Goal: Task Accomplishment & Management: Use online tool/utility

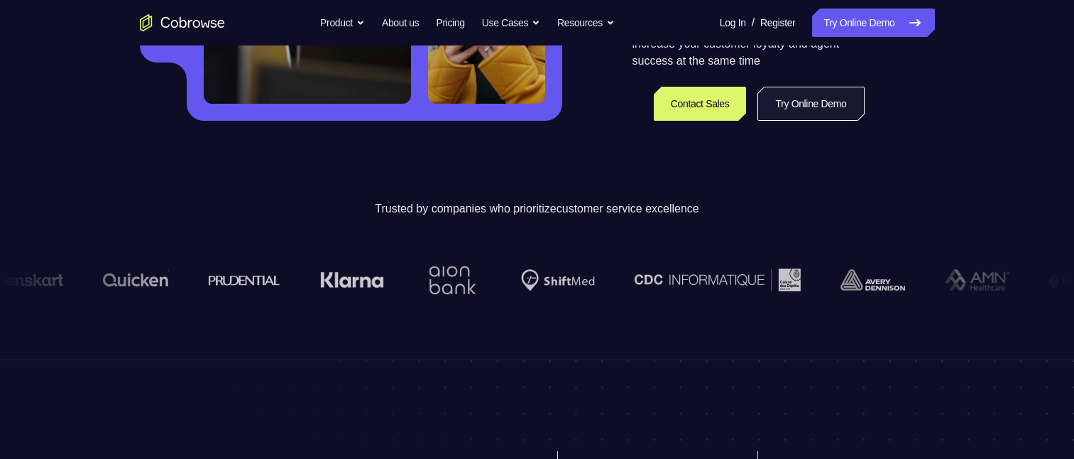
scroll to position [284, 0]
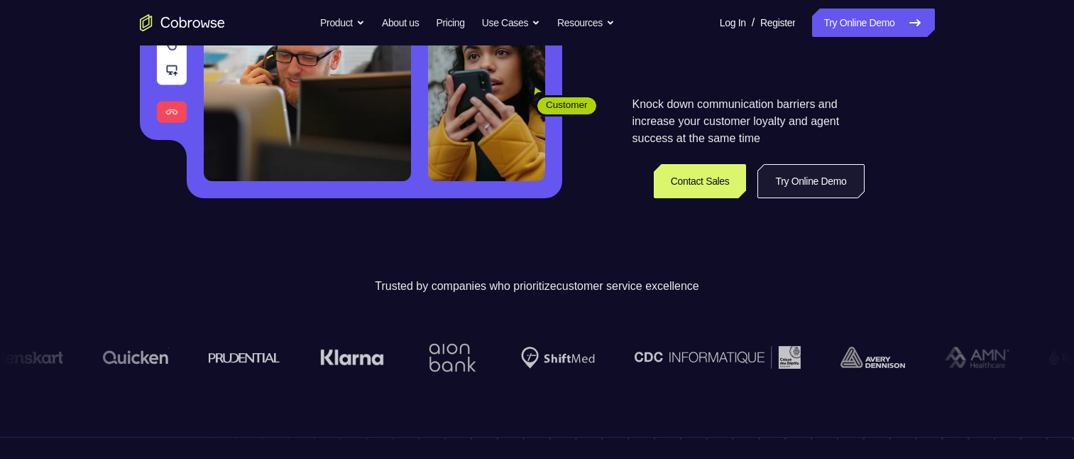
click at [798, 106] on link "Try Online Demo" at bounding box center [811, 181] width 107 height 34
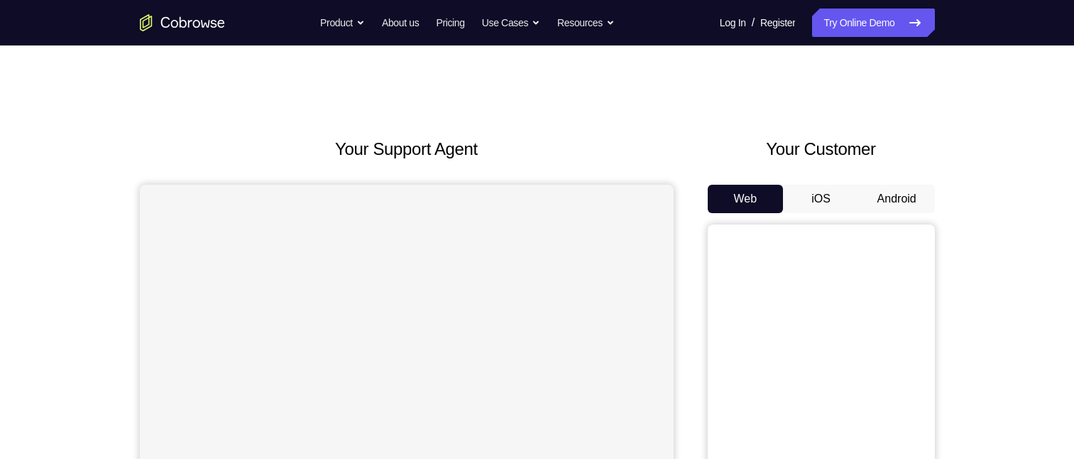
click at [903, 196] on button "Android" at bounding box center [897, 199] width 76 height 28
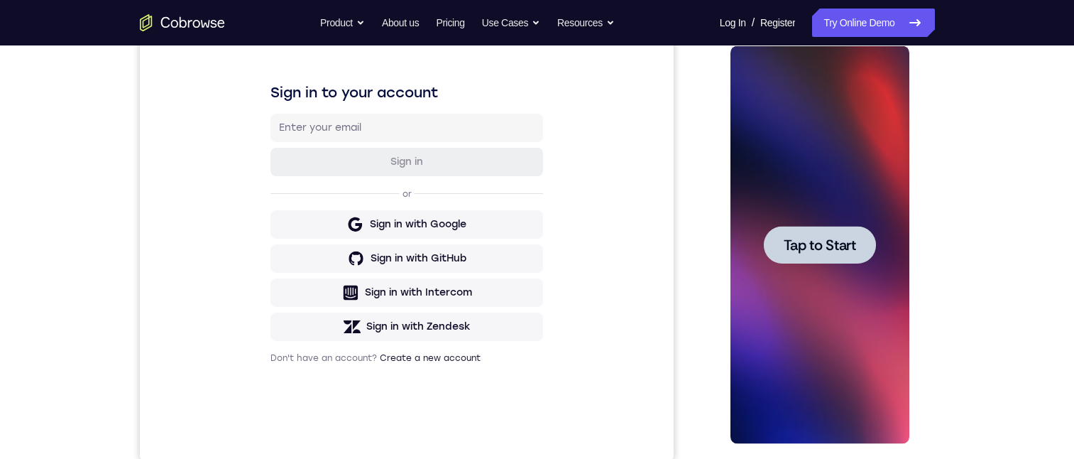
scroll to position [284, 0]
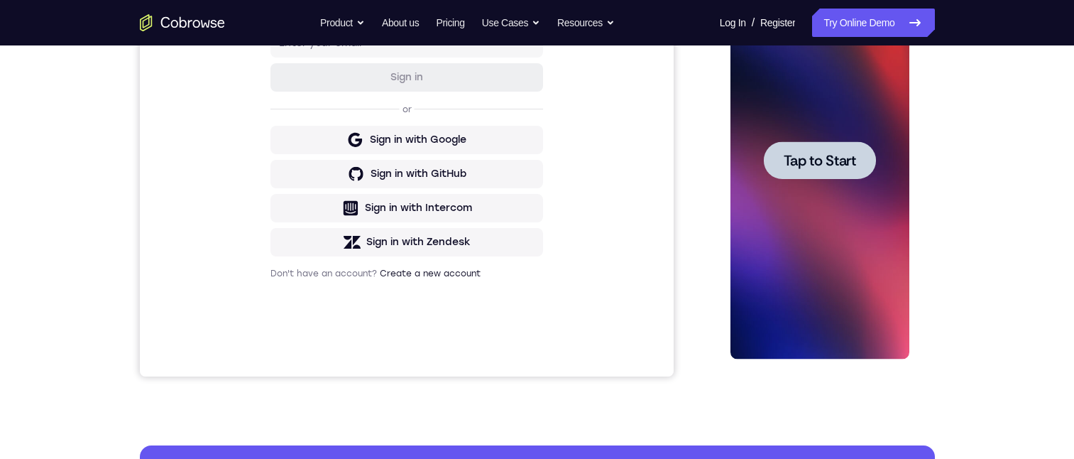
click at [826, 164] on span "Tap to Start" at bounding box center [820, 160] width 72 height 14
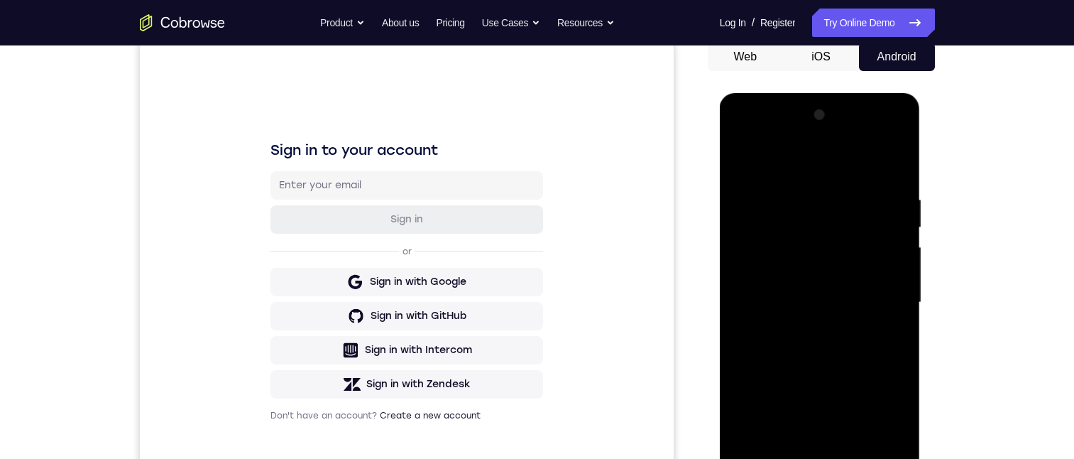
scroll to position [213, 0]
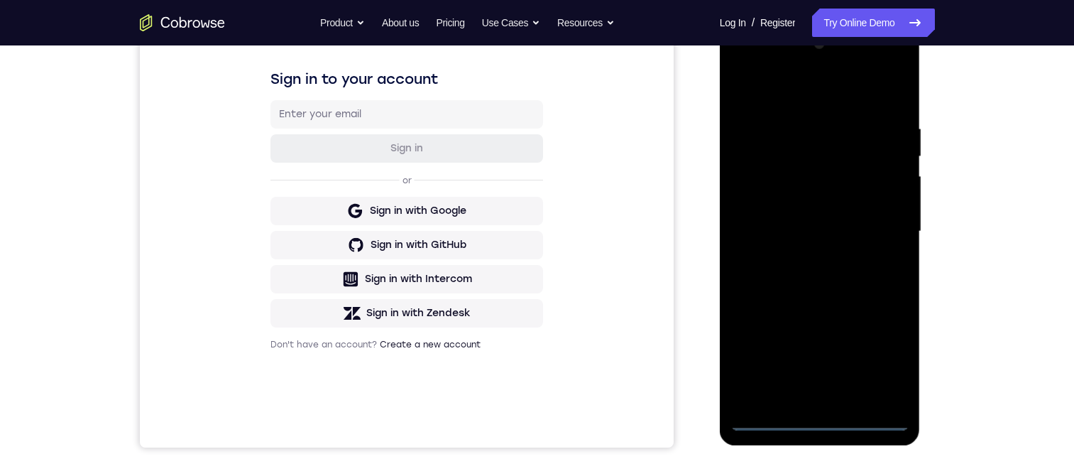
click at [824, 422] on div at bounding box center [820, 232] width 179 height 398
click at [829, 397] on div at bounding box center [820, 232] width 179 height 398
click at [823, 420] on div at bounding box center [820, 232] width 179 height 398
drag, startPoint x: 822, startPoint y: 335, endPoint x: 784, endPoint y: 50, distance: 287.9
click at [790, 22] on html "Online web based iOS Simulators and Android Emulators. Run iPhone, iPad, Mobile…" at bounding box center [821, 235] width 202 height 426
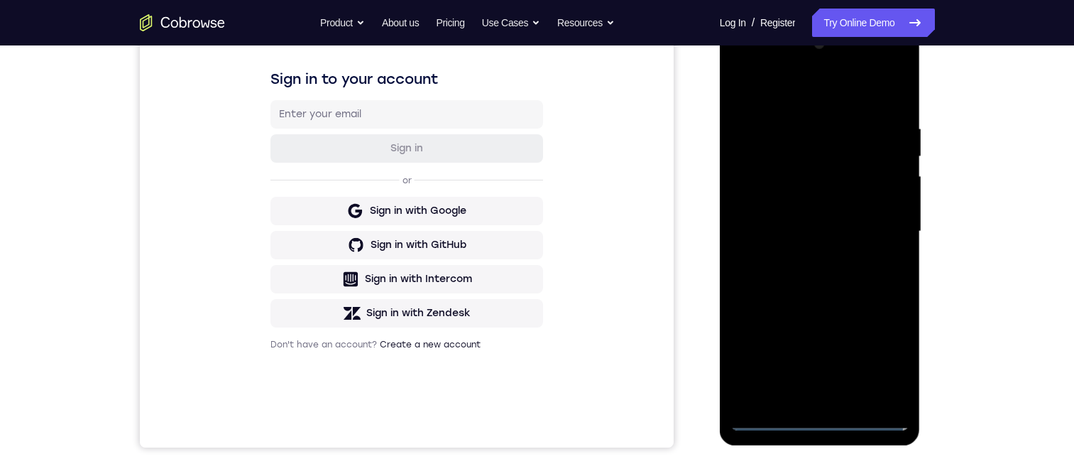
click at [843, 104] on div at bounding box center [820, 232] width 179 height 398
click at [743, 70] on div at bounding box center [820, 232] width 179 height 398
click at [875, 222] on div at bounding box center [820, 232] width 179 height 398
click at [807, 260] on div at bounding box center [820, 232] width 179 height 398
click at [819, 209] on div at bounding box center [820, 232] width 179 height 398
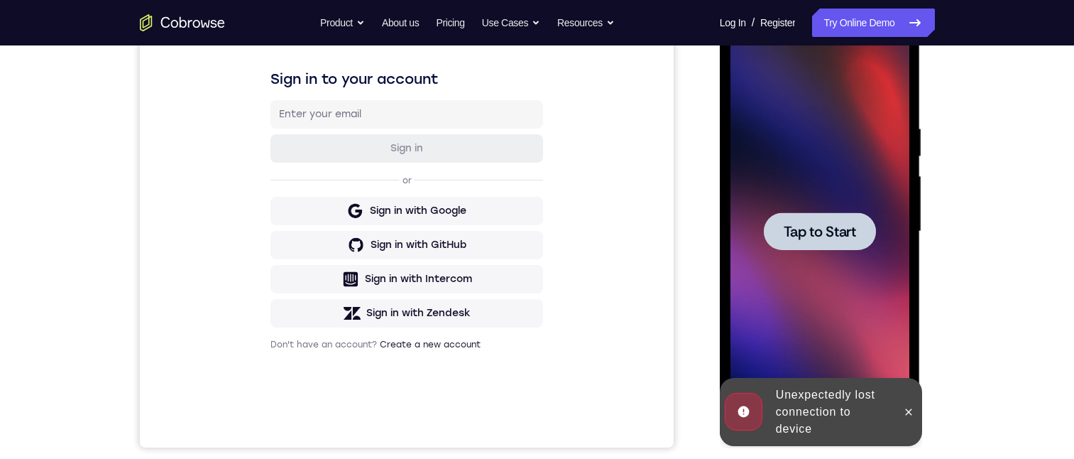
click at [844, 234] on span "Tap to Start" at bounding box center [820, 231] width 72 height 14
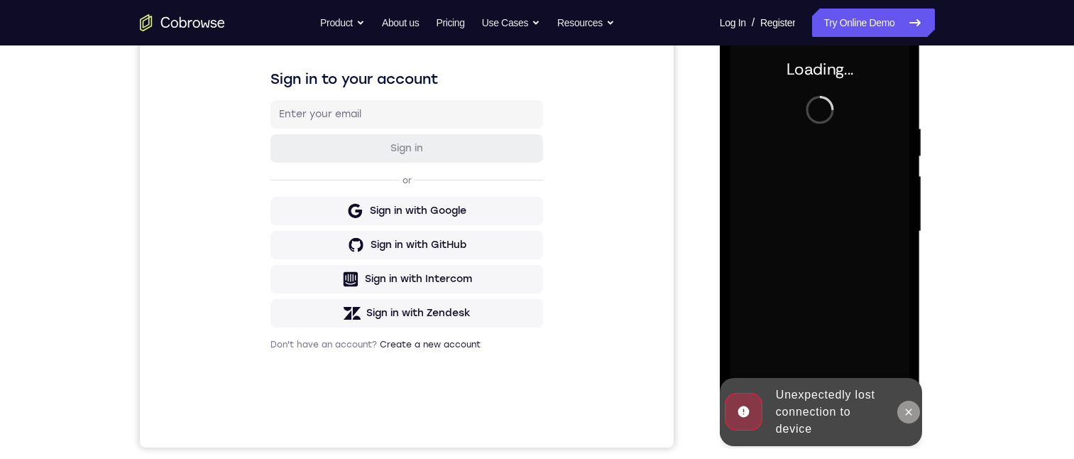
click at [905, 408] on icon at bounding box center [908, 411] width 11 height 11
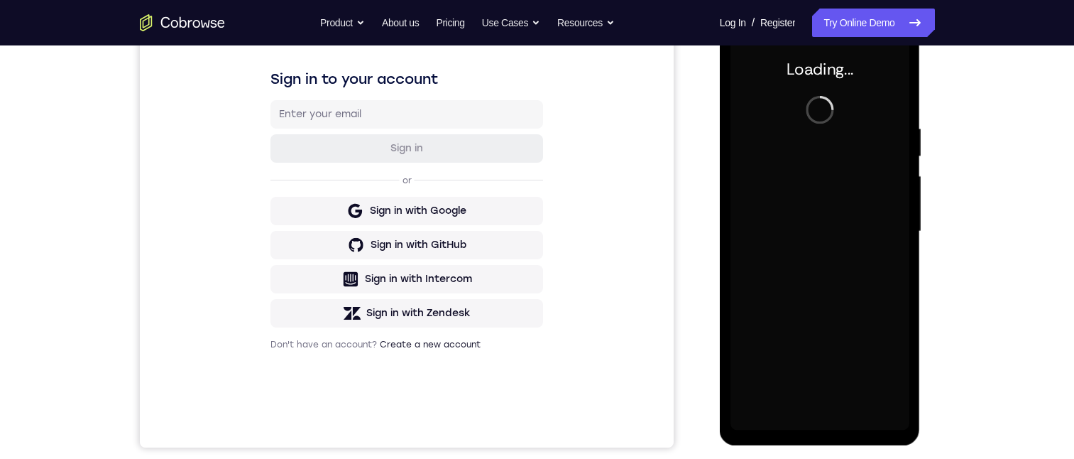
scroll to position [0, 0]
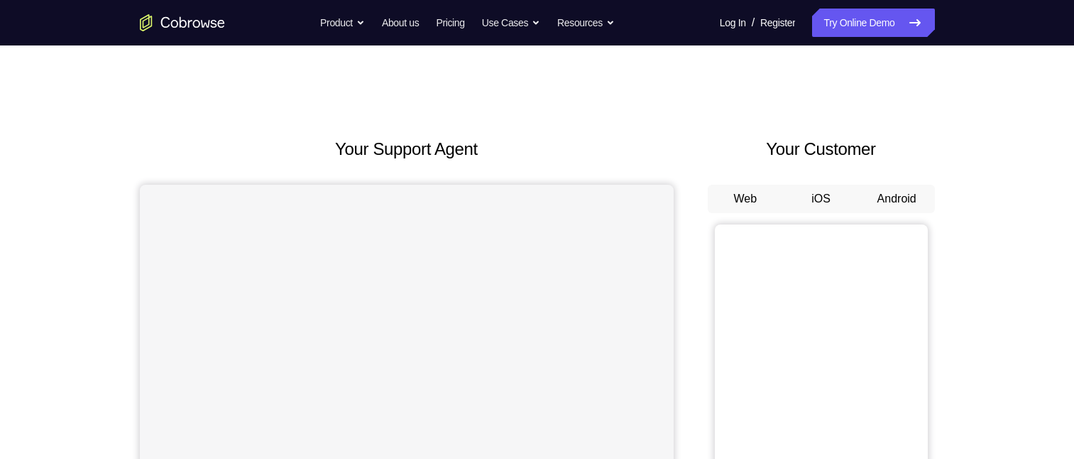
click at [892, 199] on button "Android" at bounding box center [897, 199] width 76 height 28
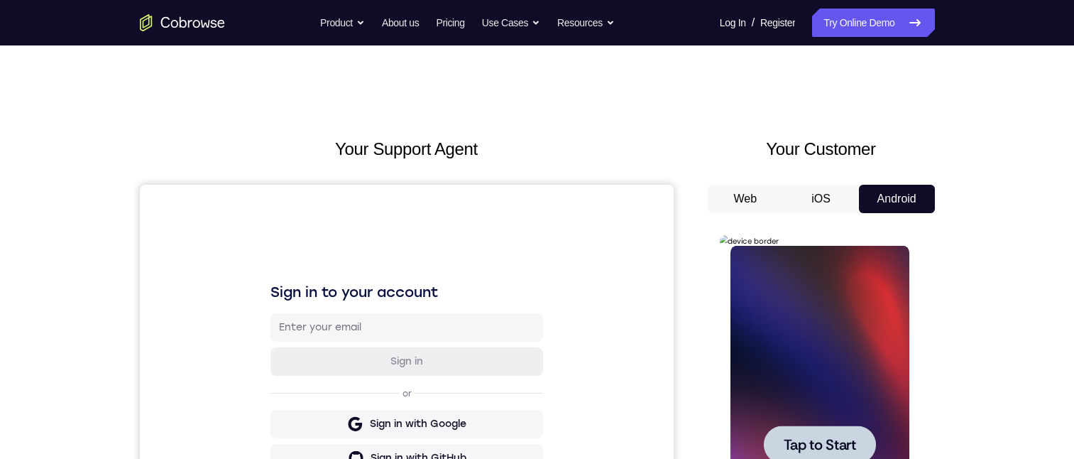
click at [829, 437] on span "Tap to Start" at bounding box center [820, 444] width 72 height 14
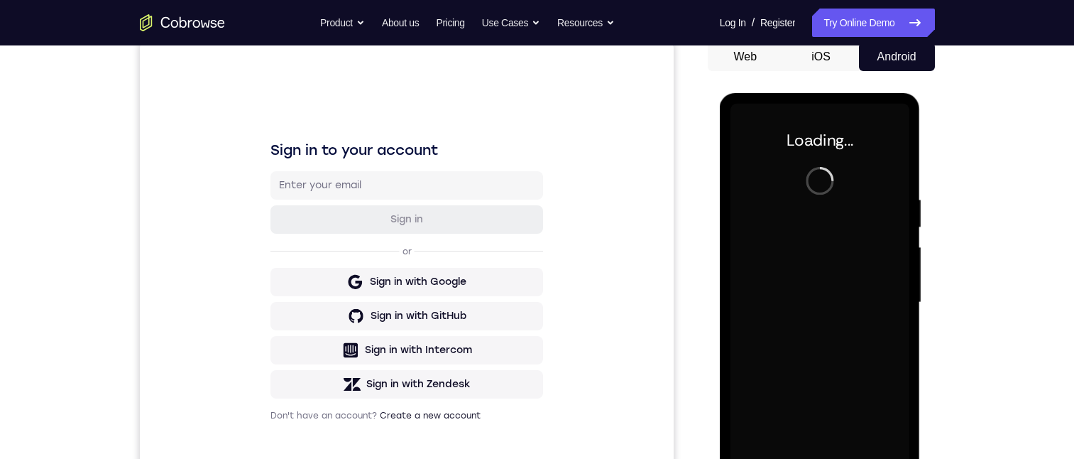
scroll to position [284, 0]
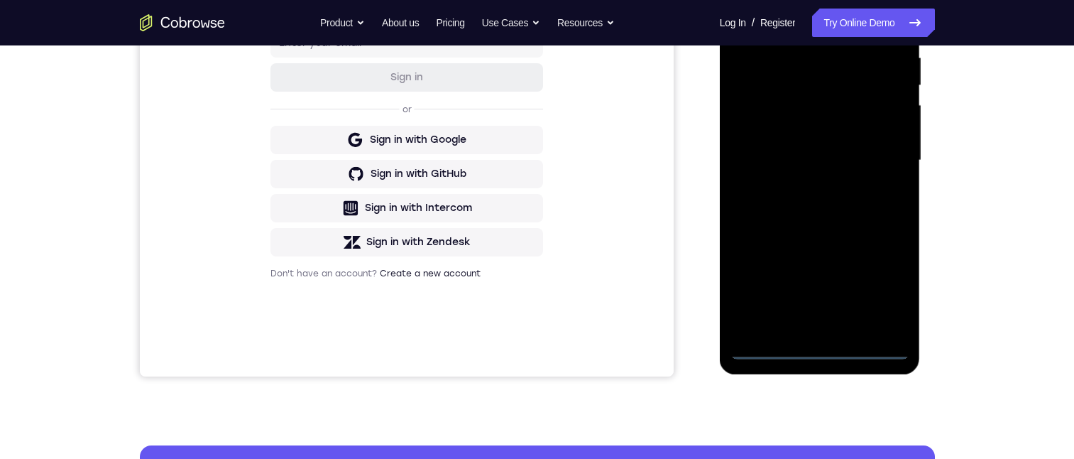
click at [822, 352] on div at bounding box center [820, 161] width 179 height 398
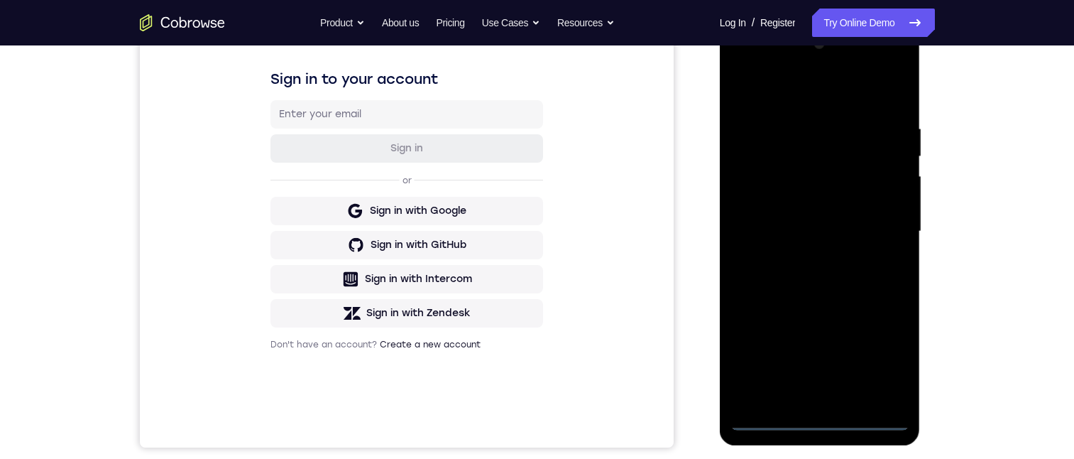
click at [888, 351] on div at bounding box center [820, 232] width 179 height 398
click at [745, 67] on div at bounding box center [820, 232] width 179 height 398
click at [878, 221] on div at bounding box center [820, 232] width 179 height 398
click at [806, 260] on div at bounding box center [820, 232] width 179 height 398
click at [792, 212] on div at bounding box center [820, 232] width 179 height 398
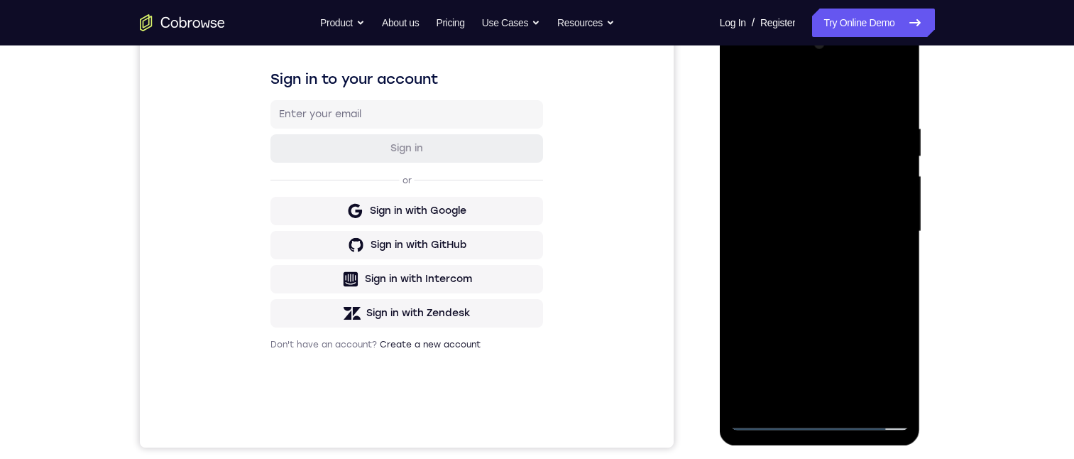
click at [792, 201] on div at bounding box center [820, 232] width 179 height 398
click at [839, 231] on div at bounding box center [820, 232] width 179 height 398
click at [846, 278] on div at bounding box center [820, 232] width 179 height 398
click at [844, 279] on div at bounding box center [820, 232] width 179 height 398
click at [841, 293] on div at bounding box center [820, 232] width 179 height 398
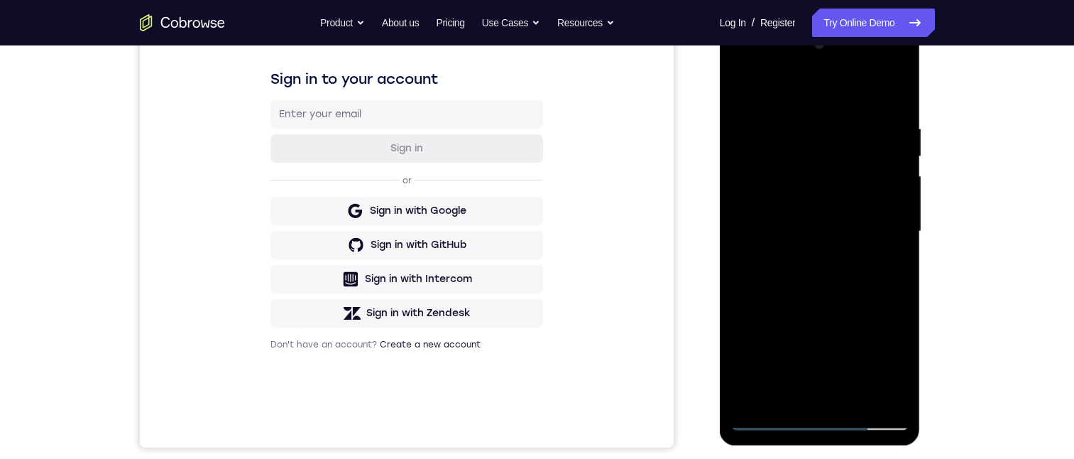
scroll to position [142, 0]
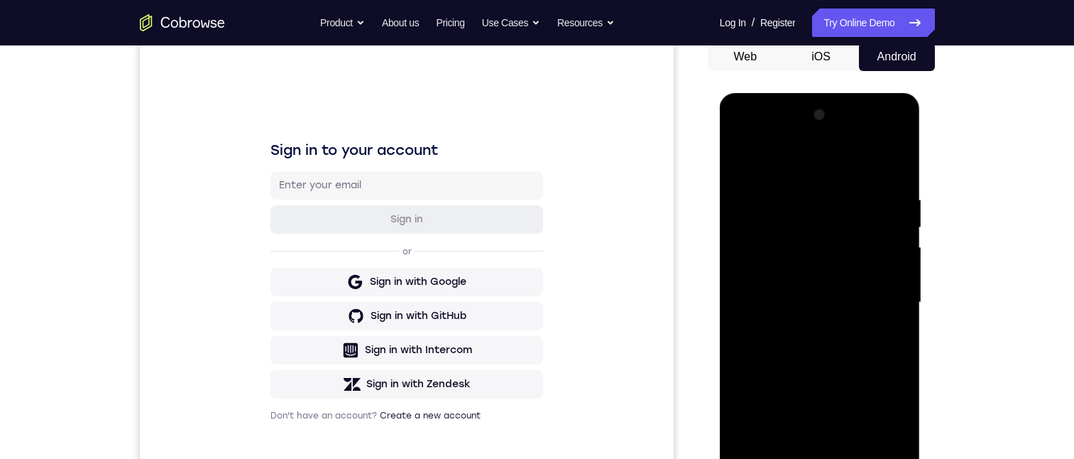
drag, startPoint x: 821, startPoint y: 297, endPoint x: 783, endPoint y: 184, distance: 119.0
click at [783, 182] on div at bounding box center [820, 303] width 179 height 398
drag, startPoint x: 812, startPoint y: 255, endPoint x: 809, endPoint y: 360, distance: 105.1
click at [818, 325] on div at bounding box center [820, 303] width 179 height 398
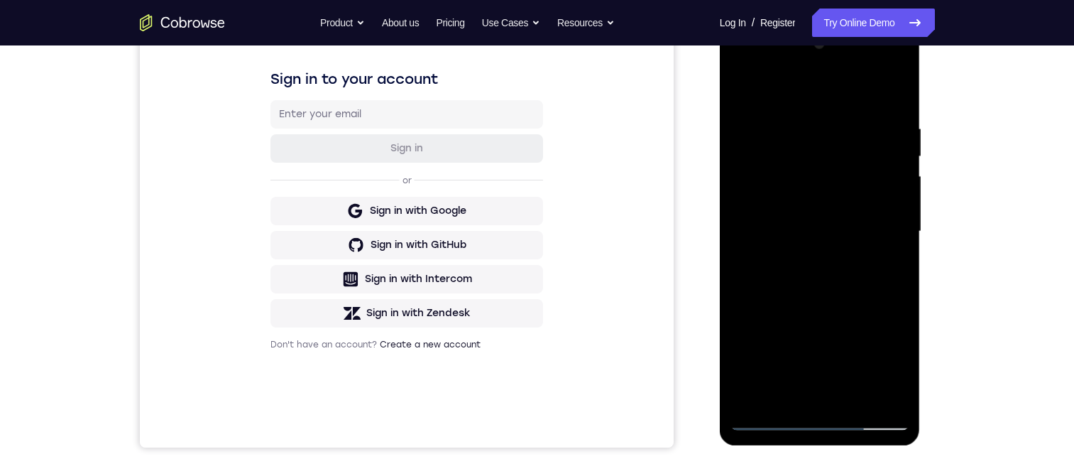
drag, startPoint x: 836, startPoint y: 116, endPoint x: 802, endPoint y: 269, distance: 157.1
click at [802, 269] on div at bounding box center [820, 232] width 179 height 398
drag, startPoint x: 764, startPoint y: 320, endPoint x: 768, endPoint y: 227, distance: 92.4
click at [768, 227] on div at bounding box center [820, 232] width 179 height 398
click at [896, 173] on div at bounding box center [820, 232] width 179 height 398
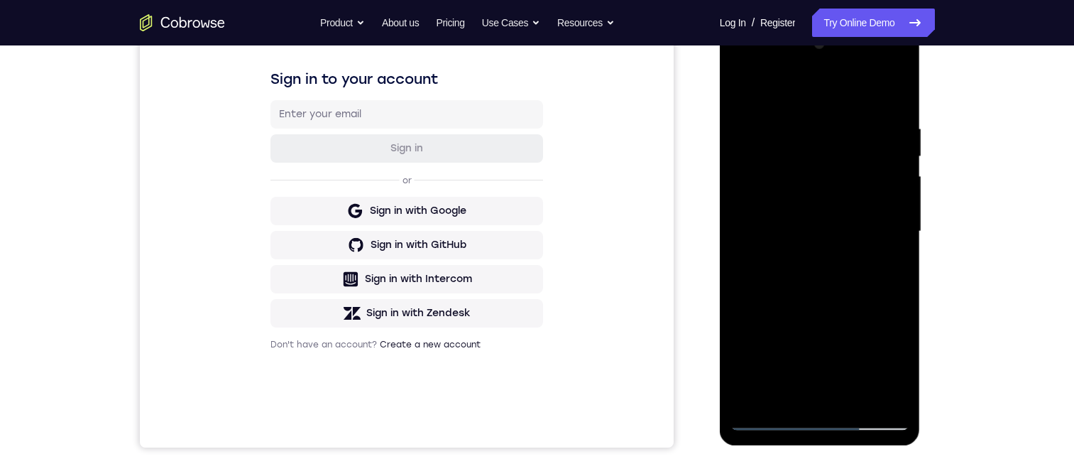
click at [896, 173] on div at bounding box center [820, 232] width 179 height 398
click at [740, 271] on div at bounding box center [820, 232] width 179 height 398
drag, startPoint x: 845, startPoint y: 198, endPoint x: 826, endPoint y: 320, distance: 123.6
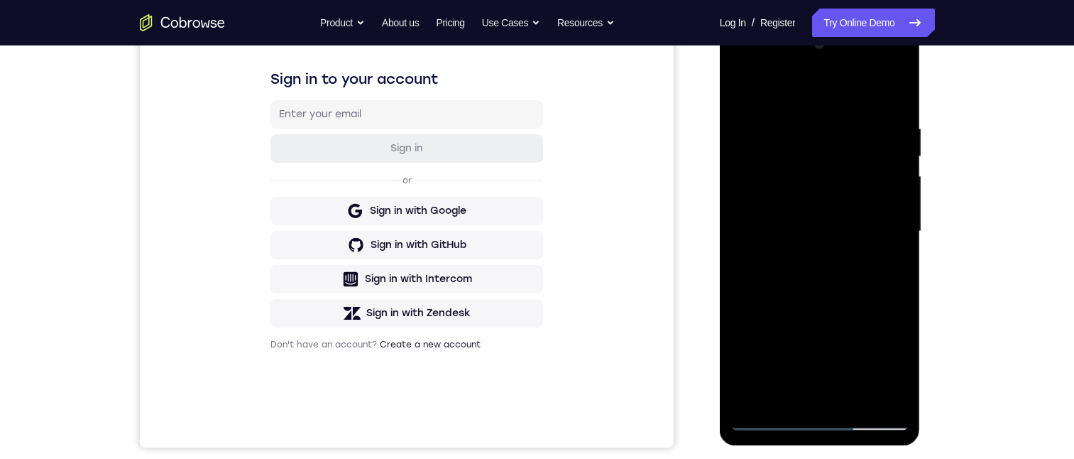
click at [826, 320] on div at bounding box center [820, 232] width 179 height 398
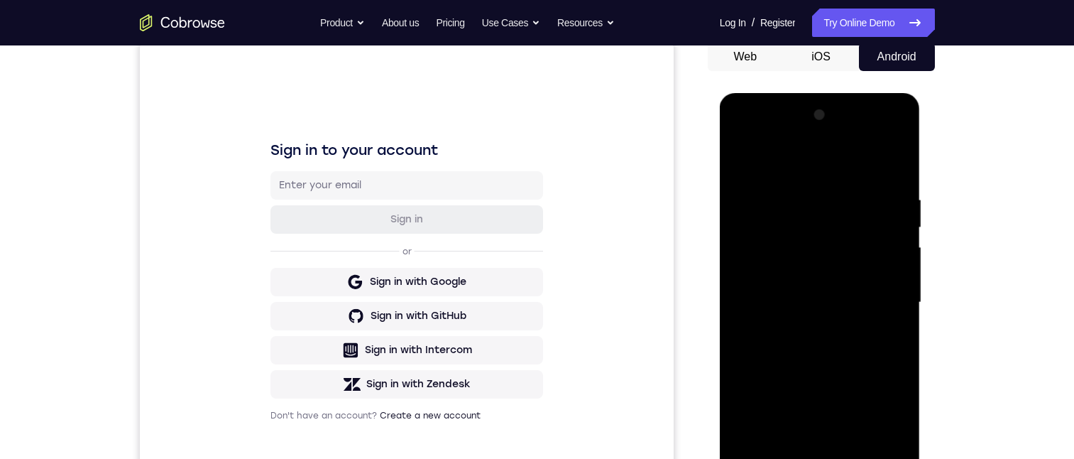
click at [848, 192] on div at bounding box center [820, 303] width 179 height 398
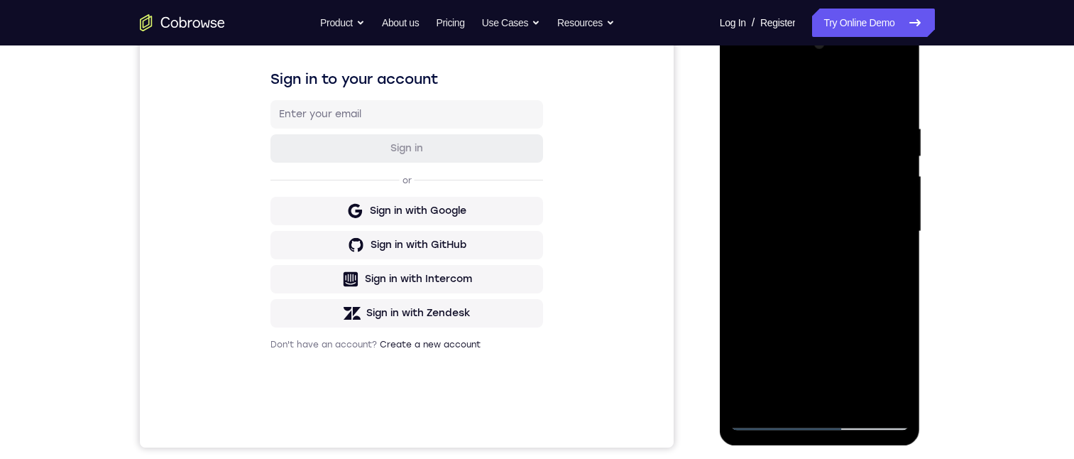
click at [893, 91] on div at bounding box center [820, 232] width 179 height 398
click at [896, 87] on div at bounding box center [820, 232] width 179 height 398
drag, startPoint x: 817, startPoint y: 175, endPoint x: 810, endPoint y: 305, distance: 130.1
click at [807, 306] on div at bounding box center [820, 232] width 179 height 398
click at [809, 121] on div at bounding box center [820, 232] width 179 height 398
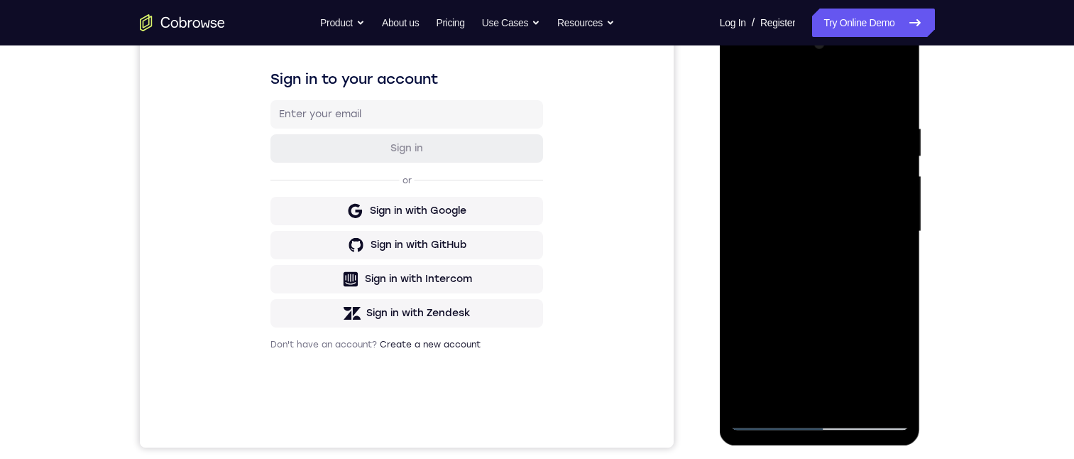
click at [848, 104] on div at bounding box center [820, 232] width 179 height 398
click at [885, 111] on div at bounding box center [820, 232] width 179 height 398
click at [881, 138] on div at bounding box center [820, 232] width 179 height 398
click at [742, 84] on div at bounding box center [820, 232] width 179 height 398
click at [741, 80] on div at bounding box center [820, 232] width 179 height 398
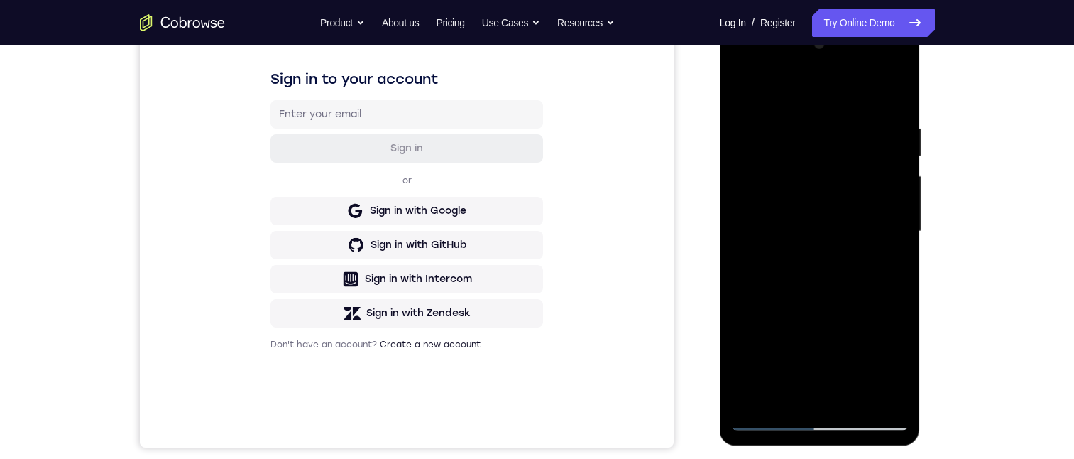
click at [856, 398] on div at bounding box center [820, 232] width 179 height 398
click at [815, 306] on div at bounding box center [820, 232] width 179 height 398
click at [837, 149] on div at bounding box center [820, 232] width 179 height 398
click at [829, 385] on div at bounding box center [820, 232] width 179 height 398
click at [888, 263] on div at bounding box center [820, 232] width 179 height 398
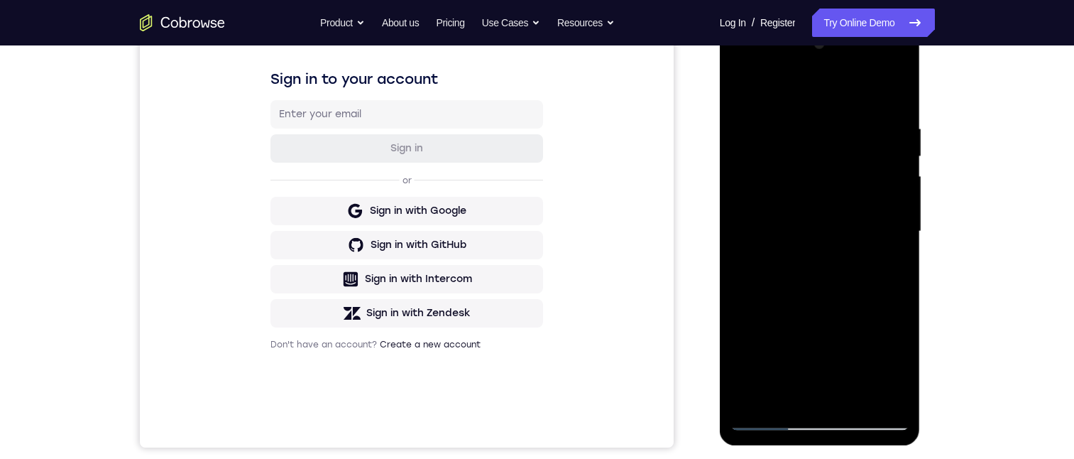
click at [741, 87] on div at bounding box center [820, 232] width 179 height 398
click at [798, 378] on div at bounding box center [820, 232] width 179 height 398
click at [792, 390] on div at bounding box center [820, 232] width 179 height 398
click at [884, 266] on div at bounding box center [820, 232] width 179 height 398
click at [746, 84] on div at bounding box center [820, 232] width 179 height 398
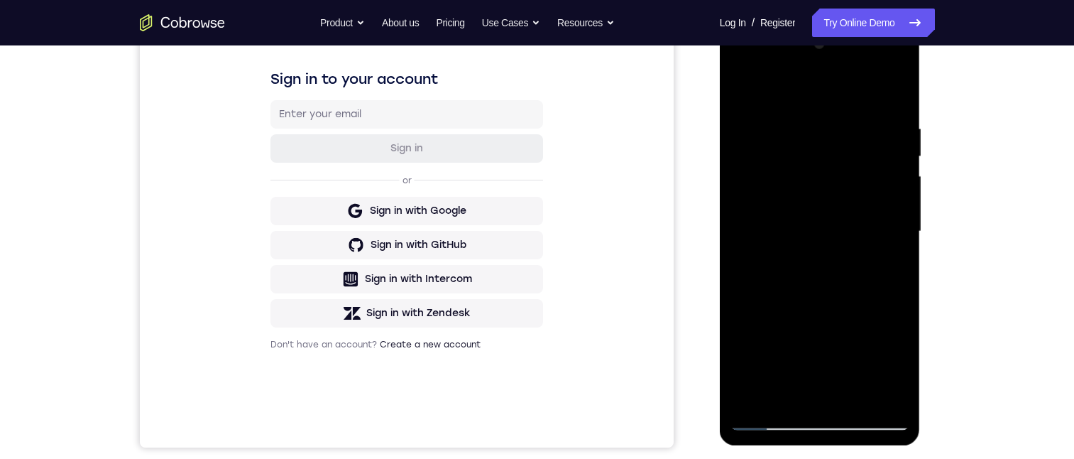
click at [795, 97] on div at bounding box center [820, 232] width 179 height 398
click at [778, 248] on div at bounding box center [820, 232] width 179 height 398
click at [796, 391] on div at bounding box center [820, 232] width 179 height 398
click at [886, 266] on div at bounding box center [820, 232] width 179 height 398
click at [741, 82] on div at bounding box center [820, 232] width 179 height 398
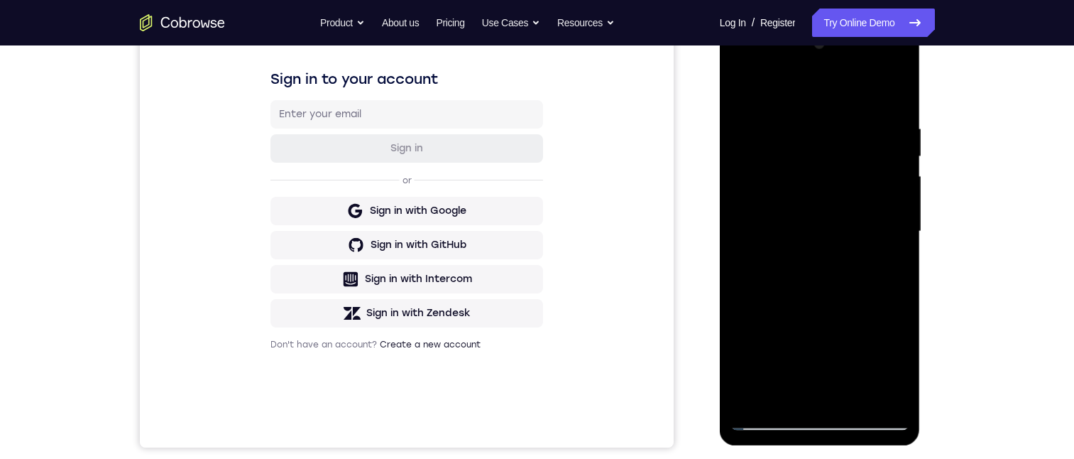
click at [804, 315] on div at bounding box center [820, 232] width 179 height 398
click at [740, 87] on div at bounding box center [820, 232] width 179 height 398
click at [818, 350] on div at bounding box center [820, 232] width 179 height 398
drag, startPoint x: 856, startPoint y: 346, endPoint x: 835, endPoint y: 271, distance: 78.7
click at [836, 276] on div at bounding box center [820, 232] width 179 height 398
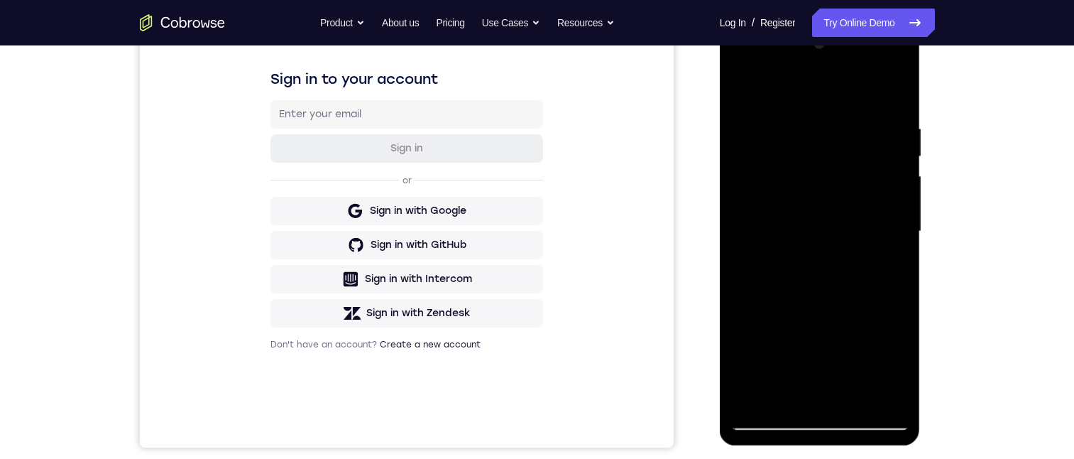
click at [744, 92] on div at bounding box center [820, 232] width 179 height 398
click at [751, 84] on div at bounding box center [820, 232] width 179 height 398
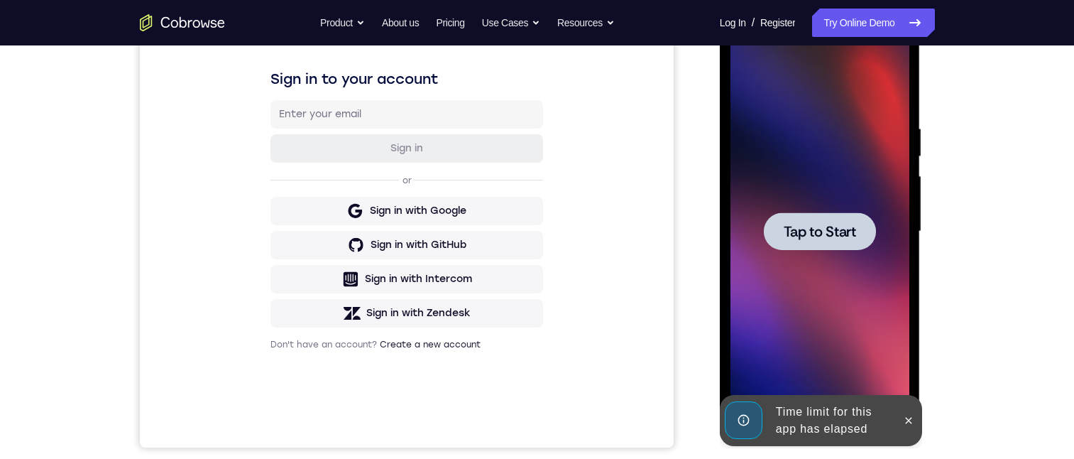
click at [840, 237] on span "Tap to Start" at bounding box center [820, 231] width 72 height 14
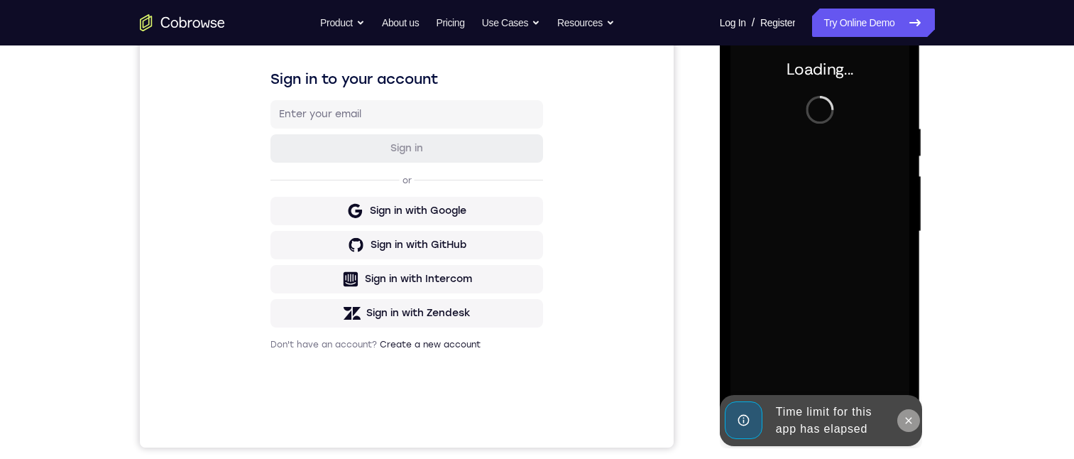
click at [902, 420] on button at bounding box center [908, 420] width 23 height 23
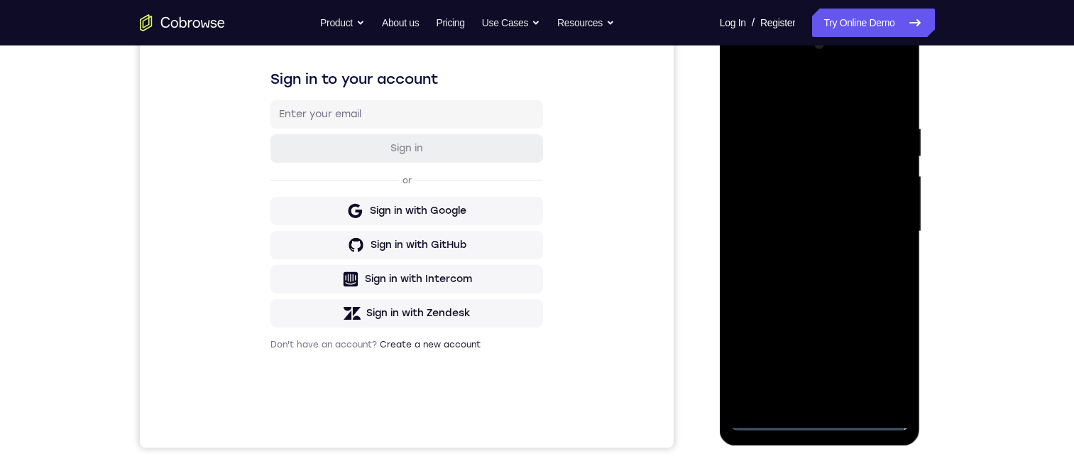
click at [820, 417] on div at bounding box center [820, 232] width 179 height 398
click at [812, 386] on div at bounding box center [820, 232] width 179 height 398
click at [818, 400] on div at bounding box center [820, 232] width 179 height 398
click at [809, 399] on div at bounding box center [820, 232] width 179 height 398
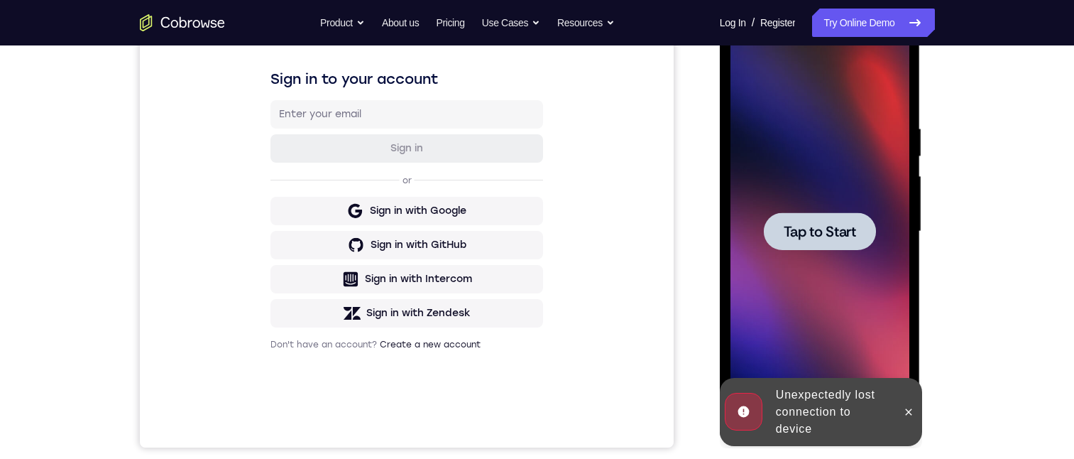
click at [843, 210] on div at bounding box center [820, 232] width 179 height 398
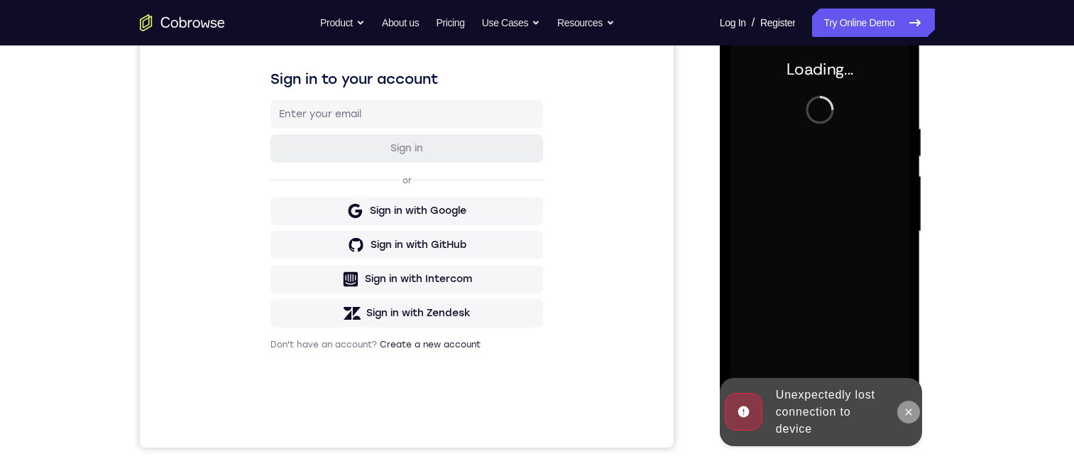
click at [909, 408] on icon at bounding box center [908, 411] width 11 height 11
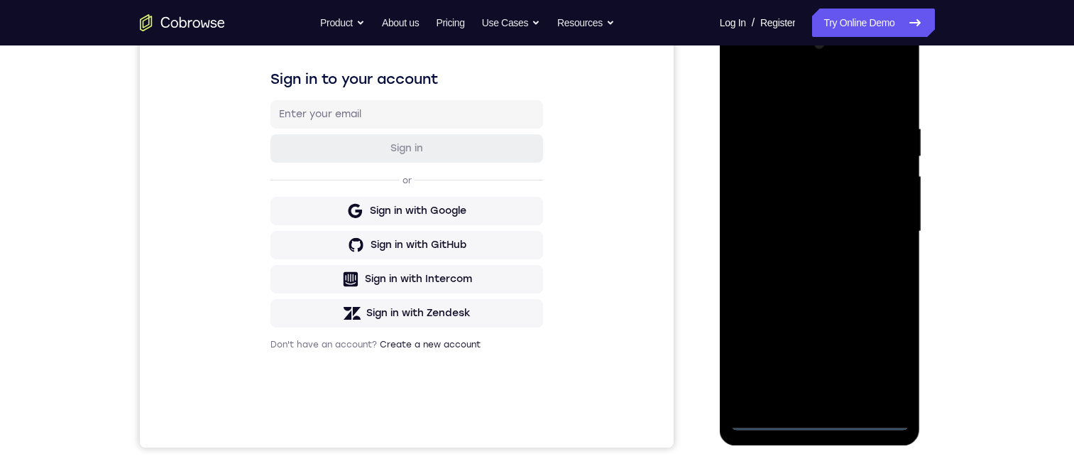
click at [822, 414] on div at bounding box center [820, 232] width 179 height 398
click at [818, 414] on div at bounding box center [820, 232] width 179 height 398
click at [816, 421] on div at bounding box center [820, 232] width 179 height 398
click at [795, 403] on div at bounding box center [820, 232] width 179 height 398
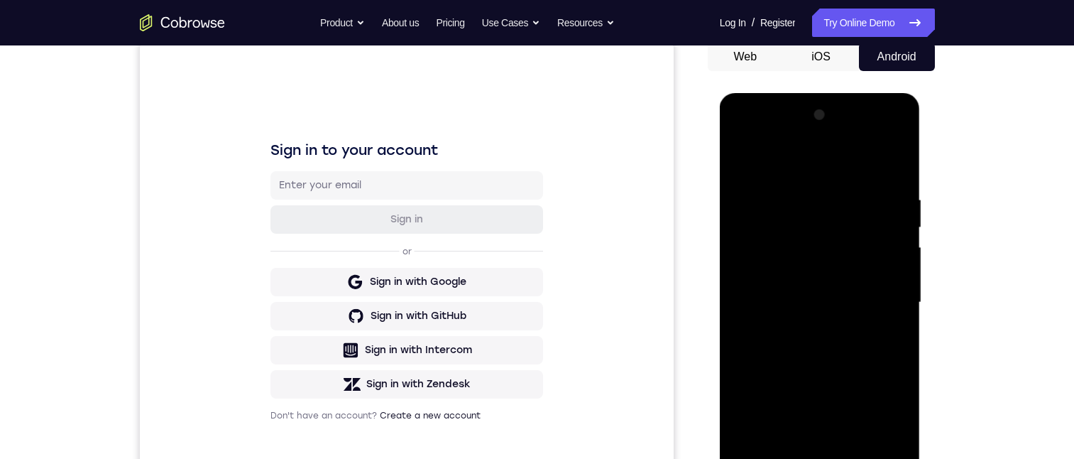
click at [752, 175] on div at bounding box center [820, 303] width 179 height 398
click at [812, 315] on div at bounding box center [820, 303] width 179 height 398
click at [826, 458] on div at bounding box center [820, 303] width 179 height 398
click at [824, 249] on div at bounding box center [820, 303] width 179 height 398
click at [795, 244] on div at bounding box center [820, 303] width 179 height 398
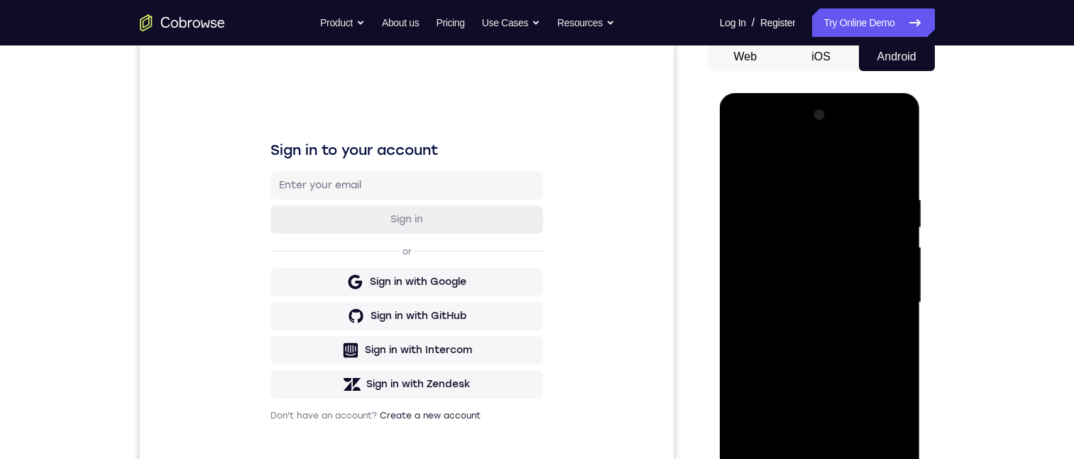
click at [785, 241] on div at bounding box center [820, 303] width 179 height 398
click at [780, 249] on div at bounding box center [820, 303] width 179 height 398
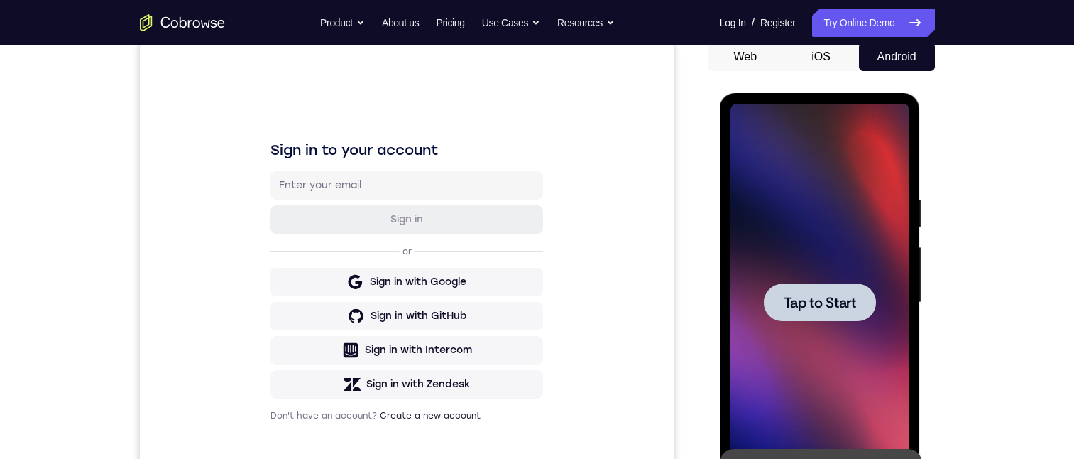
click at [752, 93] on div "Tap to Start" at bounding box center [820, 93] width 201 height 0
click at [798, 286] on div at bounding box center [820, 302] width 112 height 38
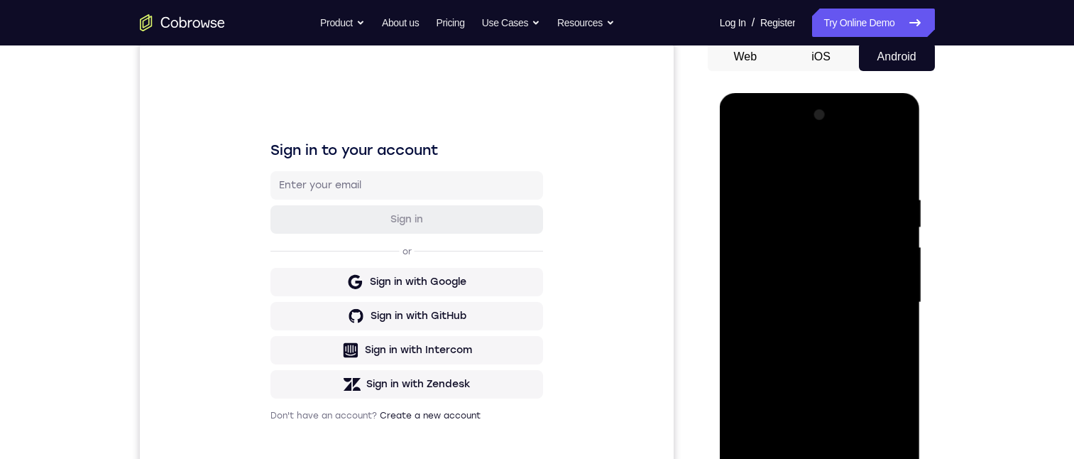
scroll to position [213, 0]
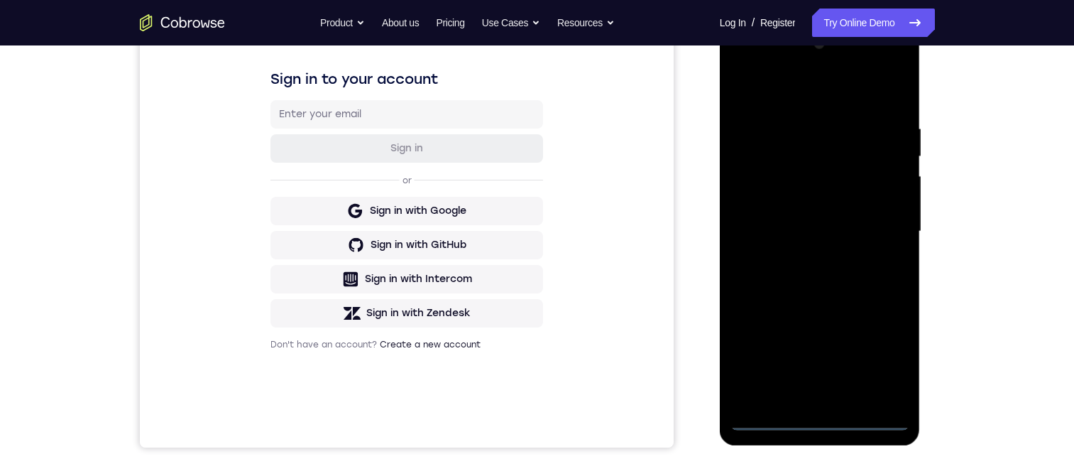
click at [819, 418] on div at bounding box center [820, 232] width 179 height 398
click at [821, 399] on div at bounding box center [820, 232] width 179 height 398
click at [754, 107] on div at bounding box center [820, 232] width 179 height 398
click at [812, 388] on div at bounding box center [820, 232] width 179 height 398
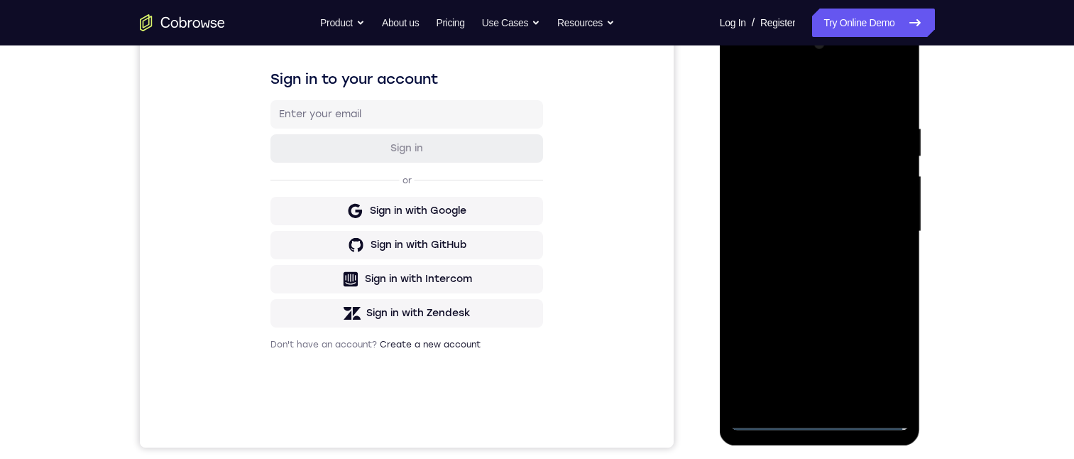
click at [832, 245] on div at bounding box center [820, 232] width 179 height 398
click at [807, 178] on div at bounding box center [820, 232] width 179 height 398
click at [750, 178] on div at bounding box center [820, 232] width 179 height 398
click at [768, 422] on div at bounding box center [820, 232] width 179 height 398
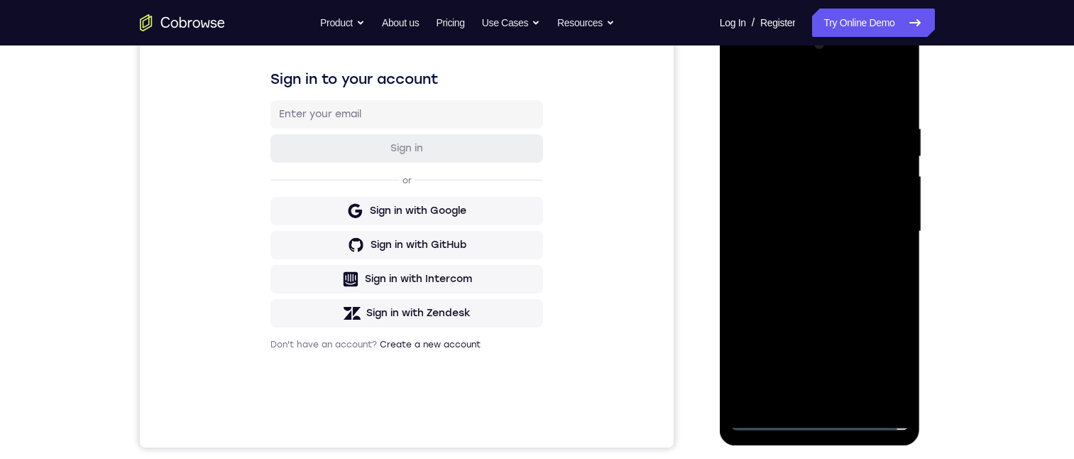
click at [807, 186] on div at bounding box center [820, 232] width 179 height 398
click at [758, 238] on div at bounding box center [820, 232] width 179 height 398
click at [889, 391] on div at bounding box center [820, 232] width 179 height 398
click at [809, 164] on div at bounding box center [820, 232] width 179 height 398
click at [876, 387] on div at bounding box center [820, 232] width 179 height 398
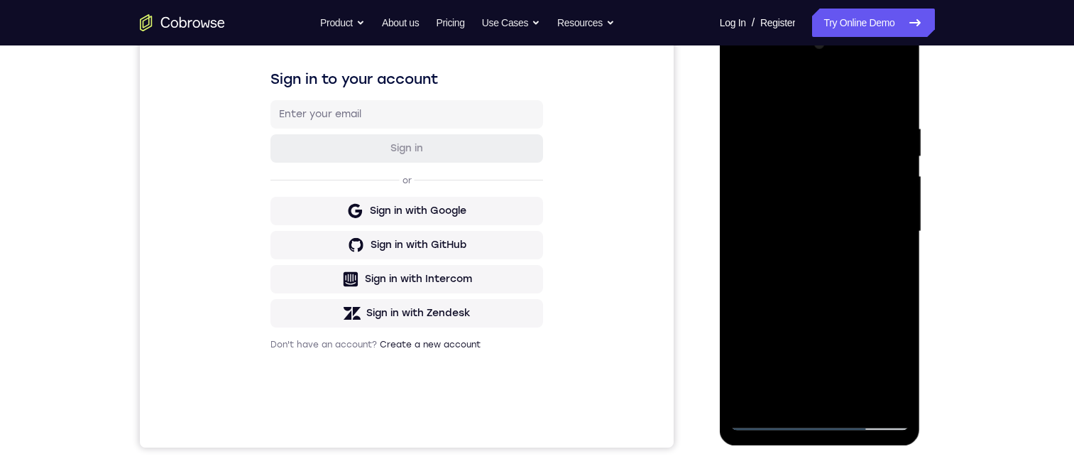
click at [872, 388] on div at bounding box center [820, 232] width 179 height 398
click at [834, 187] on div at bounding box center [820, 232] width 179 height 398
click at [804, 163] on div at bounding box center [820, 232] width 179 height 398
click at [878, 380] on div at bounding box center [820, 232] width 179 height 398
click at [892, 388] on div at bounding box center [820, 232] width 179 height 398
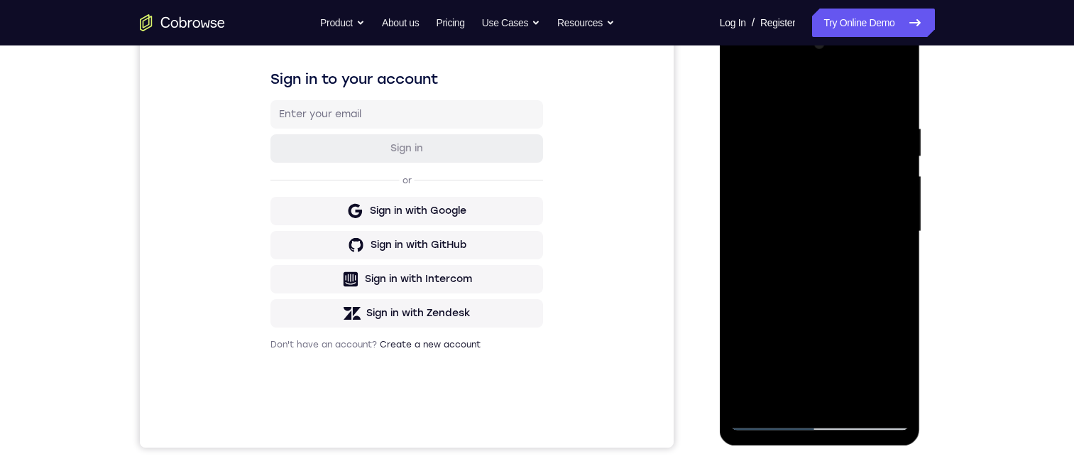
click at [794, 401] on div at bounding box center [820, 232] width 179 height 398
click at [887, 221] on div at bounding box center [820, 232] width 179 height 398
click at [819, 293] on div at bounding box center [820, 232] width 179 height 398
click at [822, 392] on div at bounding box center [820, 232] width 179 height 398
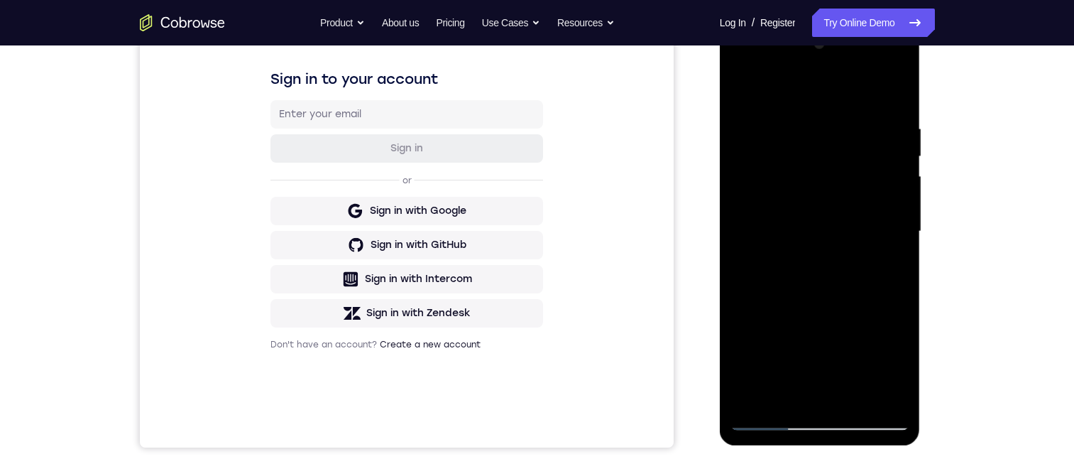
click at [880, 65] on div at bounding box center [820, 232] width 179 height 398
click at [738, 62] on div at bounding box center [820, 232] width 179 height 398
click at [741, 70] on div at bounding box center [820, 232] width 179 height 398
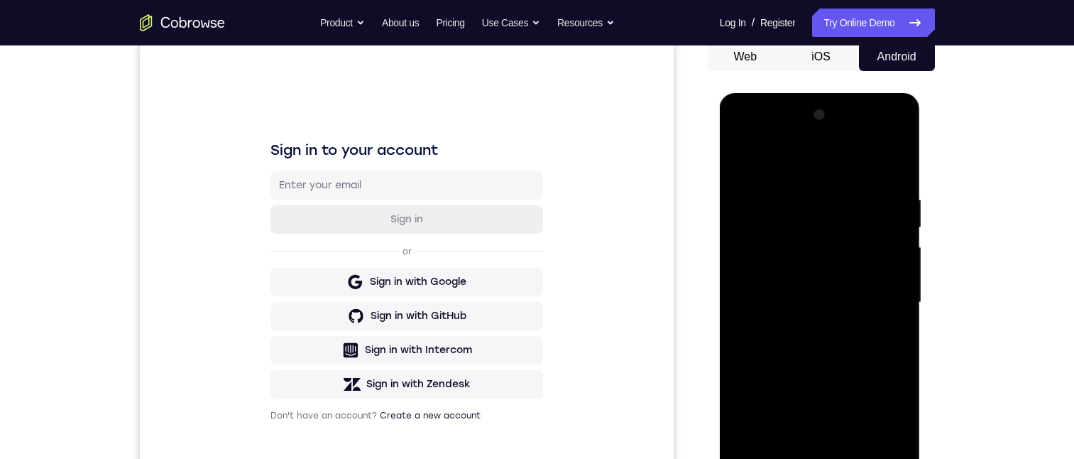
drag, startPoint x: 746, startPoint y: 218, endPoint x: 911, endPoint y: 246, distance: 167.9
click at [922, 241] on html "Online web based iOS Simulators and Android Emulators. Run iPhone, iPad, Mobile…" at bounding box center [821, 306] width 202 height 426
drag, startPoint x: 754, startPoint y: 209, endPoint x: 909, endPoint y: 250, distance: 160.0
click at [922, 229] on html "Online web based iOS Simulators and Android Emulators. Run iPhone, iPad, Mobile…" at bounding box center [821, 306] width 202 height 426
drag, startPoint x: 753, startPoint y: 212, endPoint x: 915, endPoint y: 185, distance: 164.1
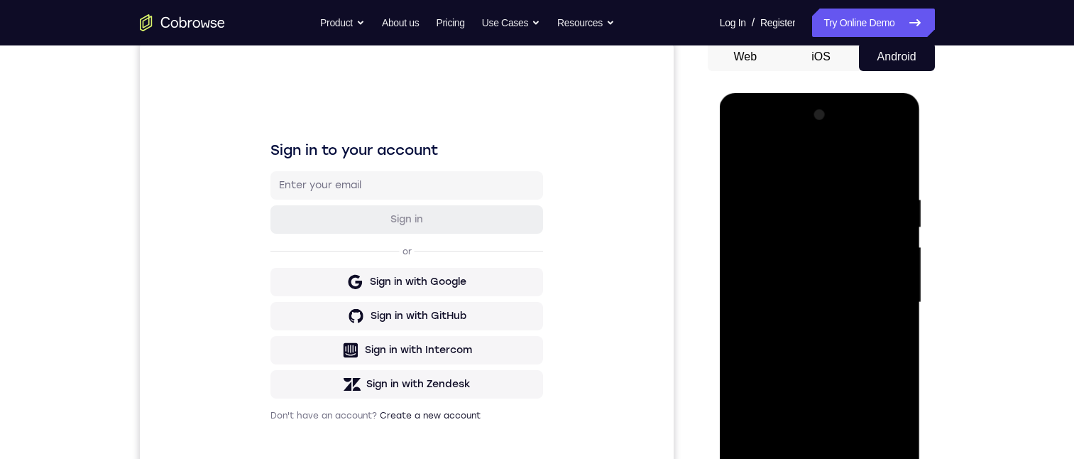
click at [922, 211] on html "Online web based iOS Simulators and Android Emulators. Run iPhone, iPad, Mobile…" at bounding box center [821, 306] width 202 height 426
drag, startPoint x: 756, startPoint y: 175, endPoint x: 921, endPoint y: 263, distance: 187.1
click at [922, 217] on html "Online web based iOS Simulators and Android Emulators. Run iPhone, iPad, Mobile…" at bounding box center [821, 306] width 202 height 426
drag, startPoint x: 829, startPoint y: 400, endPoint x: 847, endPoint y: 213, distance: 187.7
click at [839, 222] on div at bounding box center [820, 303] width 179 height 398
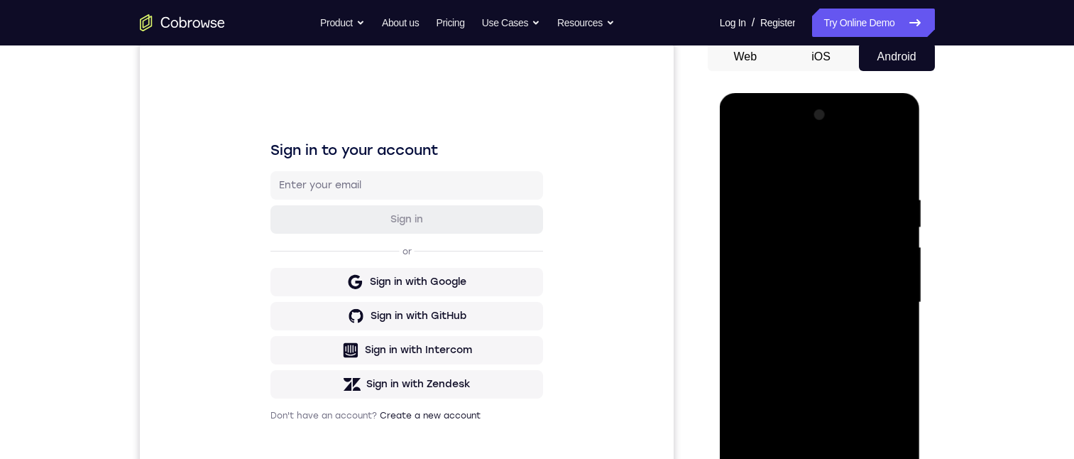
click at [821, 458] on div at bounding box center [820, 303] width 179 height 398
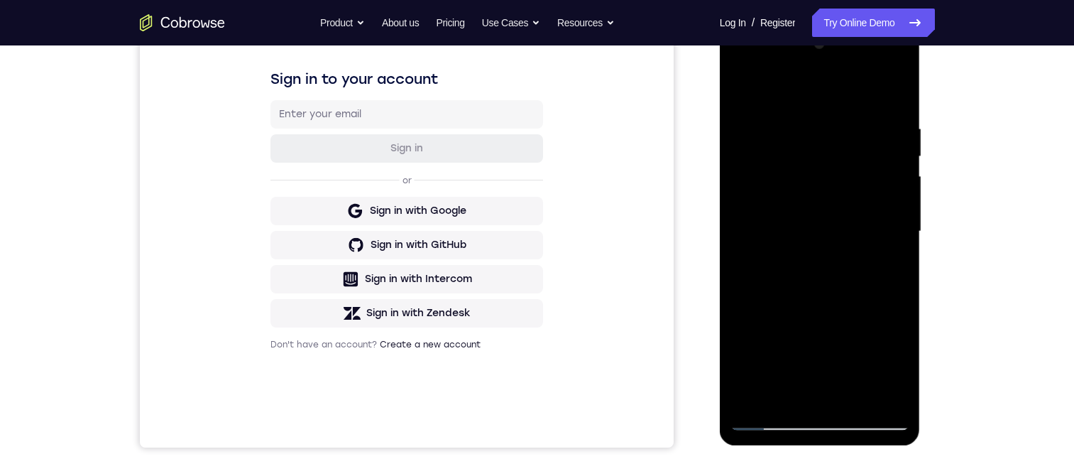
scroll to position [0, 0]
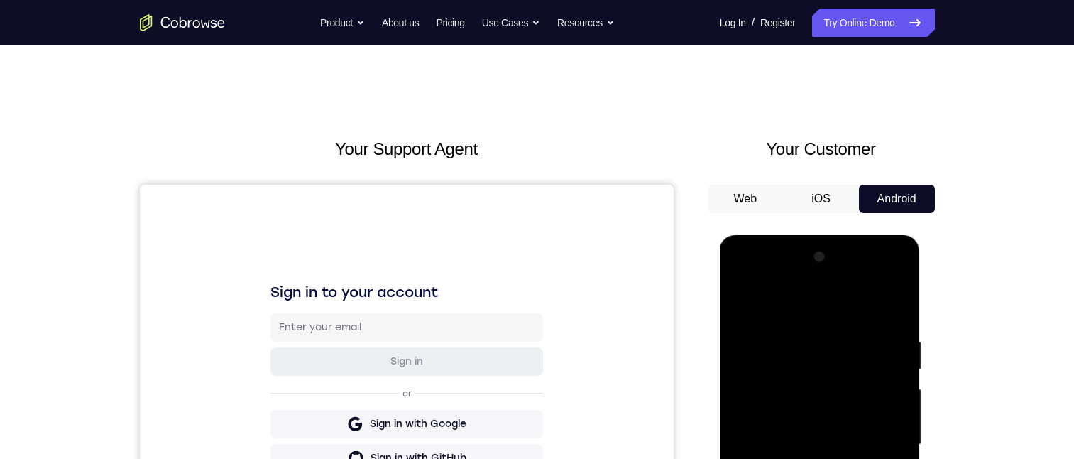
drag, startPoint x: 774, startPoint y: 190, endPoint x: 116, endPoint y: 0, distance: 684.3
click at [774, 189] on button "Web" at bounding box center [746, 199] width 76 height 28
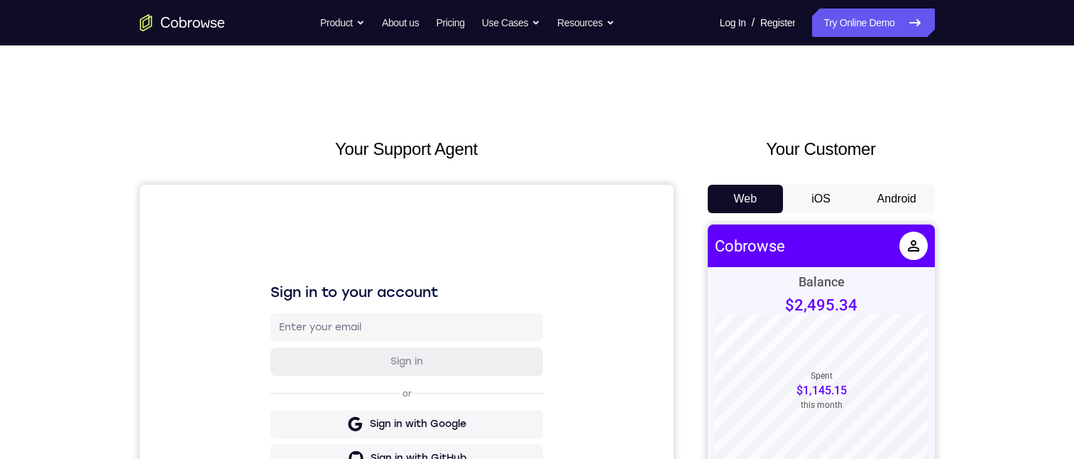
click at [926, 190] on button "Android" at bounding box center [897, 199] width 76 height 28
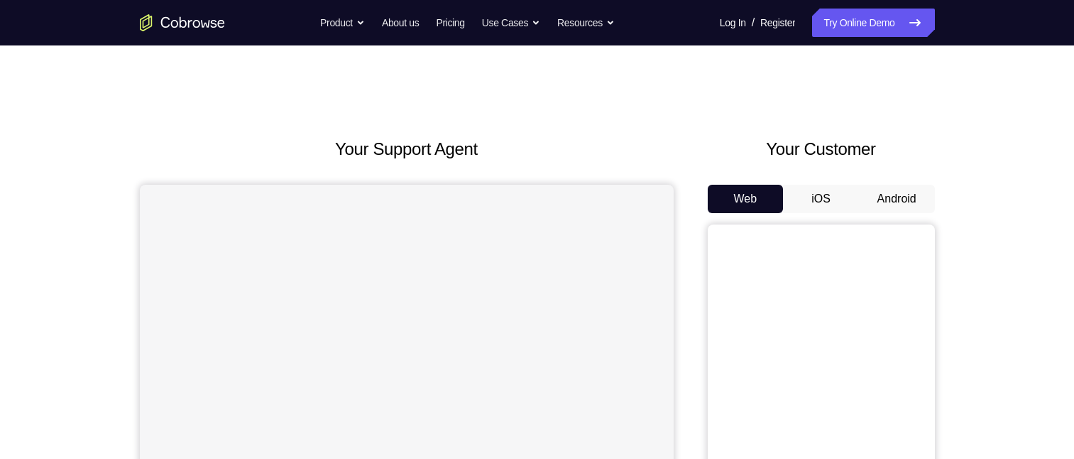
drag, startPoint x: 907, startPoint y: 185, endPoint x: 910, endPoint y: 194, distance: 8.8
click at [908, 192] on button "Android" at bounding box center [897, 199] width 76 height 28
click at [910, 194] on button "Android" at bounding box center [897, 199] width 76 height 28
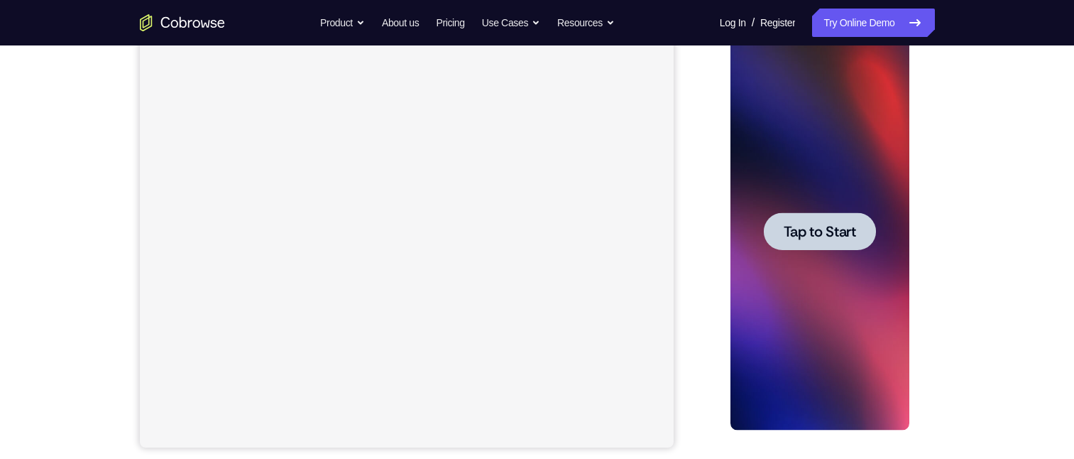
click at [824, 235] on span "Tap to Start" at bounding box center [820, 231] width 72 height 14
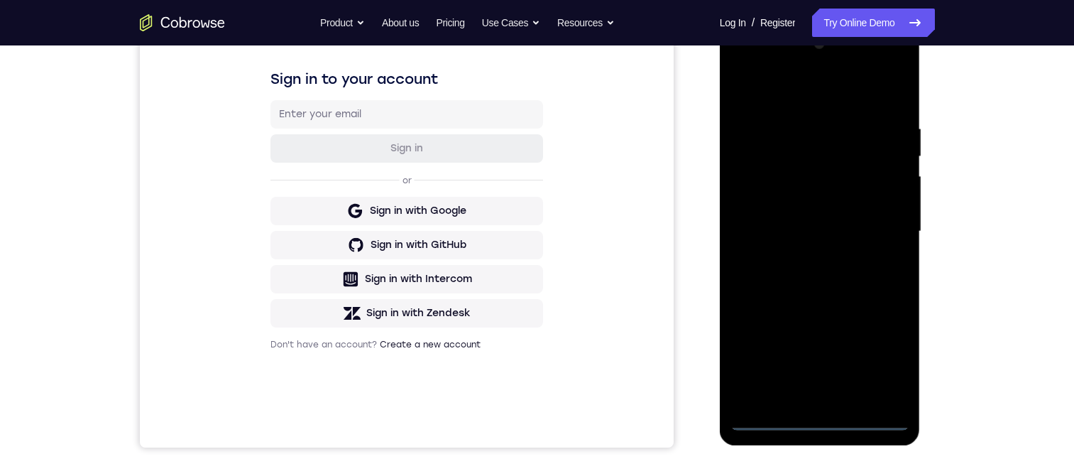
click at [815, 421] on div at bounding box center [820, 232] width 179 height 398
click at [886, 359] on div at bounding box center [820, 232] width 179 height 398
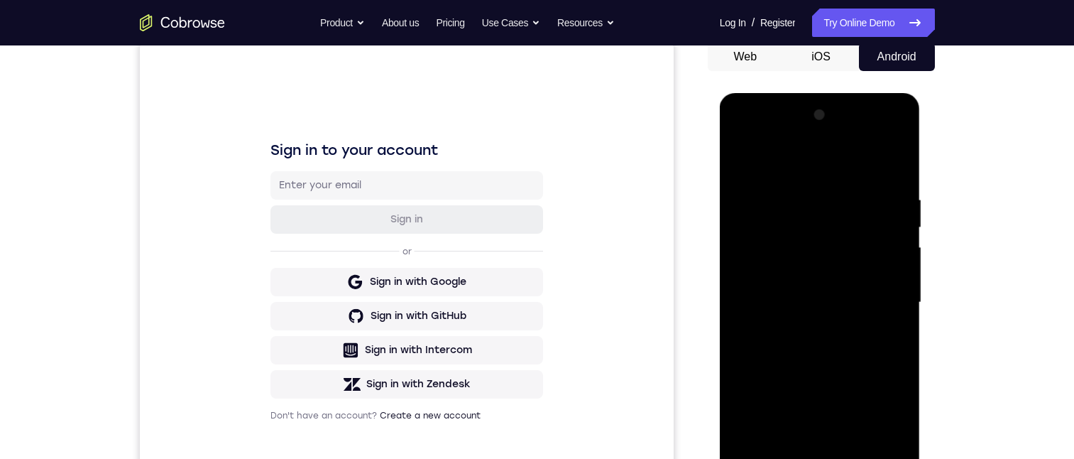
click at [741, 138] on div at bounding box center [820, 303] width 179 height 398
click at [873, 296] on div at bounding box center [820, 303] width 179 height 398
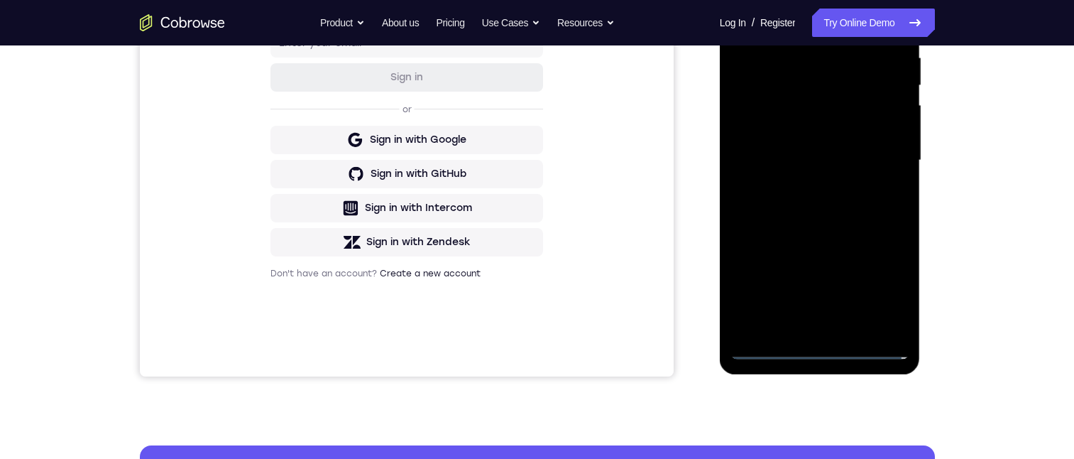
click at [807, 185] on div at bounding box center [820, 161] width 179 height 398
click at [807, 137] on div at bounding box center [820, 161] width 179 height 398
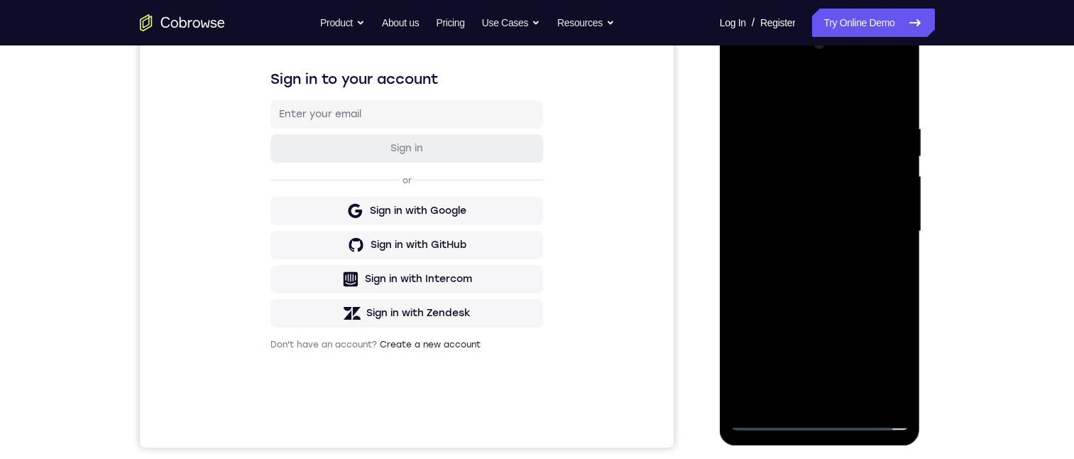
click at [807, 208] on div at bounding box center [820, 232] width 179 height 398
click at [824, 229] on div at bounding box center [820, 232] width 179 height 398
click at [843, 278] on div at bounding box center [820, 232] width 179 height 398
click at [848, 274] on div at bounding box center [820, 232] width 179 height 398
click at [852, 290] on div at bounding box center [820, 232] width 179 height 398
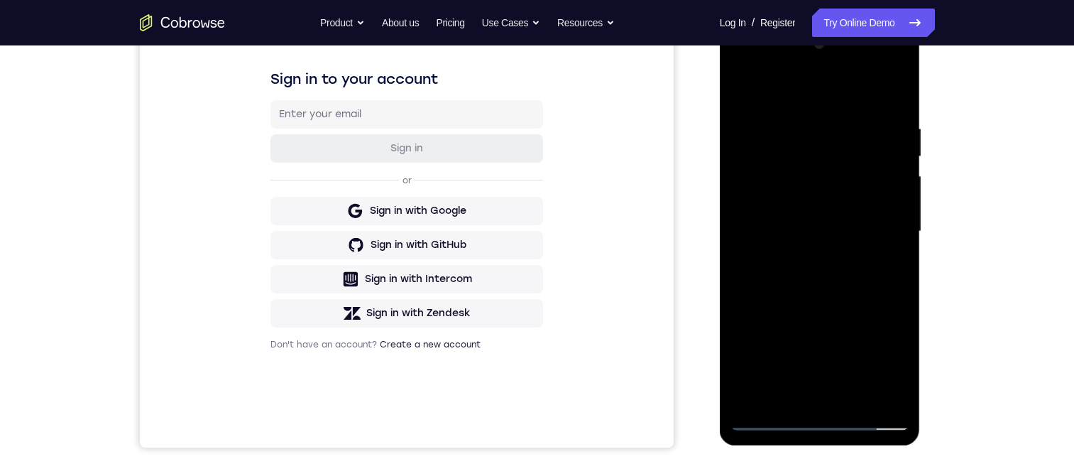
click at [895, 265] on div at bounding box center [820, 232] width 179 height 398
drag, startPoint x: 895, startPoint y: 265, endPoint x: 1644, endPoint y: 274, distance: 749.1
click at [895, 265] on div at bounding box center [820, 232] width 179 height 398
drag, startPoint x: 843, startPoint y: 363, endPoint x: 856, endPoint y: 109, distance: 254.6
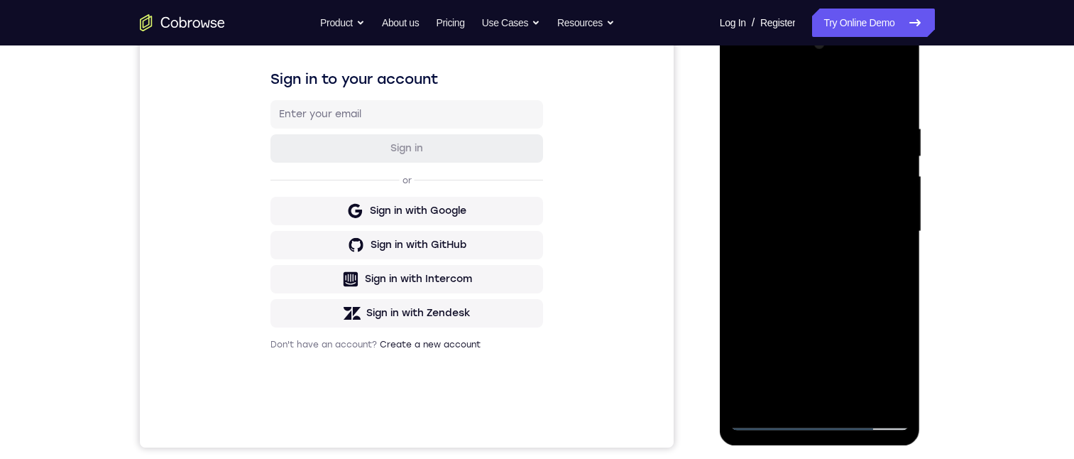
click at [858, 107] on div at bounding box center [820, 232] width 179 height 398
drag, startPoint x: 832, startPoint y: 241, endPoint x: 812, endPoint y: 168, distance: 75.8
click at [814, 170] on div at bounding box center [820, 232] width 179 height 398
drag, startPoint x: 838, startPoint y: 313, endPoint x: 828, endPoint y: 102, distance: 211.8
click at [830, 104] on div at bounding box center [820, 232] width 179 height 398
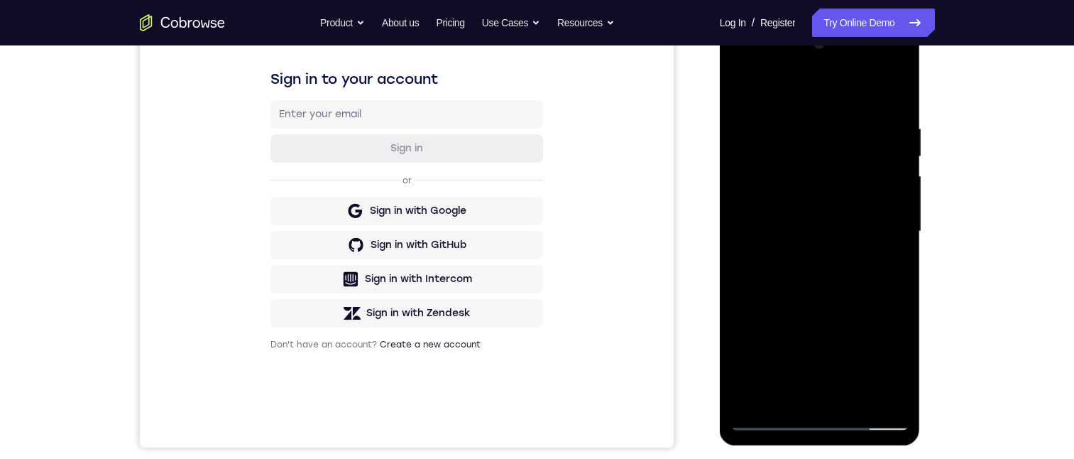
drag, startPoint x: 830, startPoint y: 104, endPoint x: 831, endPoint y: 75, distance: 29.8
click at [824, 82] on div at bounding box center [820, 232] width 179 height 398
drag, startPoint x: 833, startPoint y: 108, endPoint x: 781, endPoint y: 315, distance: 213.0
click at [781, 315] on div at bounding box center [820, 232] width 179 height 398
click at [896, 84] on div at bounding box center [820, 232] width 179 height 398
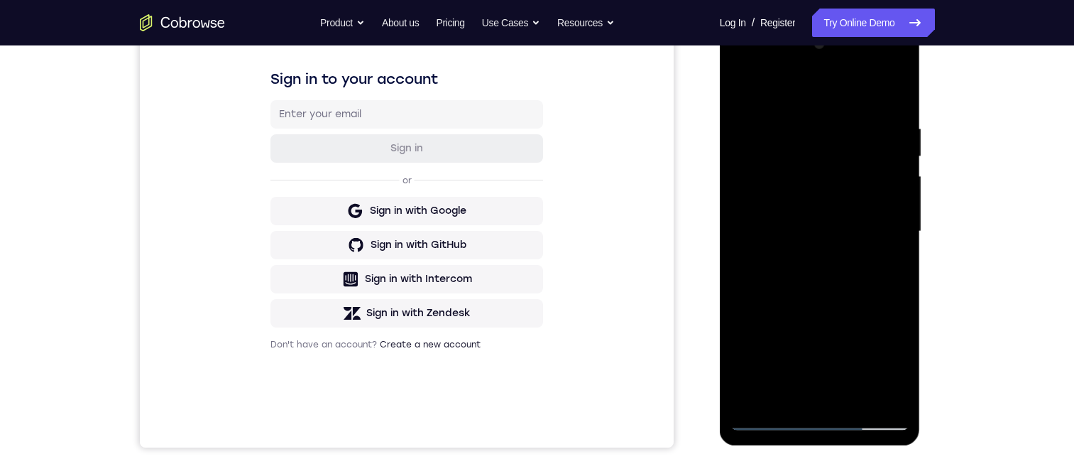
click at [740, 85] on div at bounding box center [820, 232] width 179 height 398
click at [856, 394] on div at bounding box center [820, 232] width 179 height 398
click at [822, 302] on div at bounding box center [820, 232] width 179 height 398
drag, startPoint x: 800, startPoint y: 376, endPoint x: 773, endPoint y: 255, distance: 123.8
click at [773, 258] on div at bounding box center [820, 232] width 179 height 398
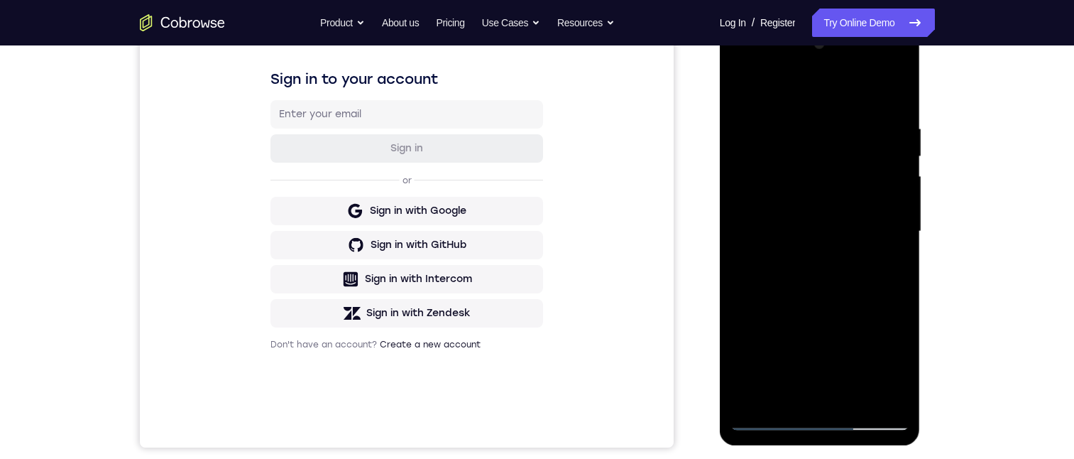
click at [781, 97] on div at bounding box center [820, 232] width 179 height 398
click at [798, 178] on div at bounding box center [820, 232] width 179 height 398
click at [896, 263] on div at bounding box center [820, 232] width 179 height 398
click at [883, 263] on div at bounding box center [820, 232] width 179 height 398
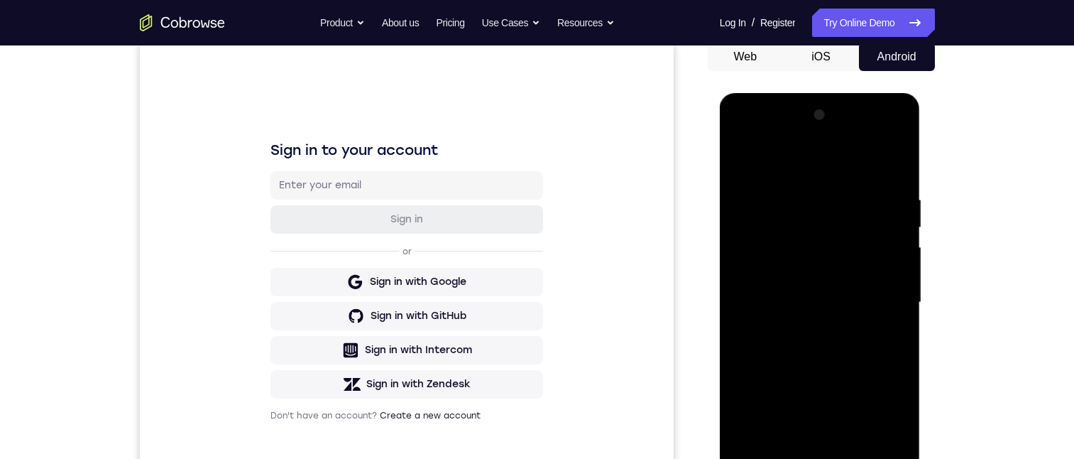
click at [741, 160] on div at bounding box center [820, 303] width 179 height 398
drag, startPoint x: 868, startPoint y: 225, endPoint x: 773, endPoint y: 219, distance: 95.3
click at [776, 219] on div at bounding box center [820, 303] width 179 height 398
click at [856, 220] on div at bounding box center [820, 303] width 179 height 398
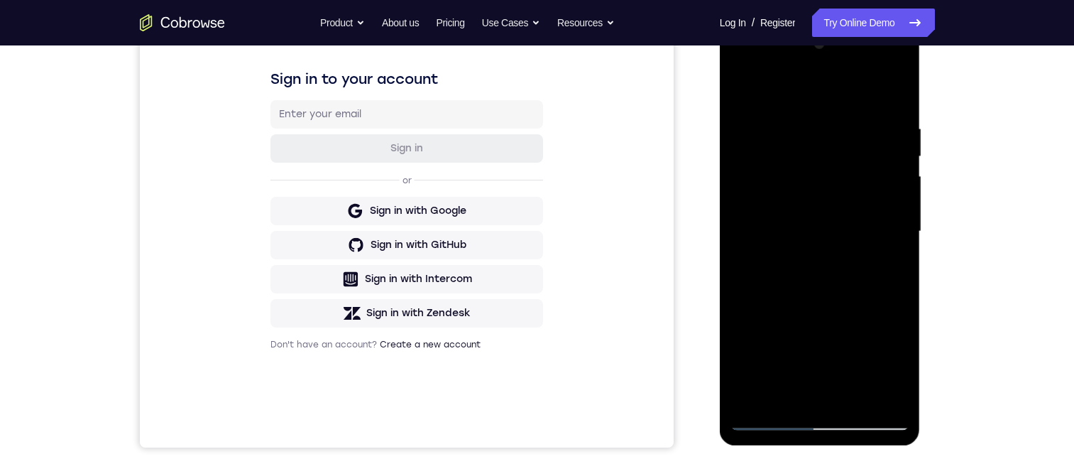
click at [818, 388] on div at bounding box center [820, 232] width 179 height 398
click at [882, 261] on div at bounding box center [820, 232] width 179 height 398
click at [747, 87] on div at bounding box center [820, 232] width 179 height 398
click at [807, 221] on div at bounding box center [820, 232] width 179 height 398
click at [787, 395] on div at bounding box center [820, 232] width 179 height 398
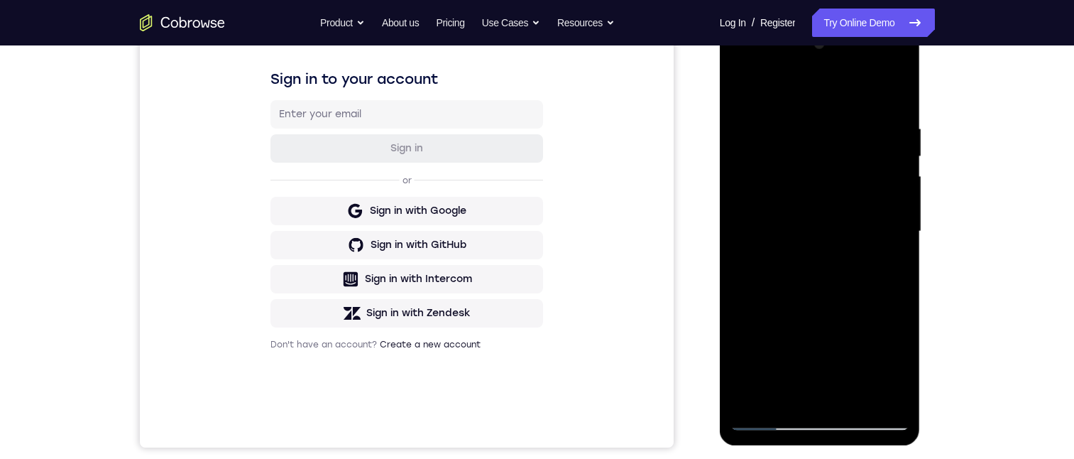
click at [892, 261] on div at bounding box center [820, 232] width 179 height 398
click at [786, 266] on div at bounding box center [820, 232] width 179 height 398
click at [883, 266] on div at bounding box center [820, 232] width 179 height 398
click at [804, 267] on div at bounding box center [820, 232] width 179 height 398
click at [886, 269] on div at bounding box center [820, 232] width 179 height 398
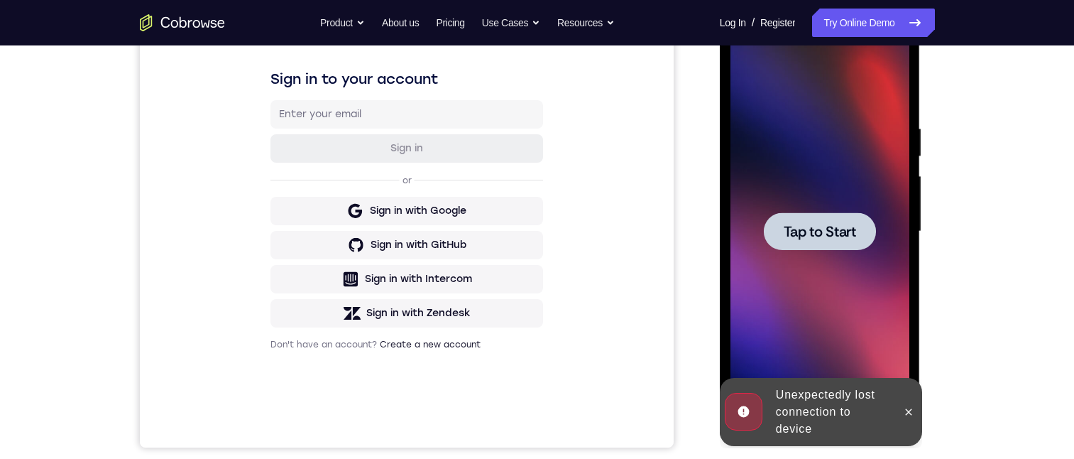
click at [811, 224] on span "Tap to Start" at bounding box center [820, 231] width 72 height 14
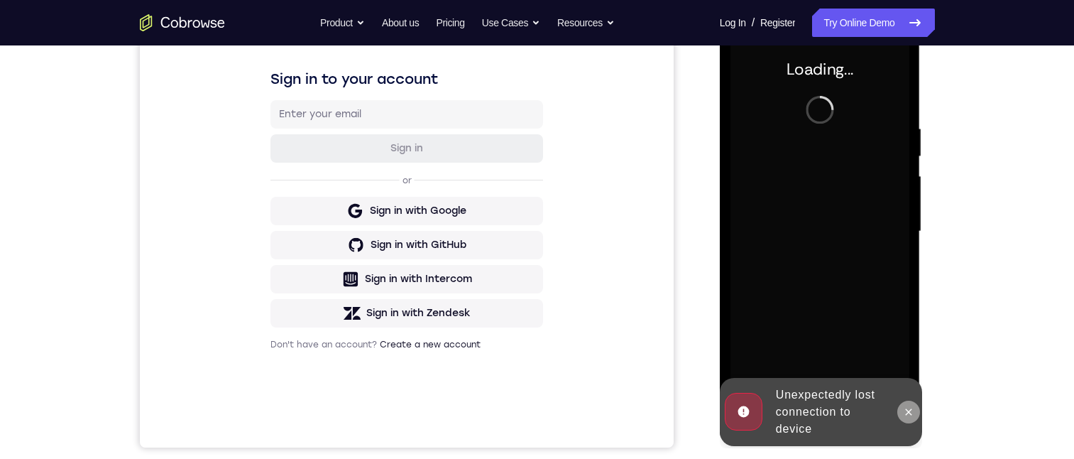
click at [909, 405] on button at bounding box center [908, 411] width 23 height 23
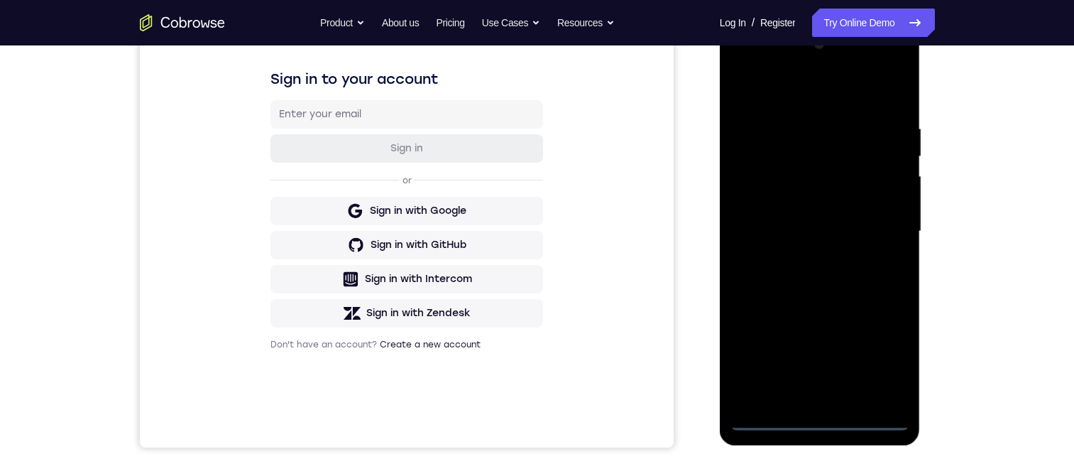
click at [821, 420] on div at bounding box center [820, 232] width 179 height 398
click at [888, 359] on div at bounding box center [820, 232] width 179 height 398
click at [742, 70] on div at bounding box center [820, 232] width 179 height 398
click at [887, 221] on div at bounding box center [820, 232] width 179 height 398
click at [807, 254] on div at bounding box center [820, 232] width 179 height 398
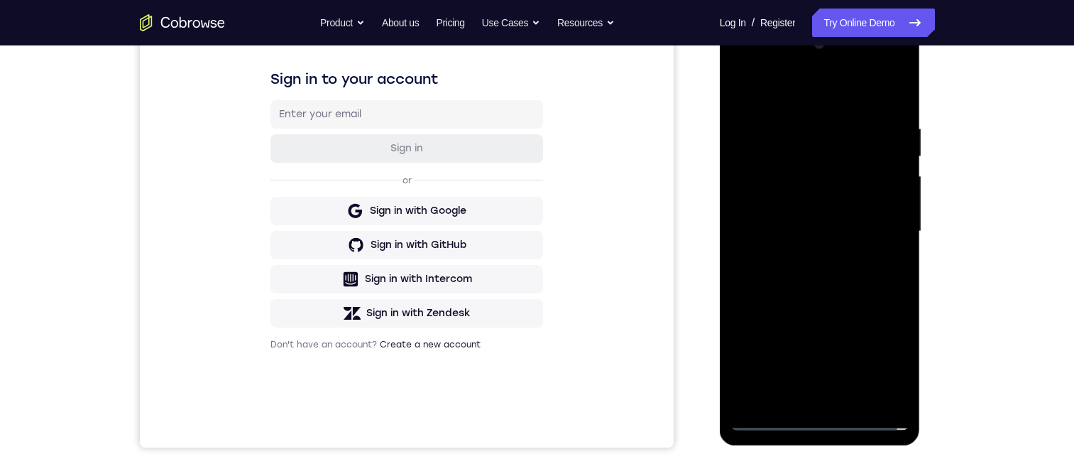
click at [801, 217] on div at bounding box center [820, 232] width 179 height 398
click at [775, 207] on div at bounding box center [820, 232] width 179 height 398
click at [821, 234] on div at bounding box center [820, 232] width 179 height 398
click at [817, 276] on div at bounding box center [820, 232] width 179 height 398
click at [807, 278] on div at bounding box center [820, 232] width 179 height 398
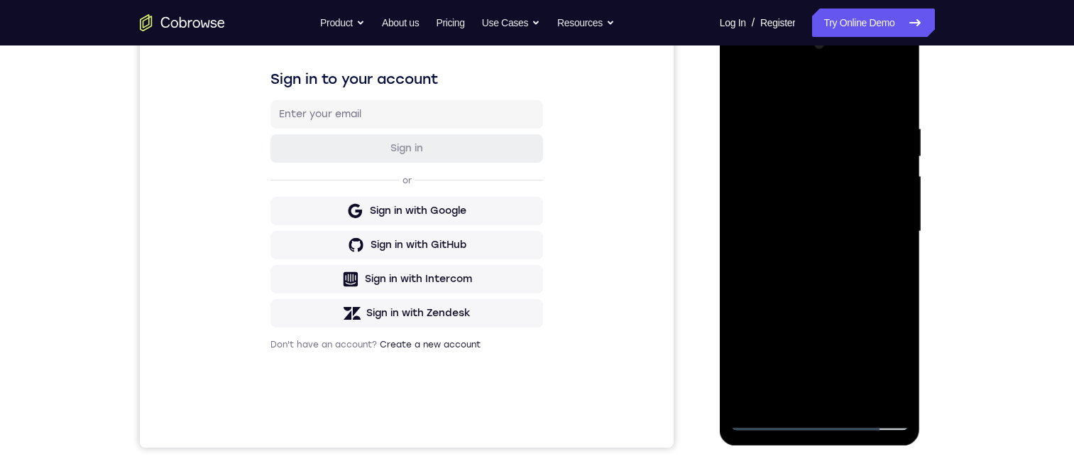
click at [807, 277] on div at bounding box center [820, 232] width 179 height 398
click at [856, 290] on div at bounding box center [820, 232] width 179 height 398
click at [855, 395] on div at bounding box center [820, 232] width 179 height 398
click at [817, 302] on div at bounding box center [820, 232] width 179 height 398
click at [798, 195] on div at bounding box center [820, 232] width 179 height 398
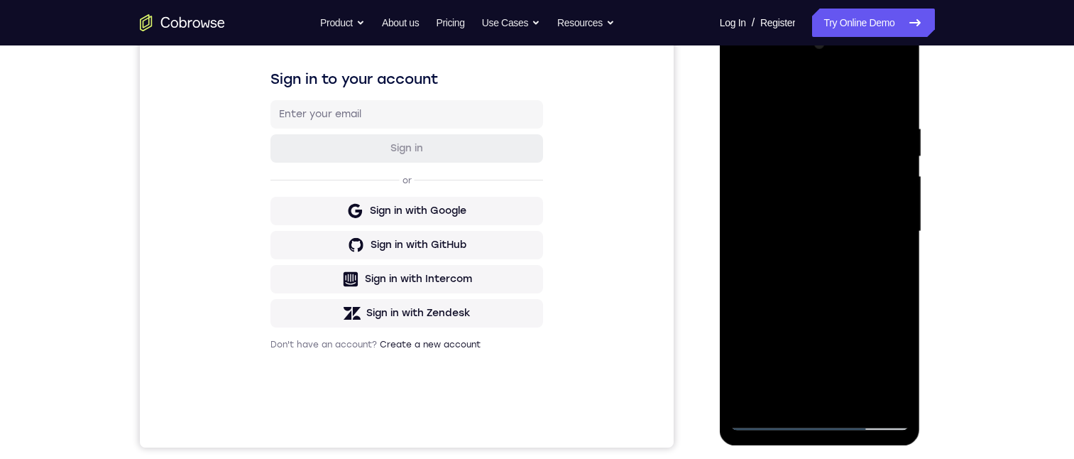
click at [787, 389] on div at bounding box center [820, 232] width 179 height 398
click at [885, 261] on div at bounding box center [820, 232] width 179 height 398
click at [755, 267] on div at bounding box center [820, 232] width 179 height 398
click at [886, 263] on div at bounding box center [820, 232] width 179 height 398
click at [831, 261] on div at bounding box center [820, 232] width 179 height 398
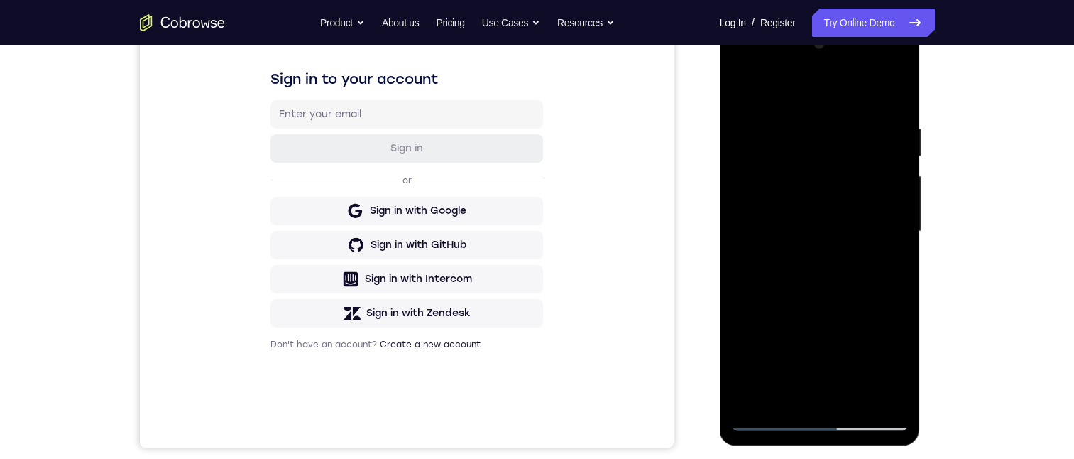
click at [883, 262] on div at bounding box center [820, 232] width 179 height 398
click at [736, 90] on div at bounding box center [820, 232] width 179 height 398
drag, startPoint x: 818, startPoint y: 354, endPoint x: 811, endPoint y: 249, distance: 105.3
click at [811, 254] on div at bounding box center [820, 232] width 179 height 398
click at [829, 320] on div at bounding box center [820, 232] width 179 height 398
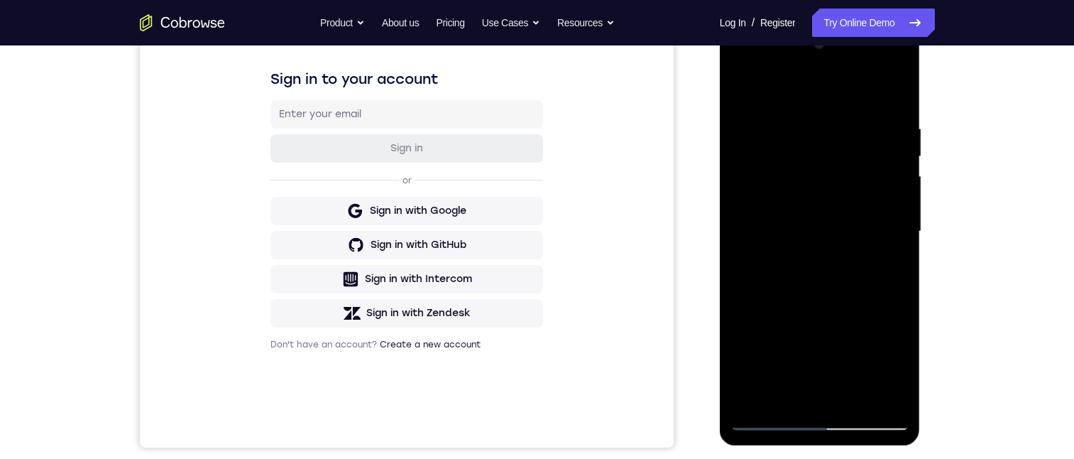
click at [789, 391] on div at bounding box center [820, 232] width 179 height 398
click at [883, 266] on div at bounding box center [820, 232] width 179 height 398
click at [741, 87] on div at bounding box center [820, 232] width 179 height 398
drag, startPoint x: 804, startPoint y: 379, endPoint x: 808, endPoint y: 244, distance: 135.7
click at [808, 244] on div at bounding box center [820, 232] width 179 height 398
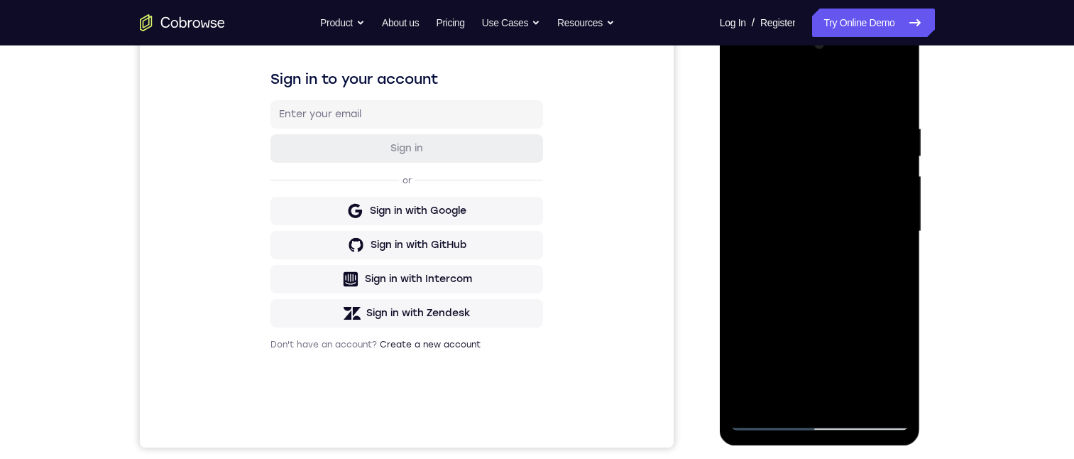
drag, startPoint x: 814, startPoint y: 359, endPoint x: 839, endPoint y: 252, distance: 109.4
click at [838, 253] on div at bounding box center [820, 232] width 179 height 398
drag, startPoint x: 826, startPoint y: 337, endPoint x: 825, endPoint y: 222, distance: 115.0
click at [824, 227] on div at bounding box center [820, 232] width 179 height 398
drag, startPoint x: 809, startPoint y: 307, endPoint x: 826, endPoint y: 170, distance: 138.1
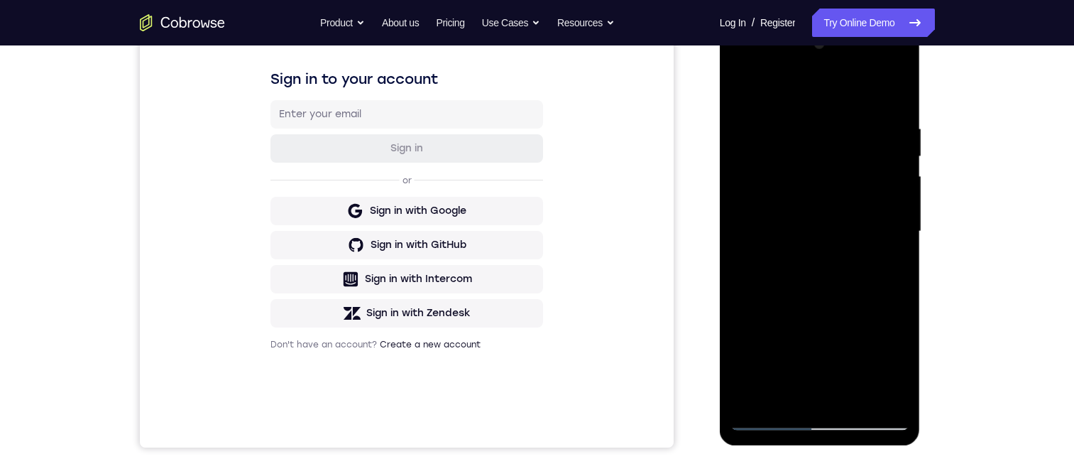
click at [814, 192] on div at bounding box center [820, 232] width 179 height 398
drag, startPoint x: 801, startPoint y: 321, endPoint x: 797, endPoint y: 205, distance: 115.8
click at [808, 224] on div at bounding box center [820, 232] width 179 height 398
drag, startPoint x: 813, startPoint y: 326, endPoint x: 788, endPoint y: 394, distance: 72.6
click at [790, 400] on div at bounding box center [820, 232] width 179 height 398
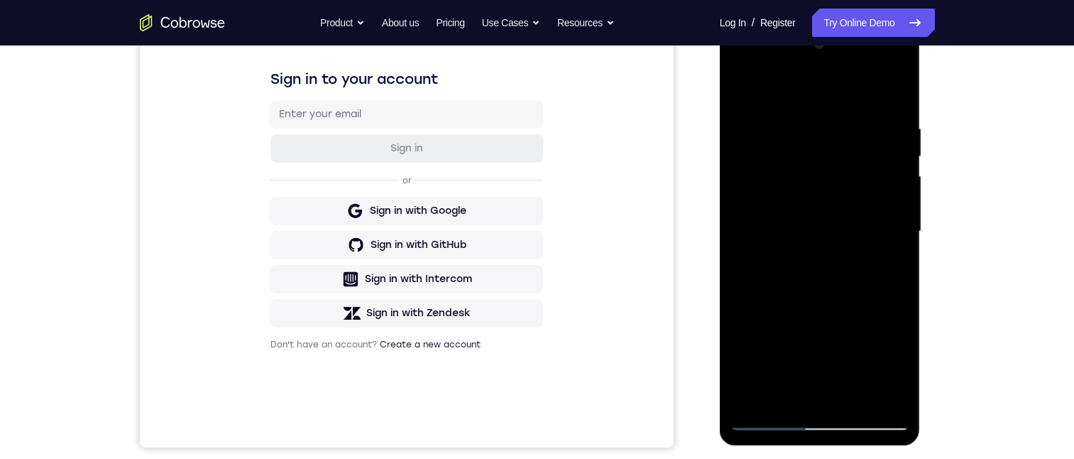
click at [838, 258] on div at bounding box center [820, 232] width 179 height 398
click at [739, 89] on div at bounding box center [820, 232] width 179 height 398
drag, startPoint x: 823, startPoint y: 354, endPoint x: 820, endPoint y: 234, distance: 120.0
click at [821, 236] on div at bounding box center [820, 232] width 179 height 398
click at [836, 268] on div at bounding box center [820, 232] width 179 height 398
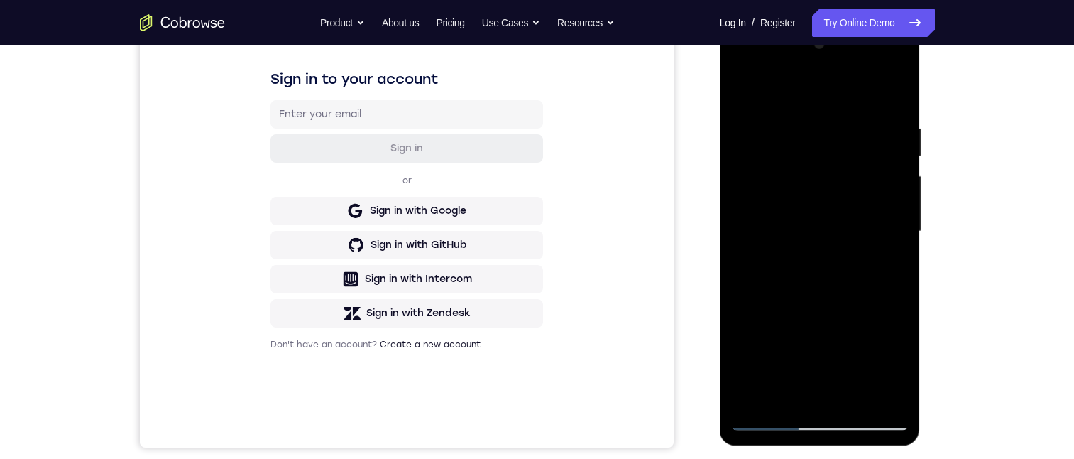
click at [798, 398] on div at bounding box center [820, 232] width 179 height 398
click at [895, 268] on div at bounding box center [820, 232] width 179 height 398
click at [748, 92] on div at bounding box center [820, 232] width 179 height 398
drag, startPoint x: 831, startPoint y: 324, endPoint x: 837, endPoint y: 346, distance: 23.4
click at [831, 369] on div at bounding box center [820, 232] width 179 height 398
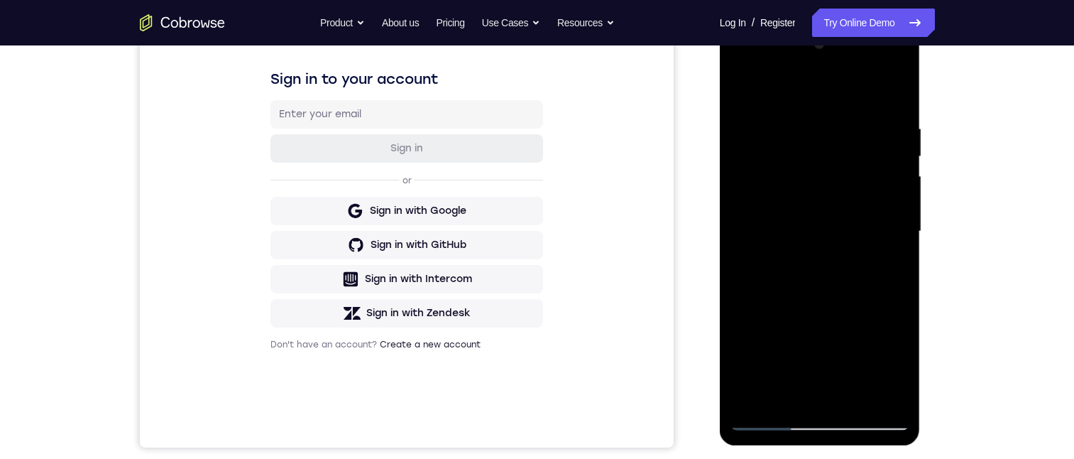
drag, startPoint x: 839, startPoint y: 202, endPoint x: 844, endPoint y: 441, distance: 238.6
click at [833, 448] on html "Online web based iOS Simulators and Android Emulators. Run iPhone, iPad, Mobile…" at bounding box center [821, 235] width 202 height 426
drag, startPoint x: 841, startPoint y: 238, endPoint x: 792, endPoint y: 440, distance: 208.2
click at [765, 448] on html "Online web based iOS Simulators and Android Emulators. Run iPhone, iPad, Mobile…" at bounding box center [821, 235] width 202 height 426
click at [819, 221] on div at bounding box center [820, 232] width 179 height 398
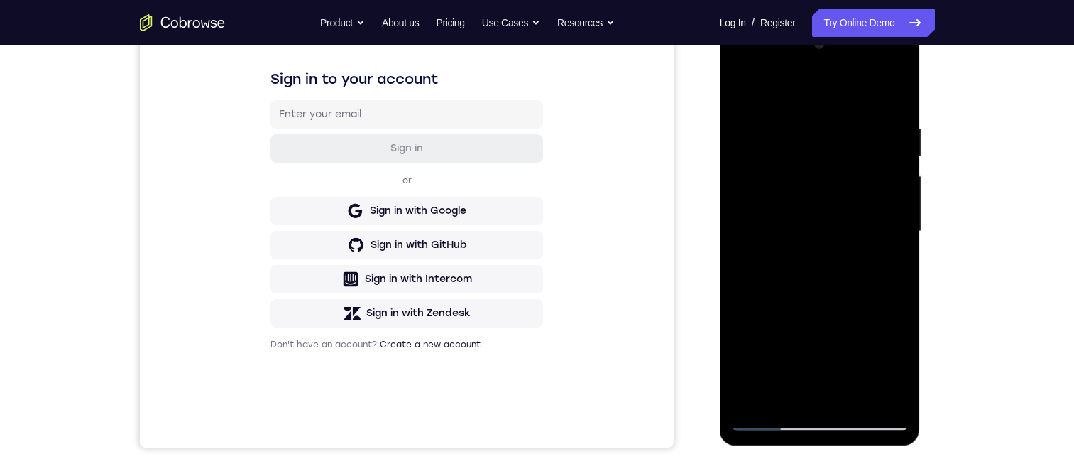
click at [787, 403] on div at bounding box center [820, 232] width 179 height 398
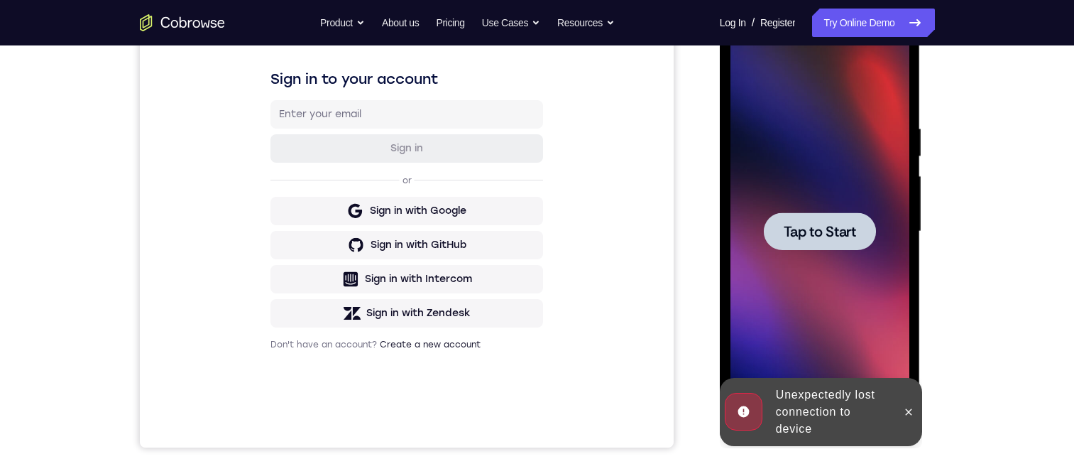
click at [845, 227] on span "Tap to Start" at bounding box center [820, 231] width 72 height 14
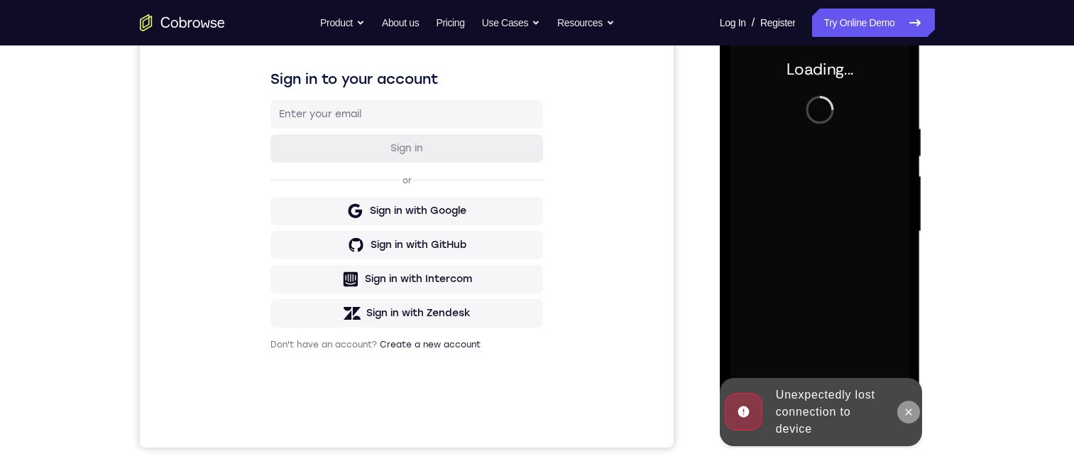
click at [905, 412] on icon at bounding box center [908, 411] width 11 height 11
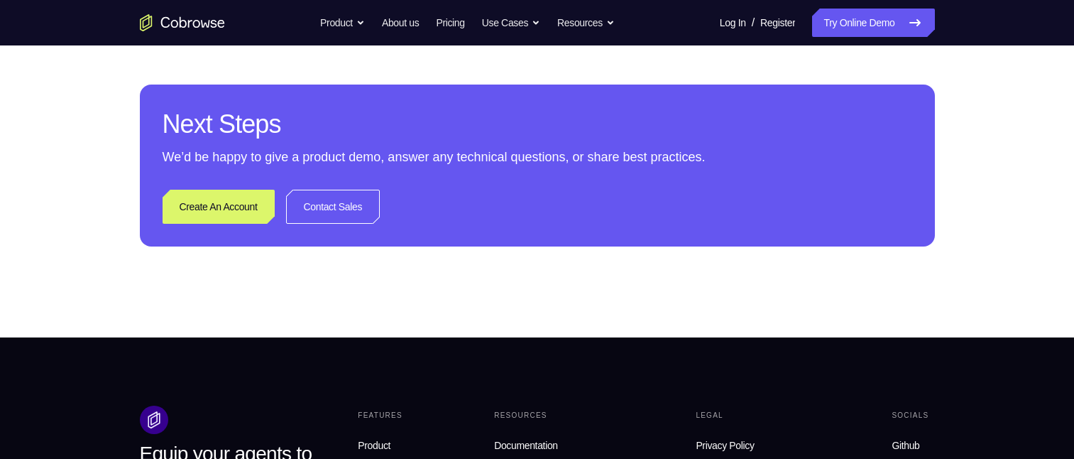
scroll to position [0, 0]
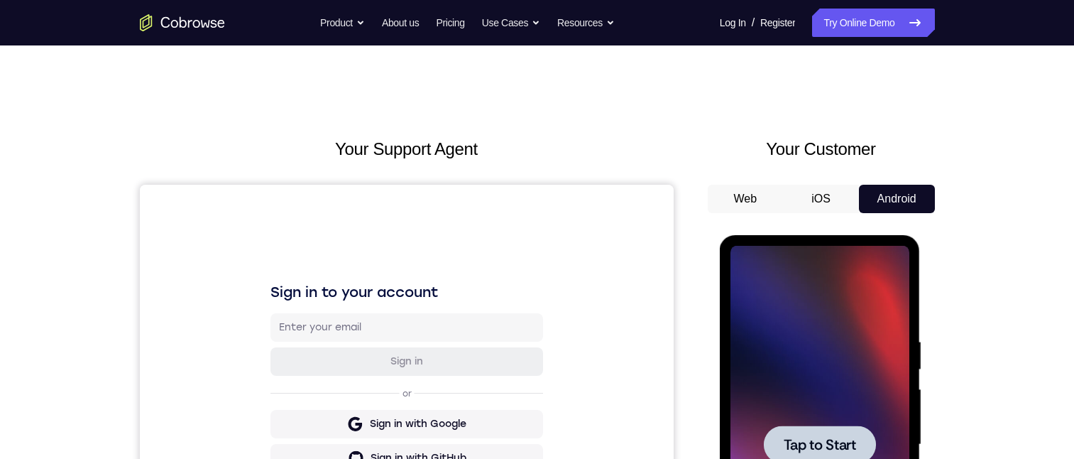
drag, startPoint x: 849, startPoint y: 437, endPoint x: 731, endPoint y: 289, distance: 190.0
click at [849, 437] on span "Tap to Start" at bounding box center [820, 444] width 72 height 14
click at [816, 452] on span "Tap to Start" at bounding box center [820, 444] width 72 height 14
click at [812, 437] on span "Tap to Start" at bounding box center [820, 444] width 72 height 14
click at [817, 443] on span "Tap to Start" at bounding box center [820, 444] width 72 height 14
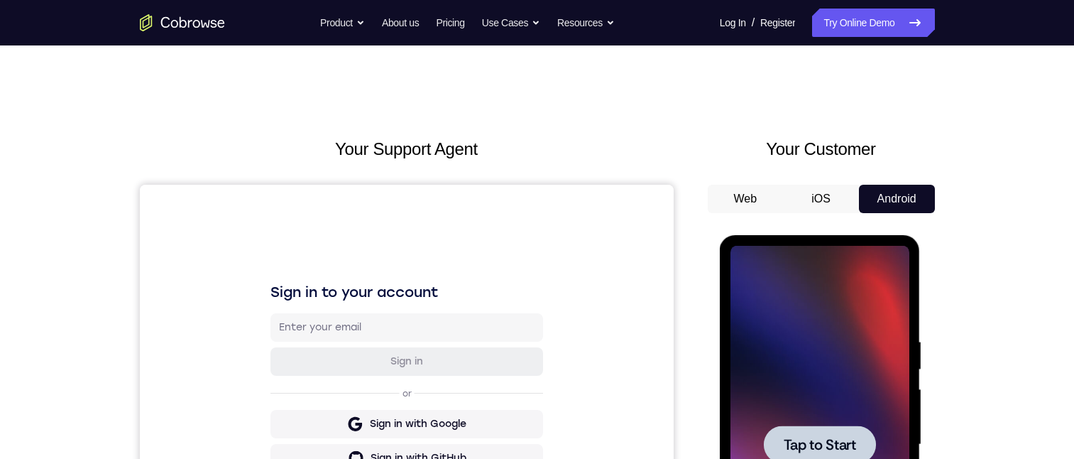
click at [873, 447] on div at bounding box center [820, 444] width 112 height 38
click at [872, 448] on div at bounding box center [820, 444] width 112 height 38
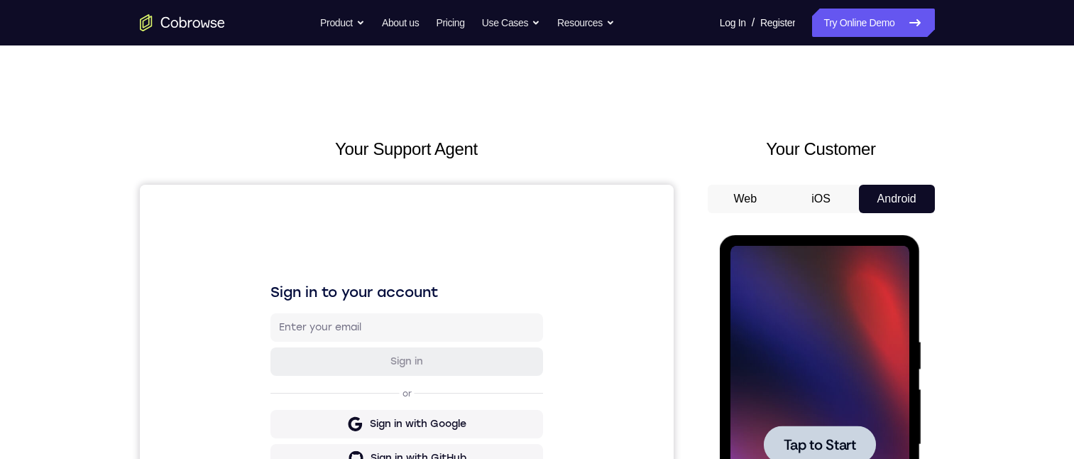
click at [870, 434] on div at bounding box center [820, 444] width 112 height 38
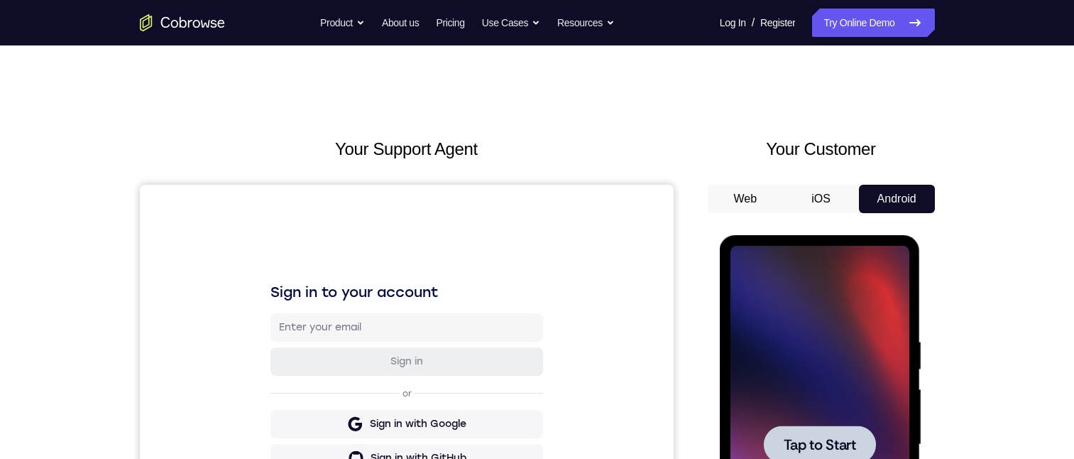
drag, startPoint x: 1169, startPoint y: 249, endPoint x: 756, endPoint y: 351, distance: 425.9
click at [837, 447] on span "Tap to Start" at bounding box center [820, 444] width 72 height 14
click at [449, 13] on link "Pricing" at bounding box center [450, 23] width 28 height 28
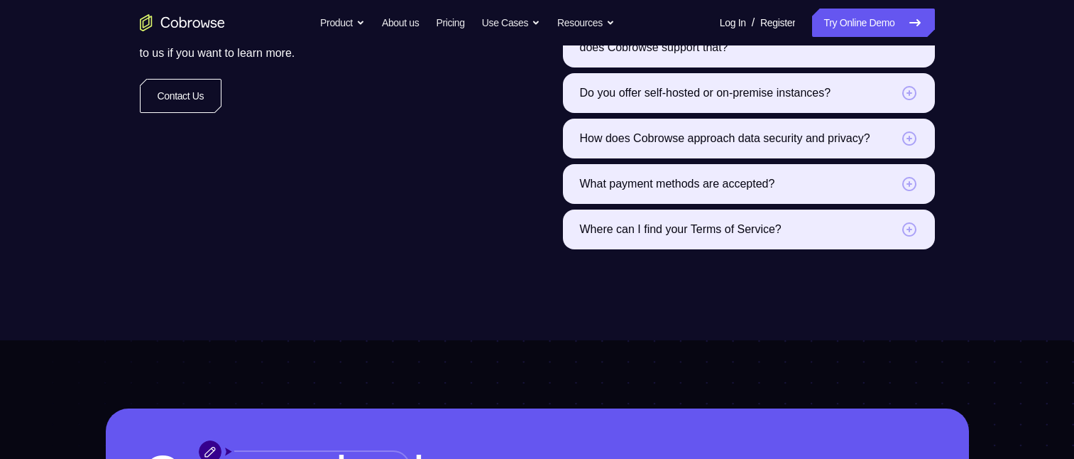
scroll to position [2613, 0]
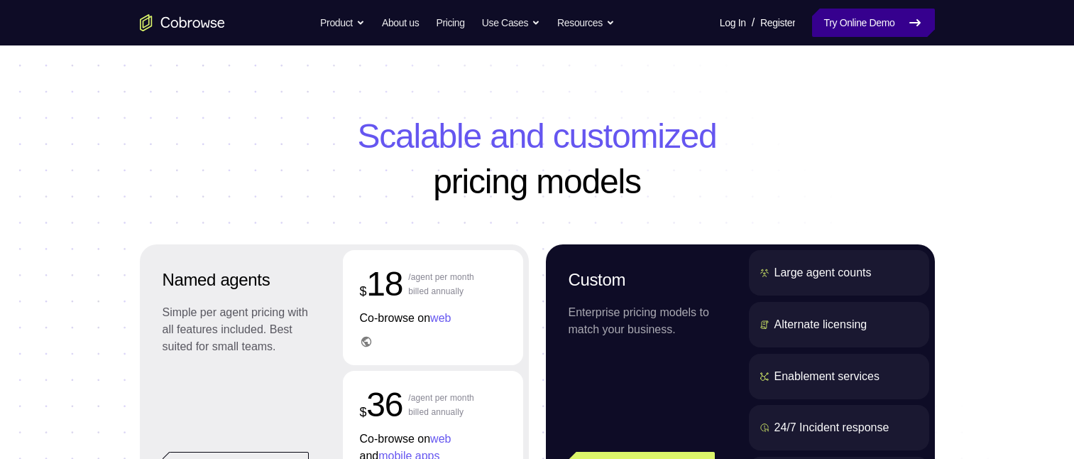
click at [851, 31] on link "Try Online Demo" at bounding box center [873, 23] width 122 height 28
click at [866, 23] on link "Try Online Demo" at bounding box center [873, 23] width 122 height 28
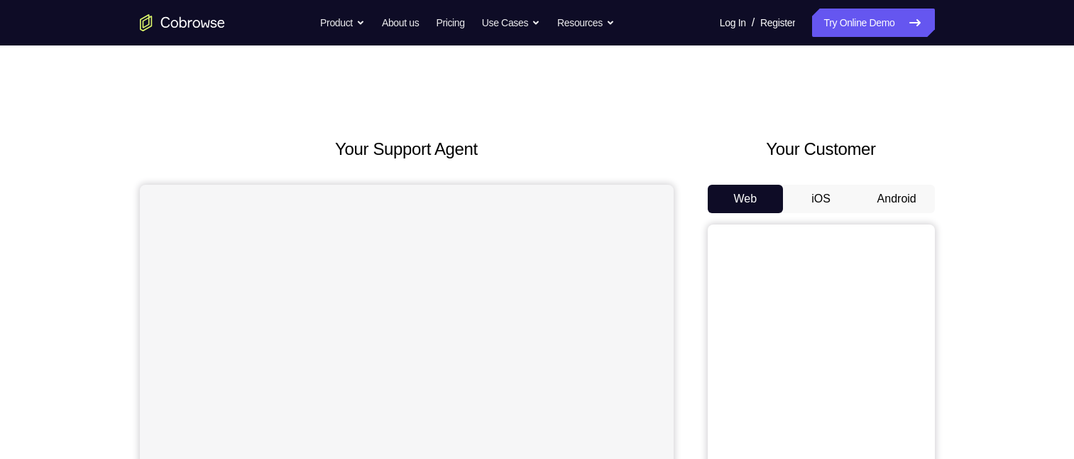
click at [910, 200] on button "Android" at bounding box center [897, 199] width 76 height 28
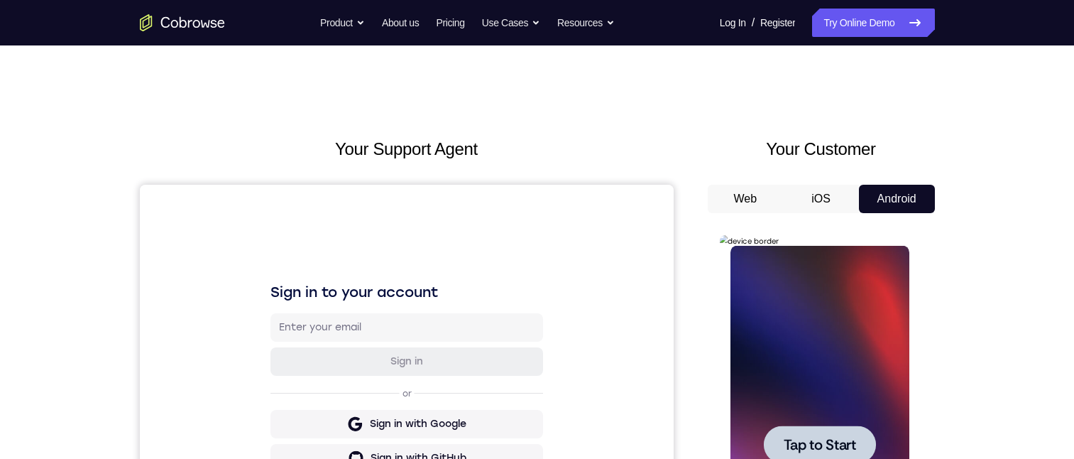
click at [830, 451] on span "Tap to Start" at bounding box center [820, 444] width 72 height 14
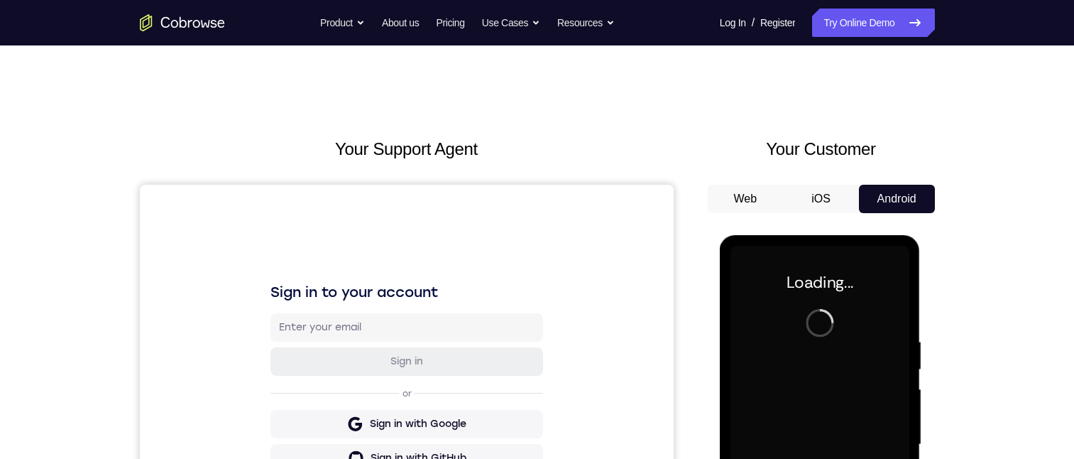
scroll to position [71, 0]
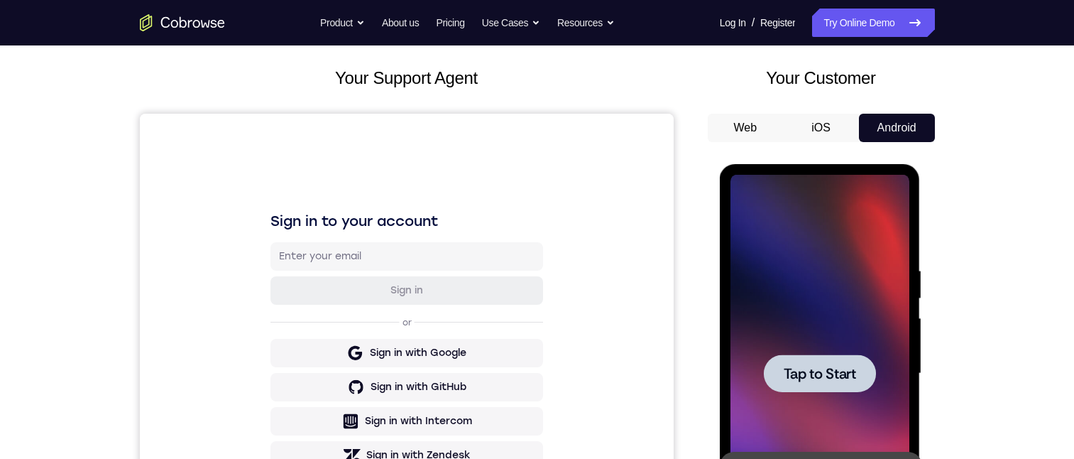
click at [785, 357] on div at bounding box center [820, 373] width 112 height 38
click at [791, 359] on div at bounding box center [820, 373] width 112 height 38
drag, startPoint x: 832, startPoint y: 382, endPoint x: 848, endPoint y: 357, distance: 29.4
click at [847, 361] on button "Tap to Start" at bounding box center [820, 373] width 112 height 38
click at [829, 366] on span "Tap to Start" at bounding box center [820, 373] width 72 height 14
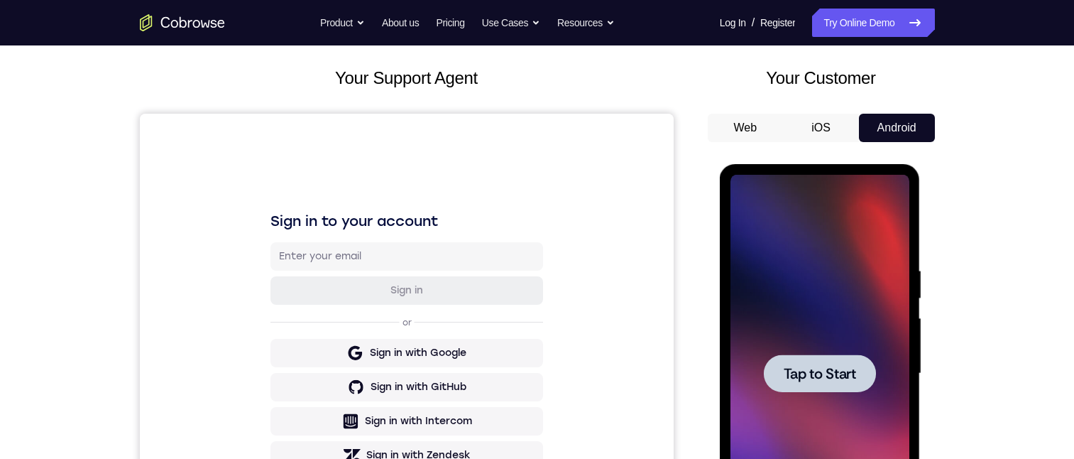
click at [829, 366] on span "Tap to Start" at bounding box center [820, 373] width 72 height 14
click at [836, 386] on div at bounding box center [820, 373] width 112 height 38
click at [807, 387] on div at bounding box center [820, 373] width 112 height 38
click at [815, 369] on span "Tap to Start" at bounding box center [820, 373] width 72 height 14
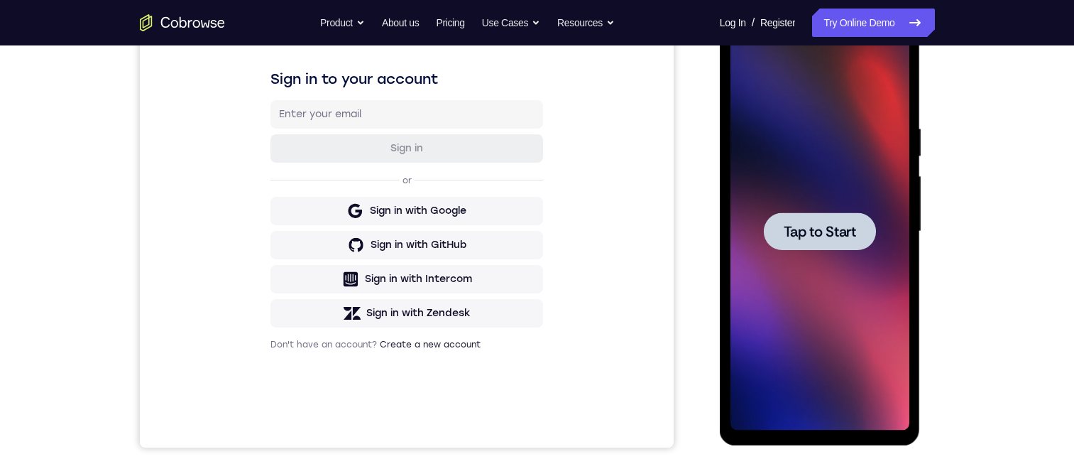
click at [815, 227] on span "Tap to Start" at bounding box center [820, 231] width 72 height 14
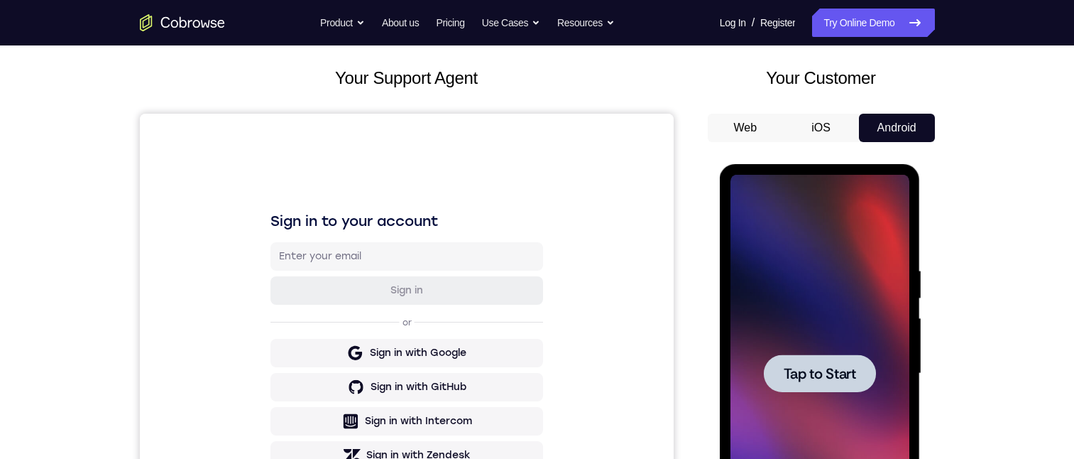
click at [832, 126] on button "iOS" at bounding box center [821, 128] width 76 height 28
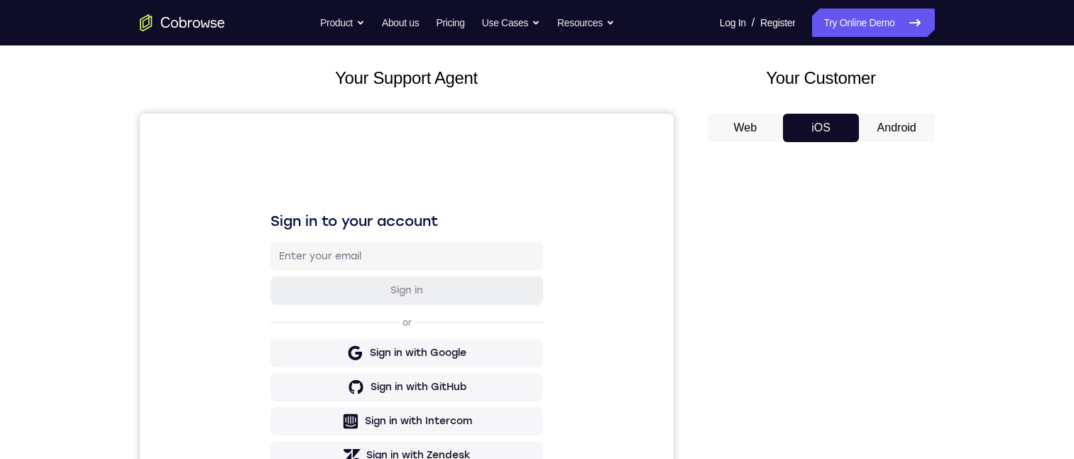
click at [890, 118] on button "Android" at bounding box center [897, 128] width 76 height 28
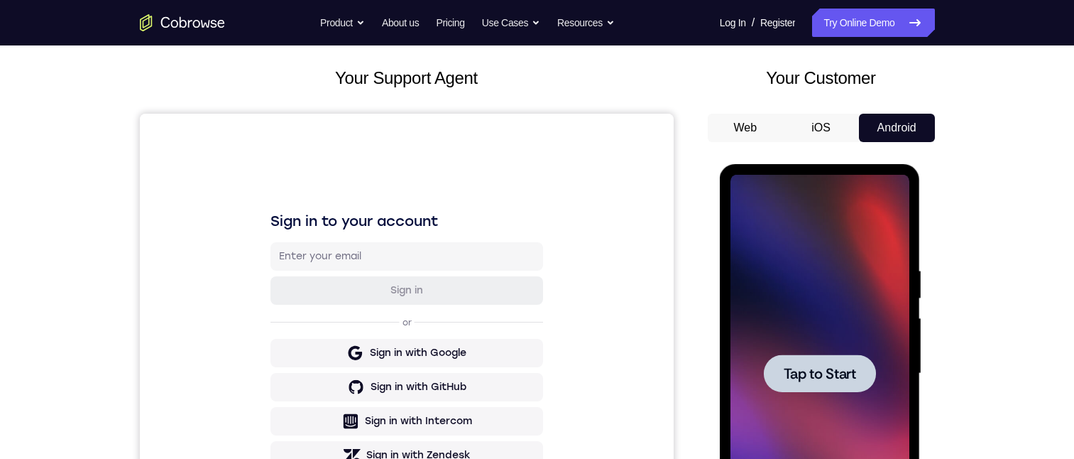
click at [812, 379] on span "Tap to Start" at bounding box center [820, 373] width 72 height 14
click at [812, 375] on span "Tap to Start" at bounding box center [820, 373] width 72 height 14
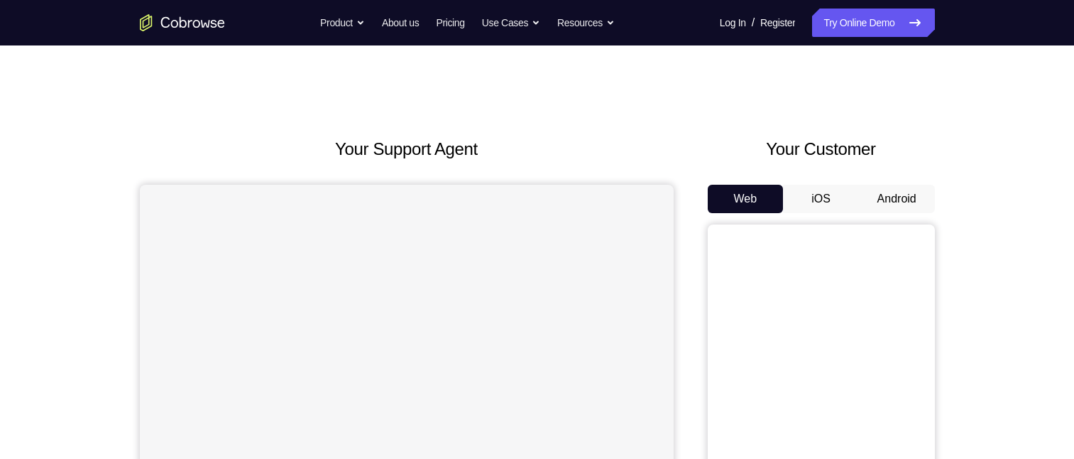
click at [897, 198] on button "Android" at bounding box center [897, 199] width 76 height 28
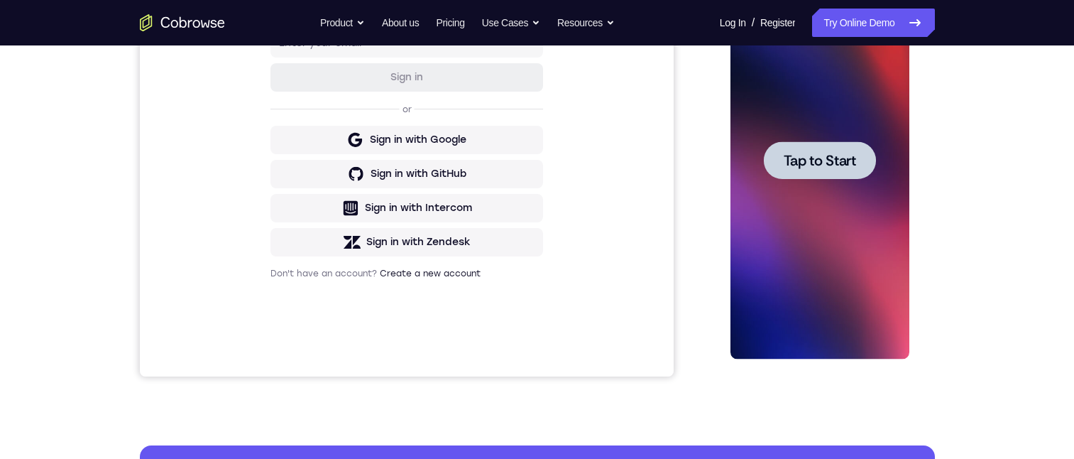
drag, startPoint x: 853, startPoint y: 170, endPoint x: 844, endPoint y: 170, distance: 10.0
click at [850, 170] on div at bounding box center [820, 160] width 112 height 38
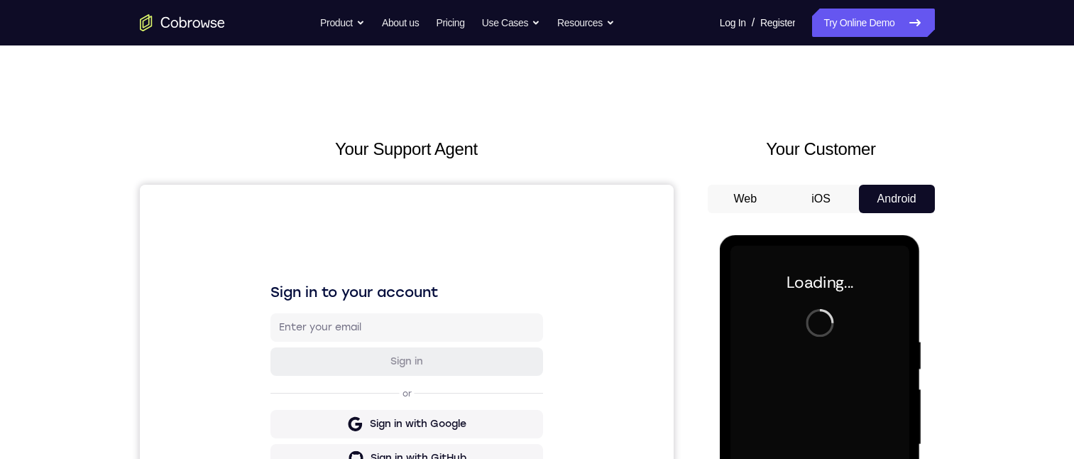
click at [819, 200] on button "iOS" at bounding box center [821, 199] width 76 height 28
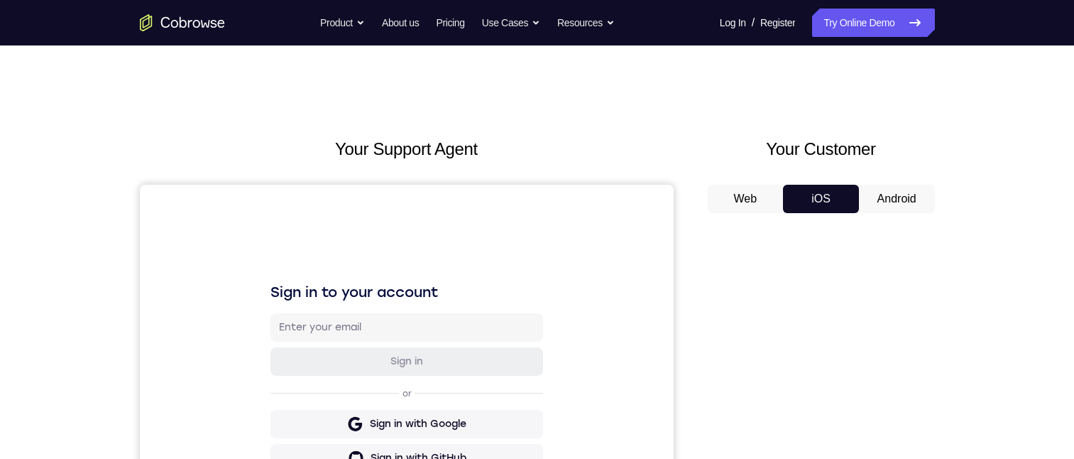
click at [751, 197] on button "Web" at bounding box center [746, 199] width 76 height 28
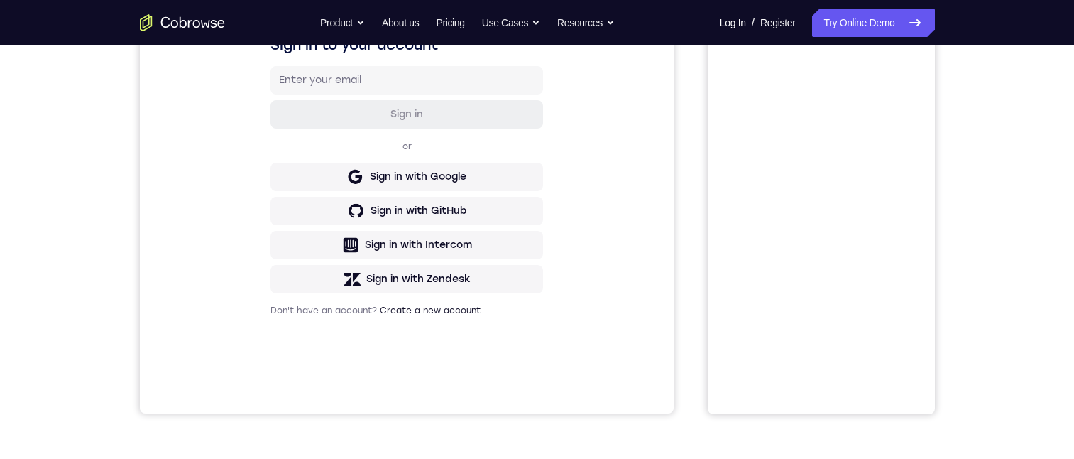
scroll to position [71, 0]
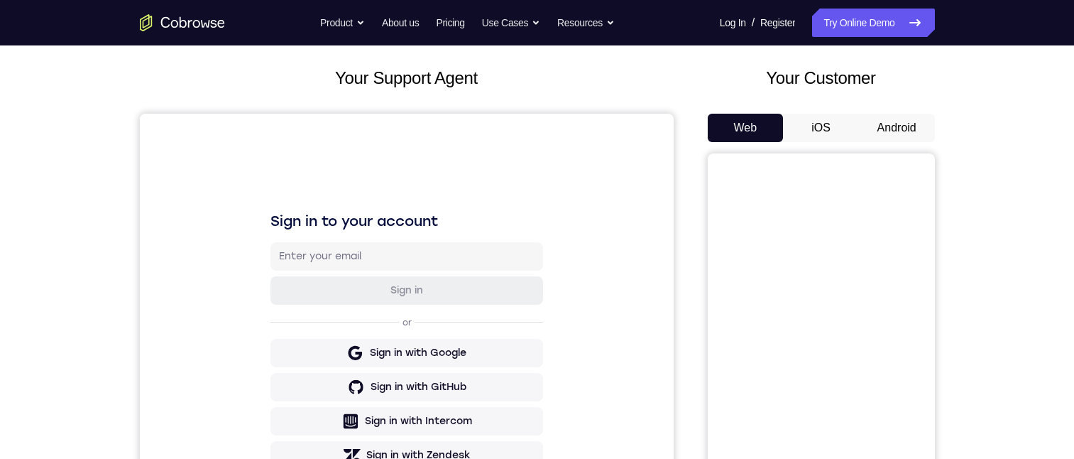
click at [816, 143] on div "Web iOS Android" at bounding box center [821, 352] width 227 height 476
click at [820, 133] on button "iOS" at bounding box center [821, 128] width 76 height 28
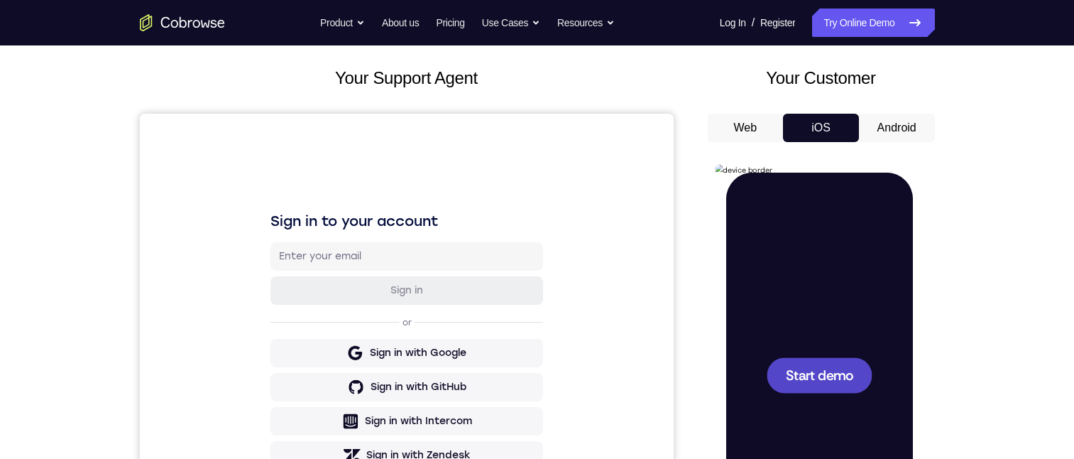
click at [824, 362] on div at bounding box center [819, 375] width 106 height 36
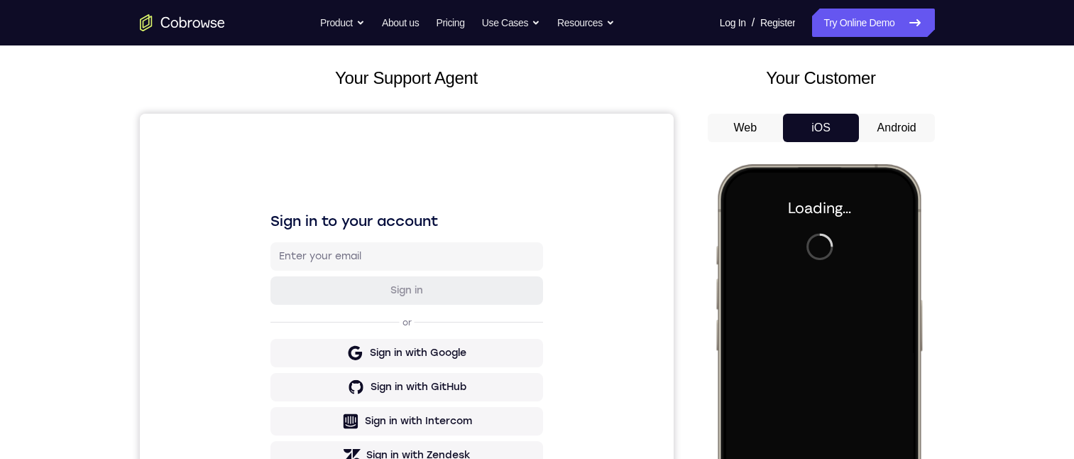
click at [909, 121] on button "Android" at bounding box center [897, 128] width 76 height 28
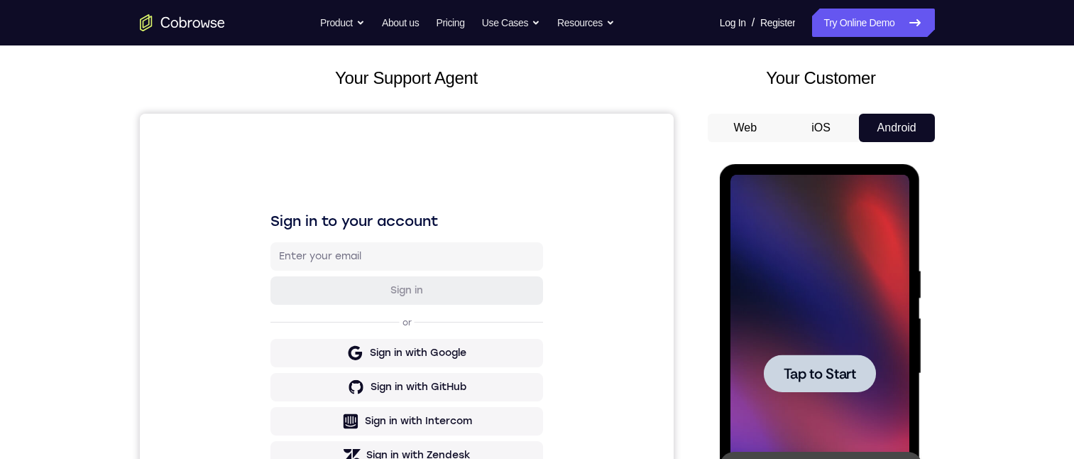
click at [835, 386] on div at bounding box center [820, 373] width 112 height 38
click at [829, 366] on span "Tap to Start" at bounding box center [820, 373] width 72 height 14
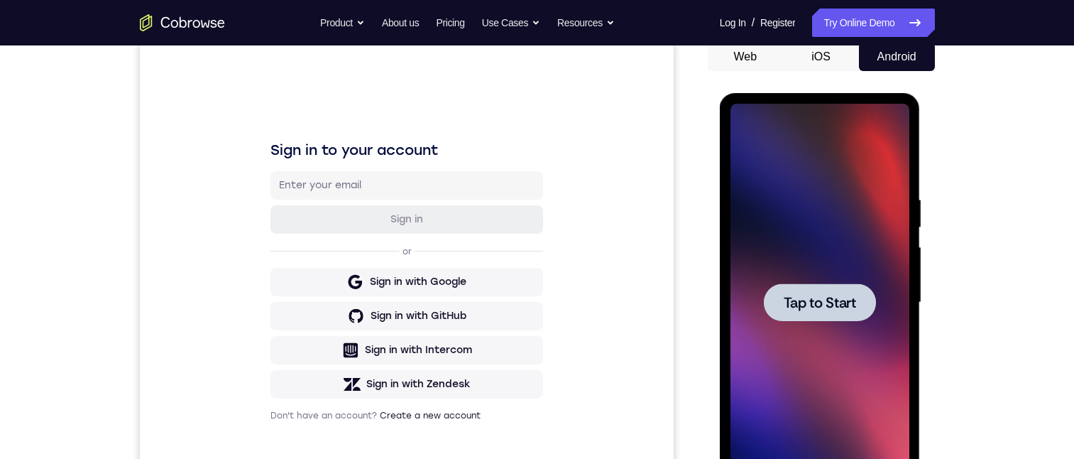
scroll to position [284, 0]
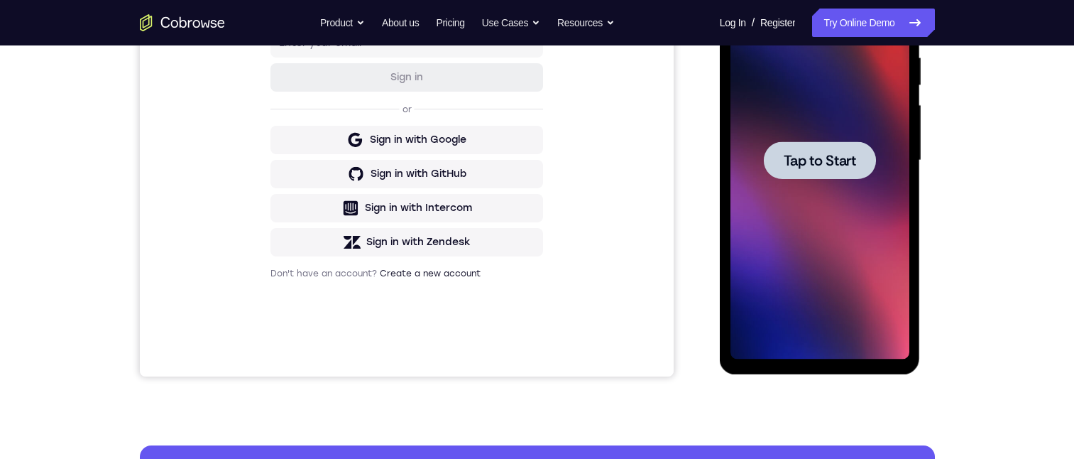
click at [833, 153] on span "Tap to Start" at bounding box center [820, 160] width 72 height 14
drag, startPoint x: 830, startPoint y: 157, endPoint x: 1611, endPoint y: 339, distance: 802.1
click at [830, 157] on span "Tap to Start" at bounding box center [820, 160] width 72 height 14
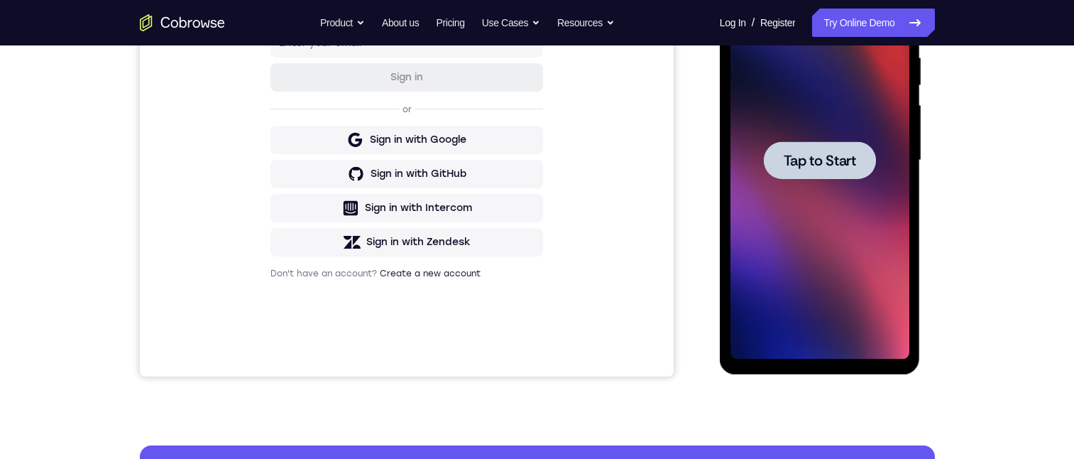
click at [830, 157] on span "Tap to Start" at bounding box center [820, 160] width 72 height 14
drag, startPoint x: 829, startPoint y: 160, endPoint x: 811, endPoint y: -4, distance: 165.1
click at [814, 209] on div at bounding box center [820, 161] width 179 height 398
click at [830, 153] on span "Tap to Start" at bounding box center [820, 160] width 72 height 14
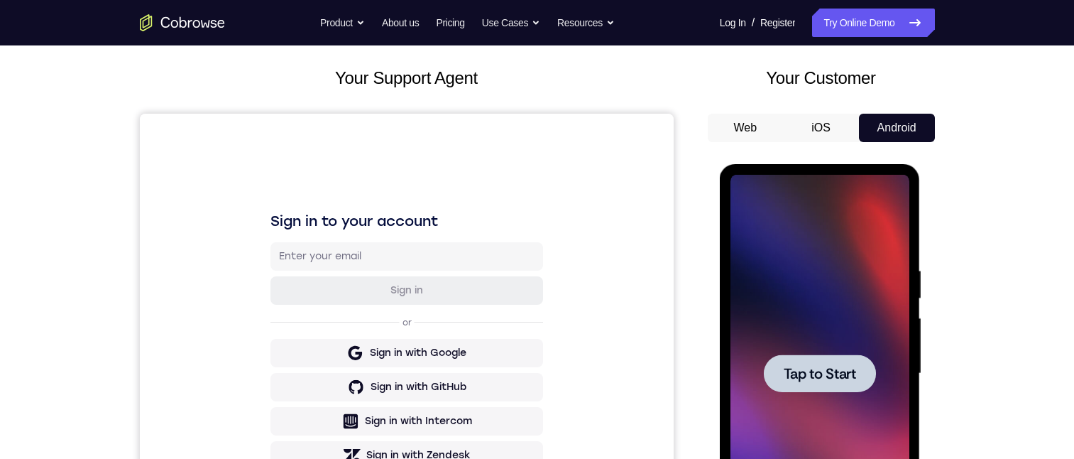
drag, startPoint x: 819, startPoint y: 140, endPoint x: 58, endPoint y: 10, distance: 772.2
click at [819, 140] on button "iOS" at bounding box center [821, 128] width 76 height 28
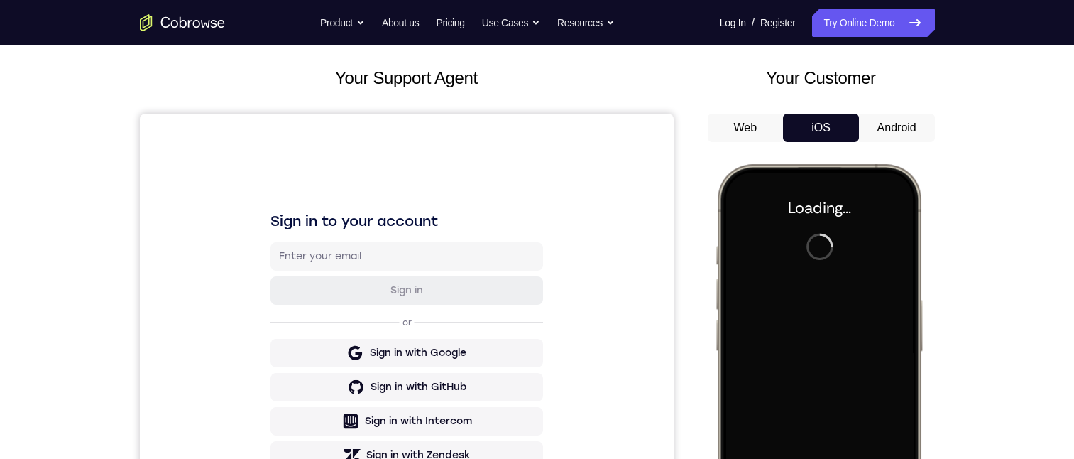
click at [826, 261] on div at bounding box center [818, 374] width 187 height 405
click at [825, 261] on div at bounding box center [818, 374] width 187 height 405
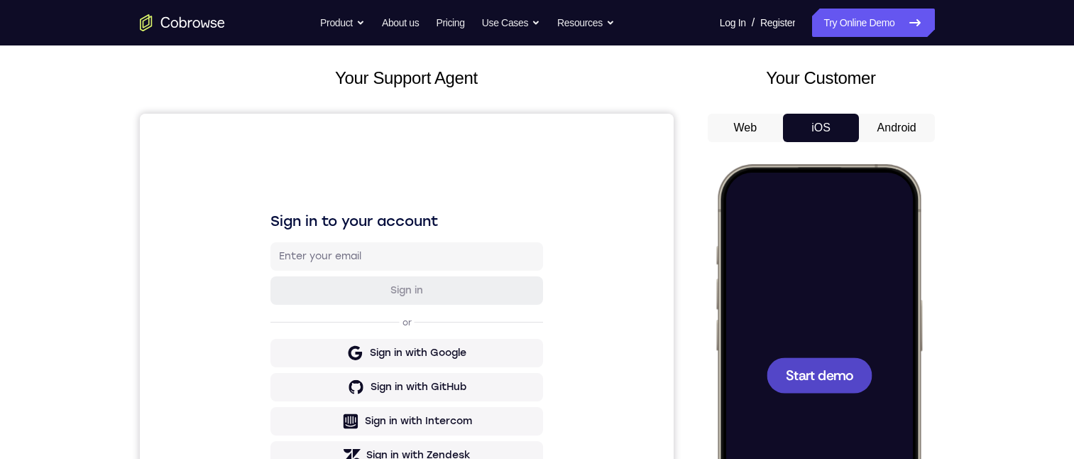
click at [801, 381] on span "Start demo" at bounding box center [818, 374] width 67 height 13
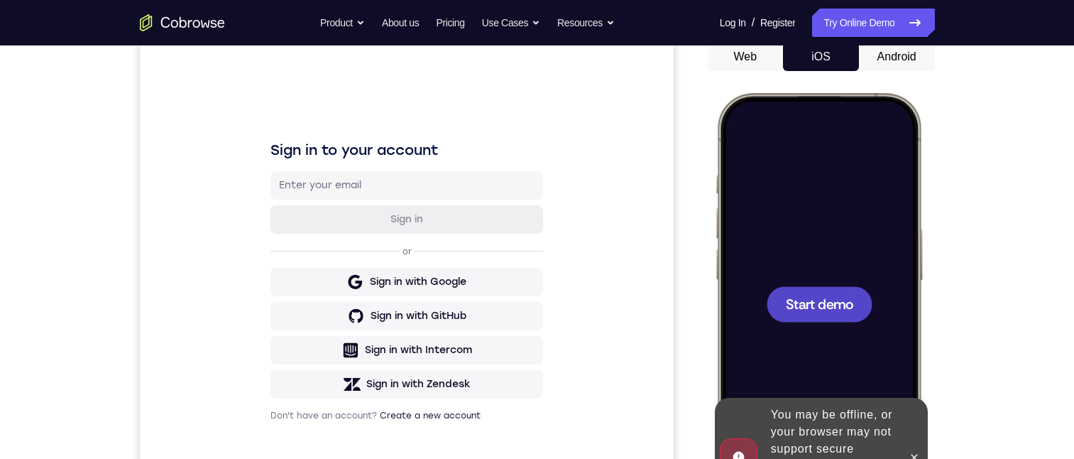
scroll to position [0, 0]
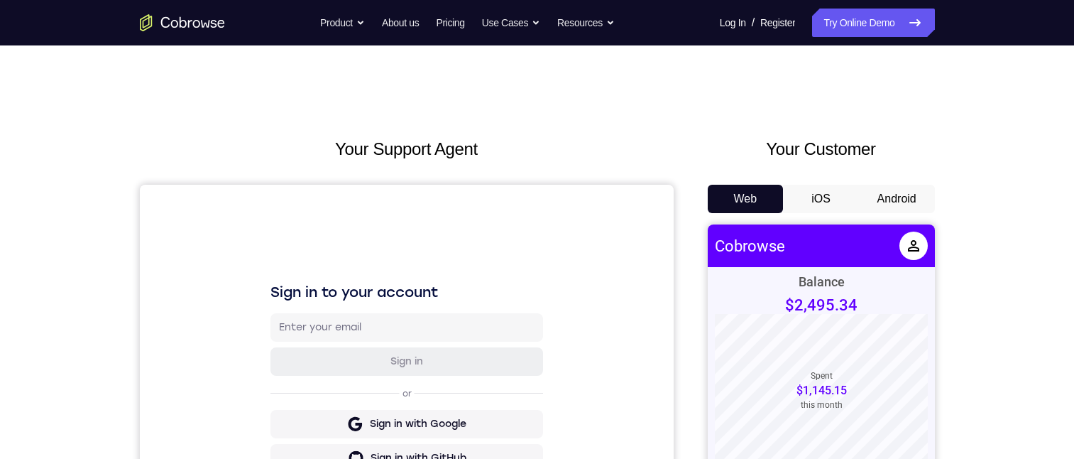
click at [894, 195] on button "Android" at bounding box center [897, 199] width 76 height 28
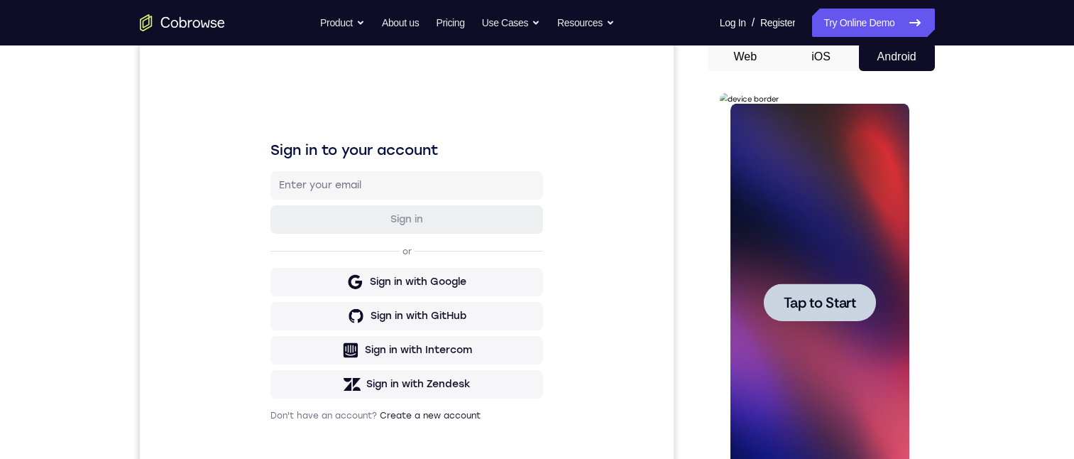
scroll to position [213, 0]
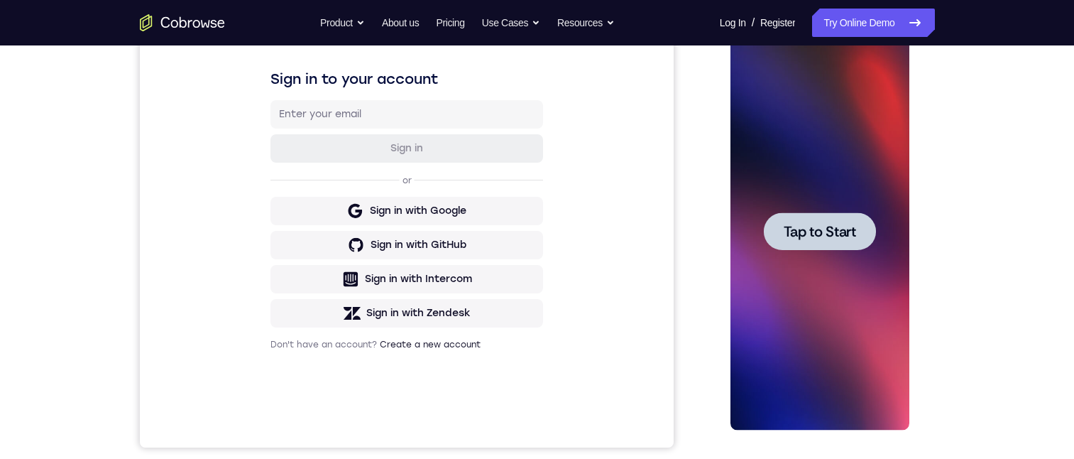
click at [842, 227] on span "Tap to Start" at bounding box center [820, 231] width 72 height 14
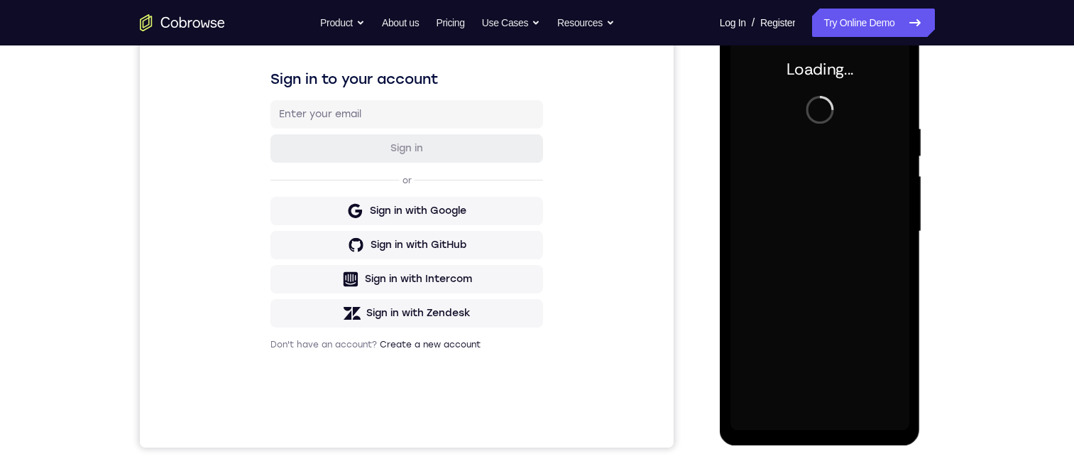
click at [842, 227] on div at bounding box center [820, 232] width 179 height 398
drag, startPoint x: 842, startPoint y: 227, endPoint x: 837, endPoint y: 239, distance: 13.7
click at [839, 239] on div at bounding box center [820, 232] width 179 height 398
drag, startPoint x: 499, startPoint y: 77, endPoint x: 503, endPoint y: 187, distance: 109.4
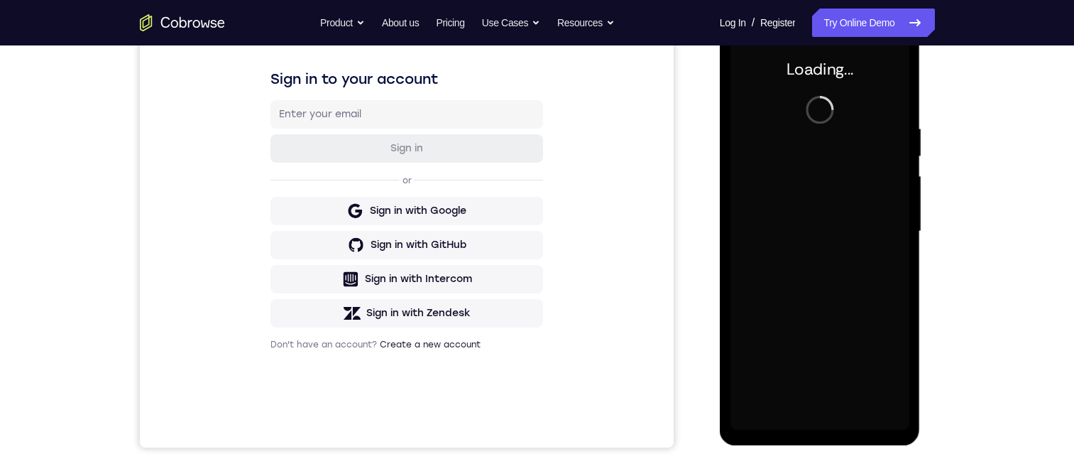
drag, startPoint x: 503, startPoint y: 187, endPoint x: 658, endPoint y: 116, distance: 170.6
click at [577, 116] on div "Sign in to your account Sign in or Sign in with Google Sign in with GitHub Sign…" at bounding box center [406, 210] width 534 height 476
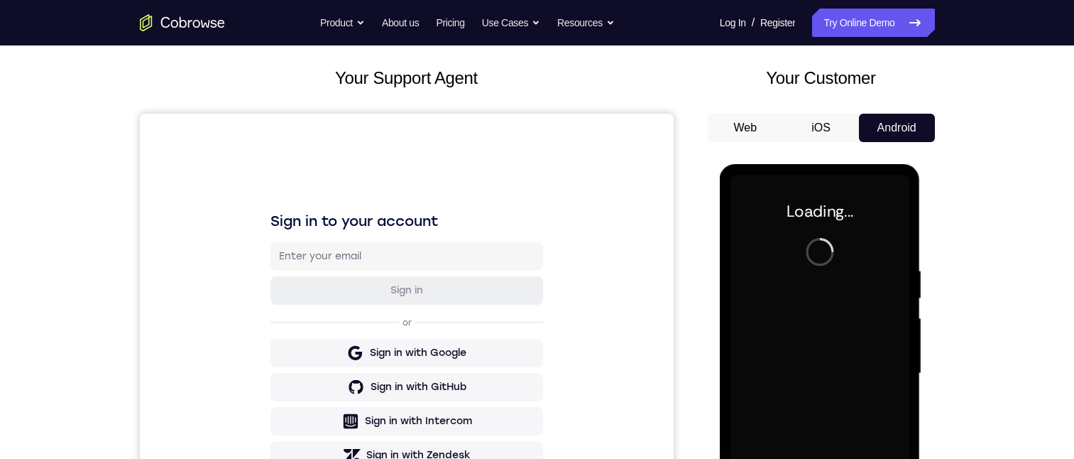
drag, startPoint x: 932, startPoint y: 182, endPoint x: 712, endPoint y: 176, distance: 219.5
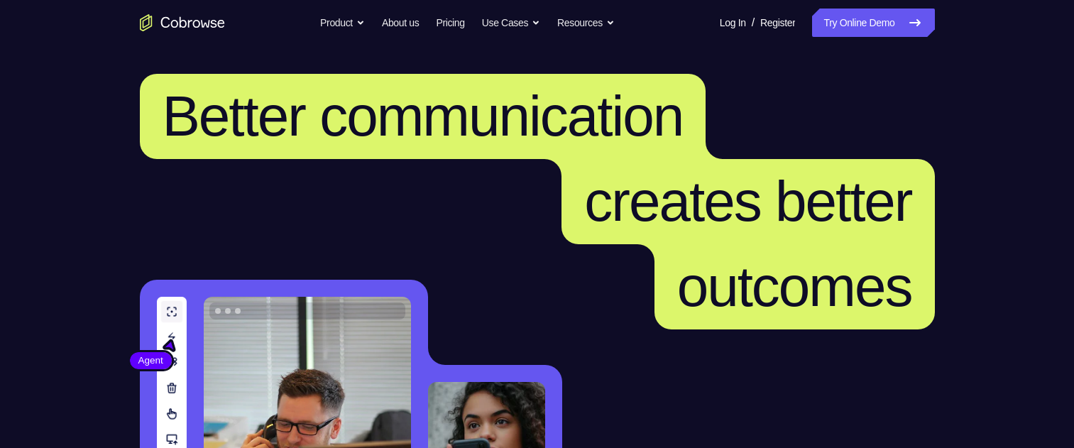
scroll to position [284, 0]
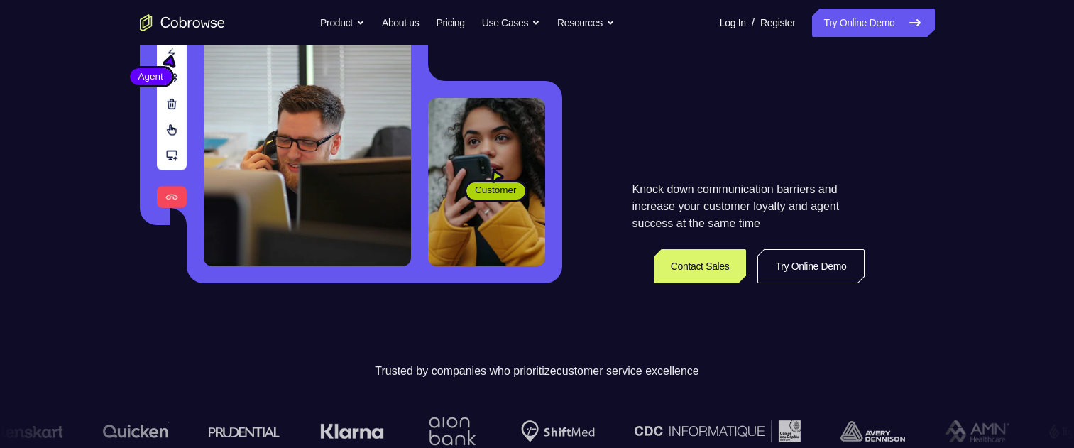
click at [821, 271] on link "Try Online Demo" at bounding box center [811, 266] width 107 height 34
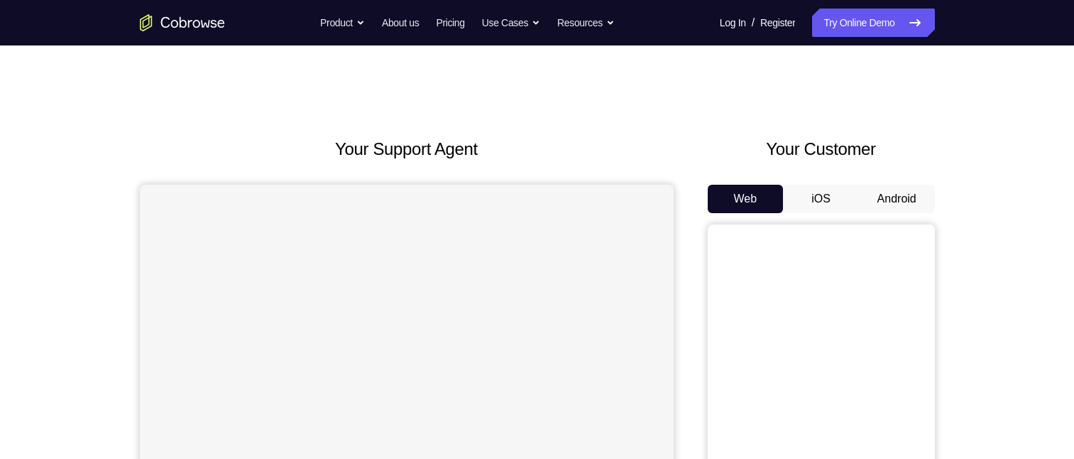
click at [901, 206] on button "Android" at bounding box center [897, 199] width 76 height 28
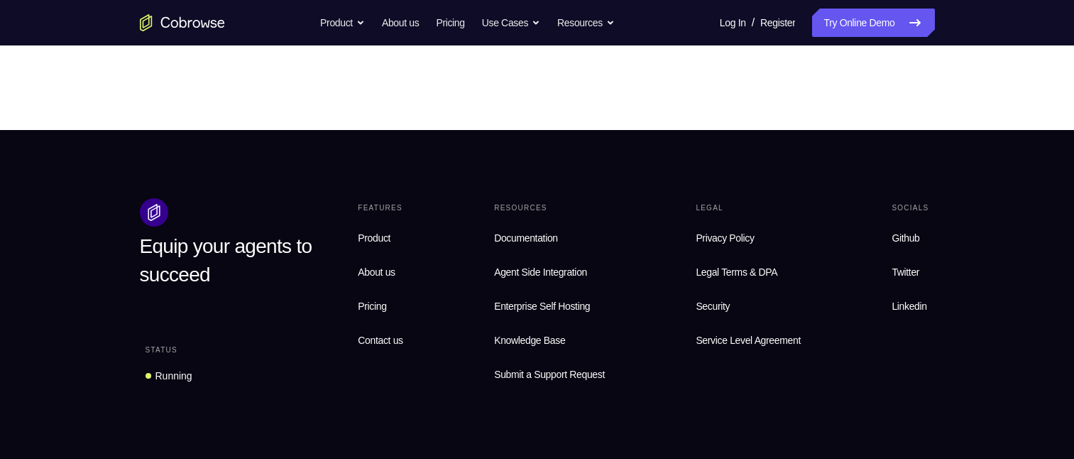
scroll to position [1008, 0]
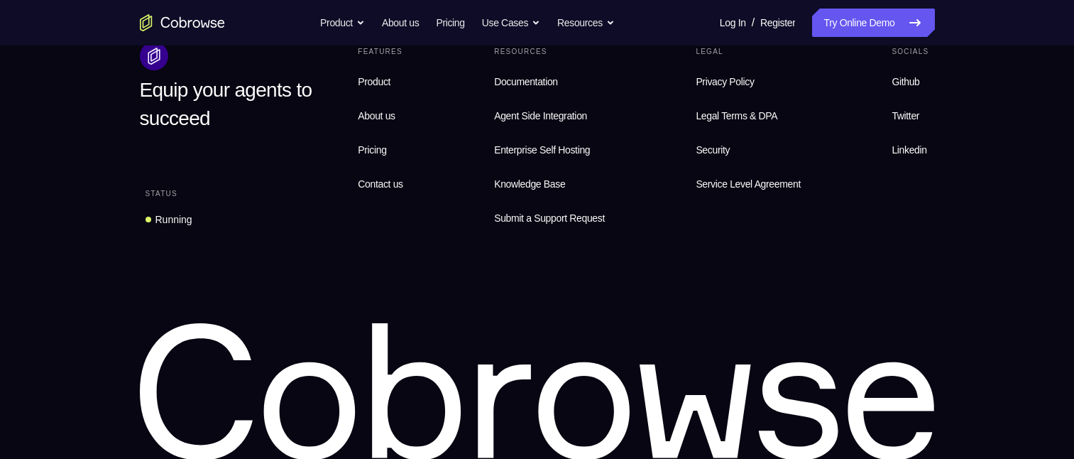
drag, startPoint x: 116, startPoint y: 320, endPoint x: 777, endPoint y: 458, distance: 674.6
drag, startPoint x: 922, startPoint y: 413, endPoint x: 326, endPoint y: 366, distance: 598.3
click at [351, 373] on icon at bounding box center [537, 392] width 795 height 138
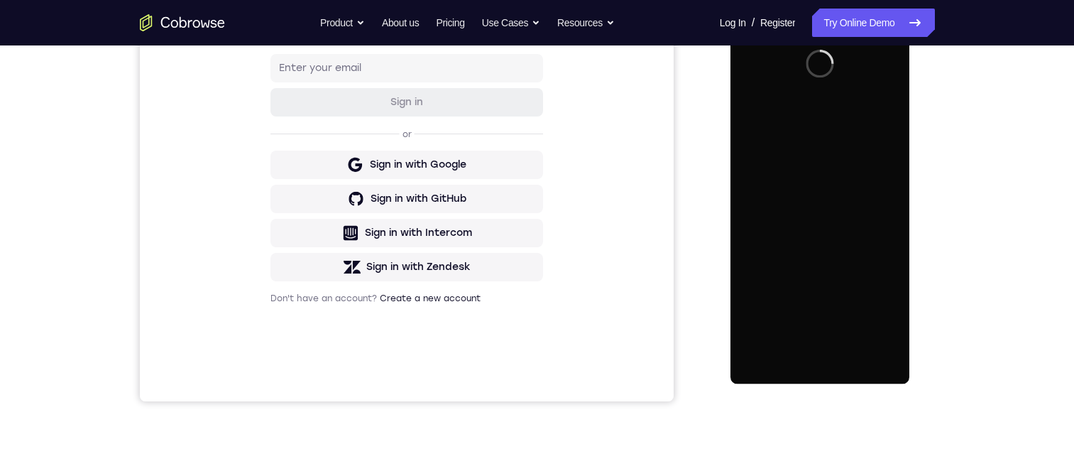
scroll to position [14, 0]
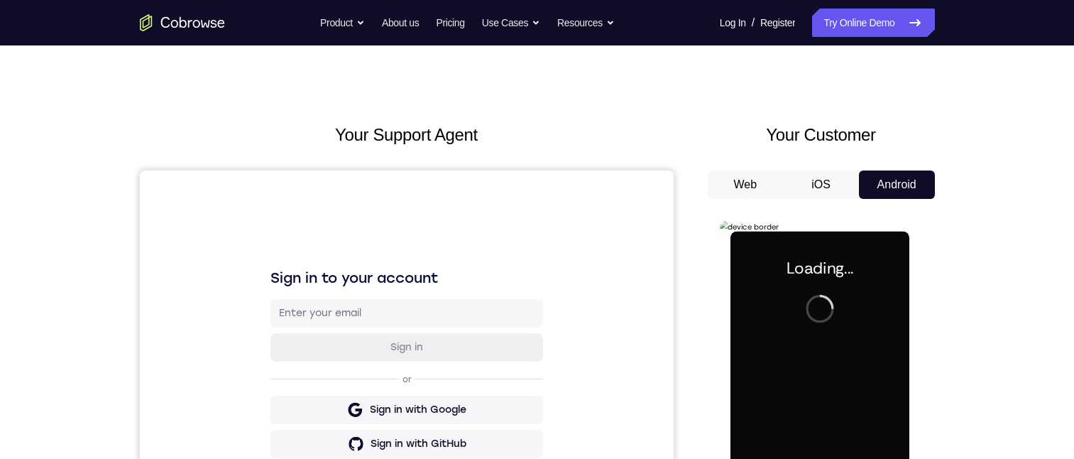
click at [818, 189] on button "iOS" at bounding box center [821, 184] width 76 height 28
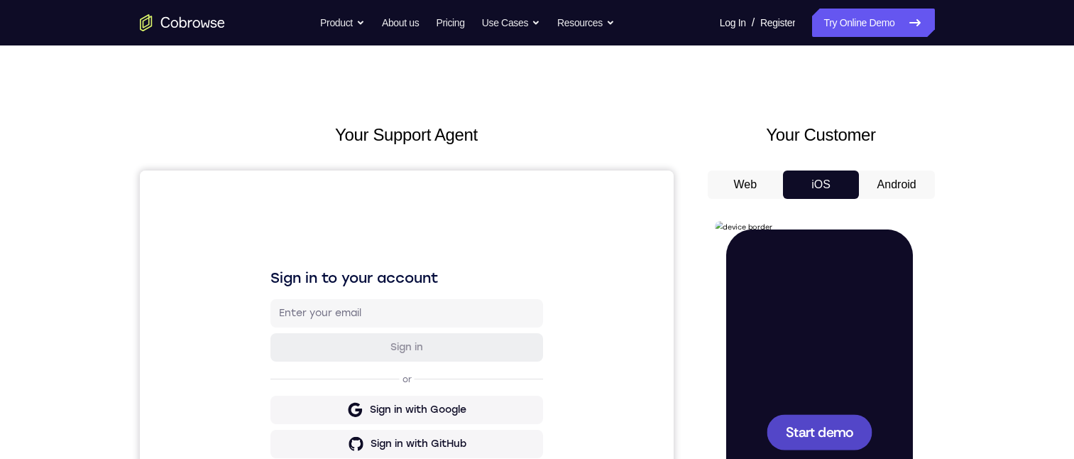
scroll to position [0, 0]
click at [856, 440] on div at bounding box center [819, 432] width 106 height 36
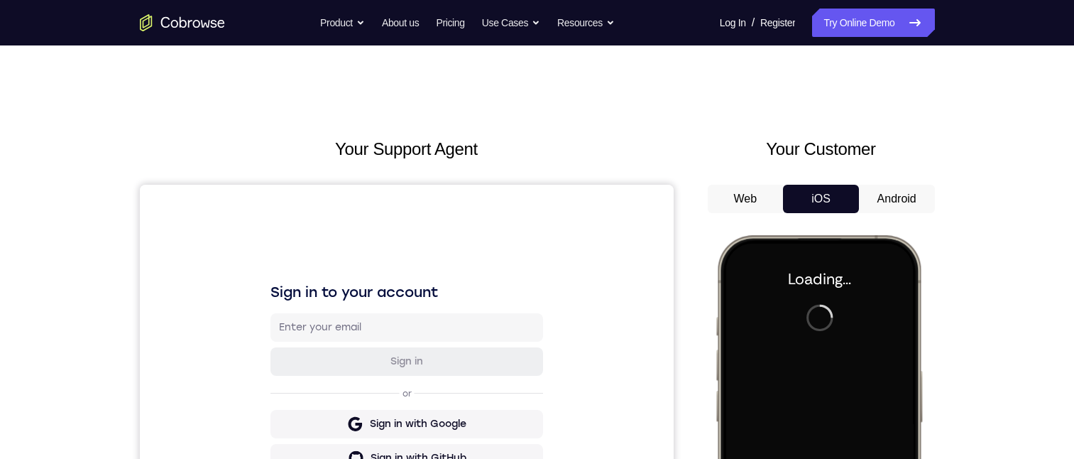
click at [880, 201] on button "Android" at bounding box center [897, 199] width 76 height 28
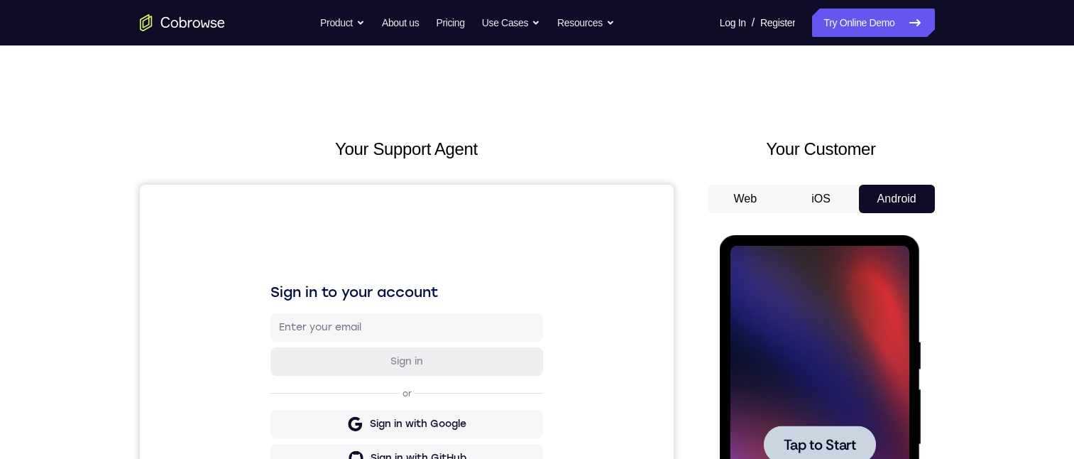
drag, startPoint x: 1586, startPoint y: 466, endPoint x: 845, endPoint y: 442, distance: 741.7
click at [846, 442] on span "Tap to Start" at bounding box center [820, 444] width 72 height 14
click at [843, 442] on span "Tap to Start" at bounding box center [820, 444] width 72 height 14
click at [841, 442] on span "Tap to Start" at bounding box center [820, 444] width 72 height 14
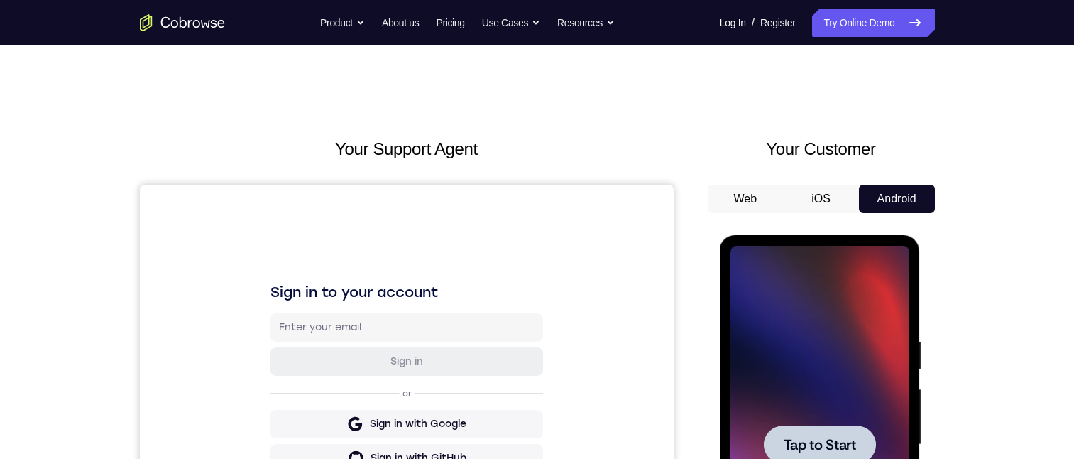
scroll to position [142, 0]
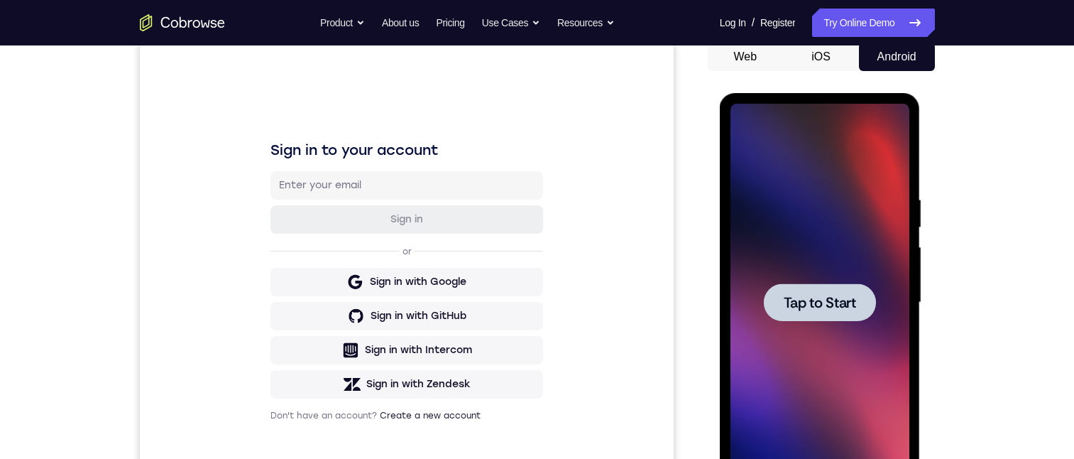
click at [871, 295] on div at bounding box center [820, 302] width 112 height 38
click at [871, 295] on div at bounding box center [820, 303] width 179 height 398
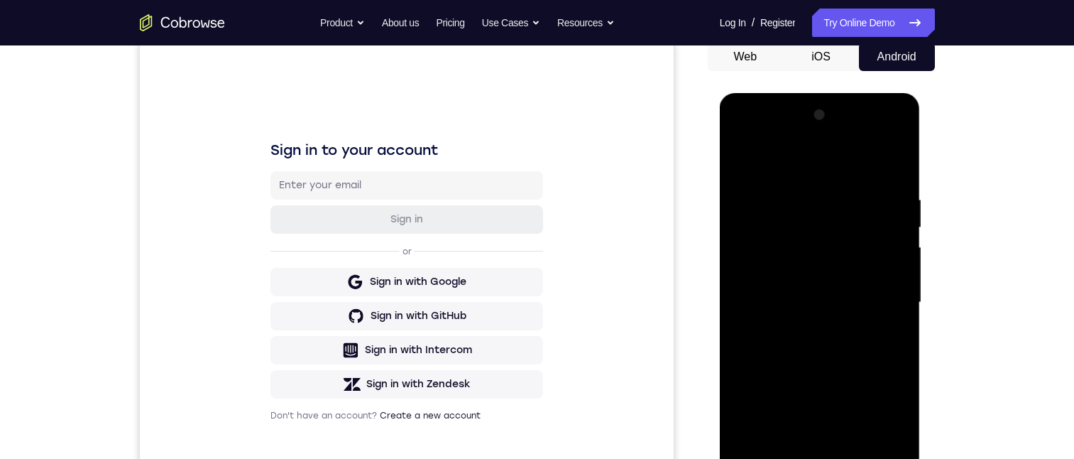
scroll to position [222, 0]
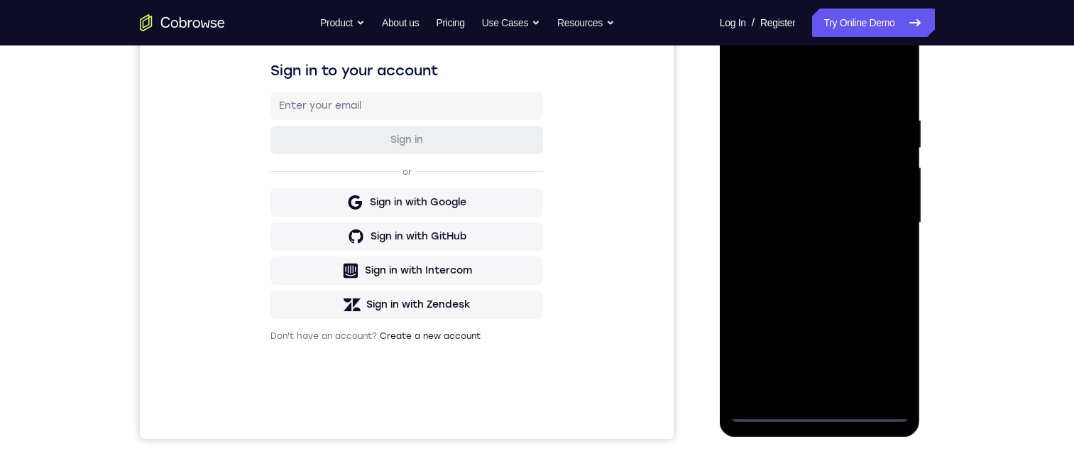
click at [817, 418] on div at bounding box center [820, 223] width 179 height 398
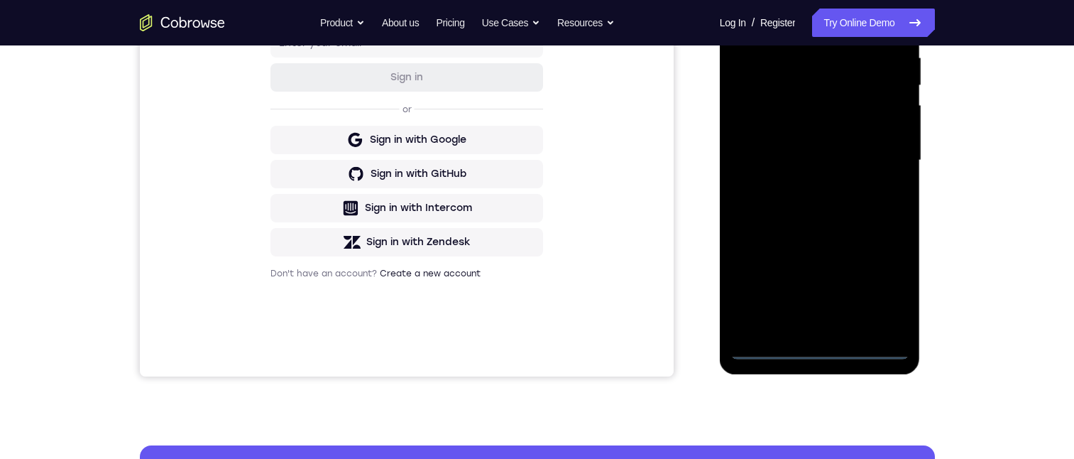
click at [819, 353] on div at bounding box center [820, 161] width 179 height 398
click at [887, 286] on div at bounding box center [820, 161] width 179 height 398
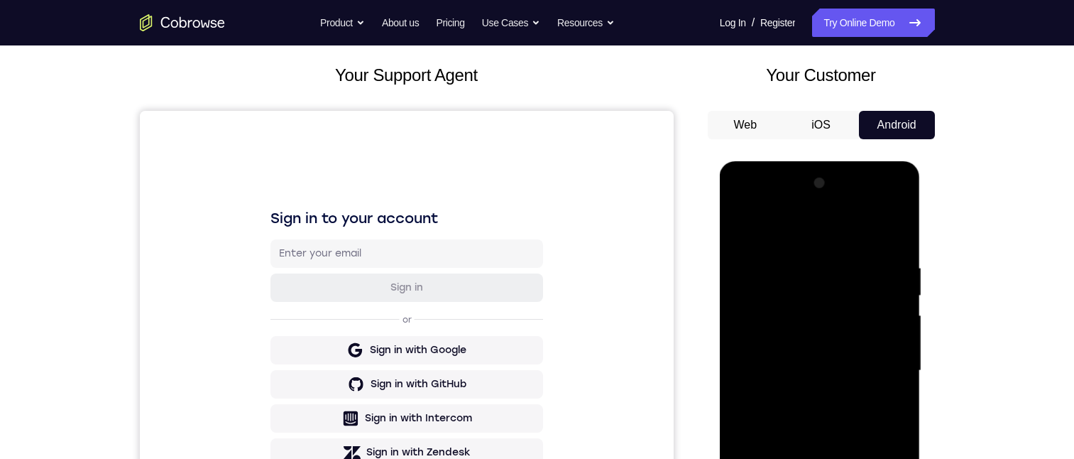
click at [738, 204] on div at bounding box center [820, 371] width 179 height 398
click at [882, 366] on div at bounding box center [820, 371] width 179 height 398
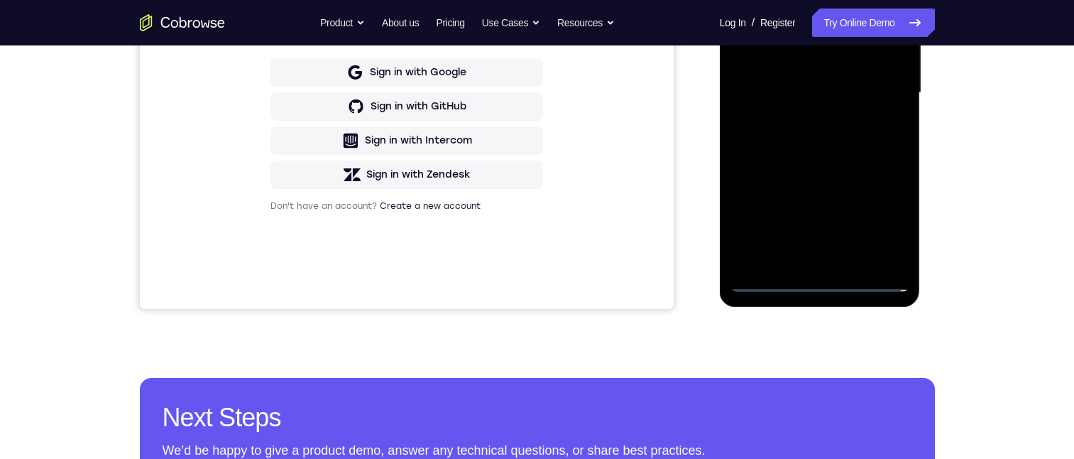
scroll to position [358, 0]
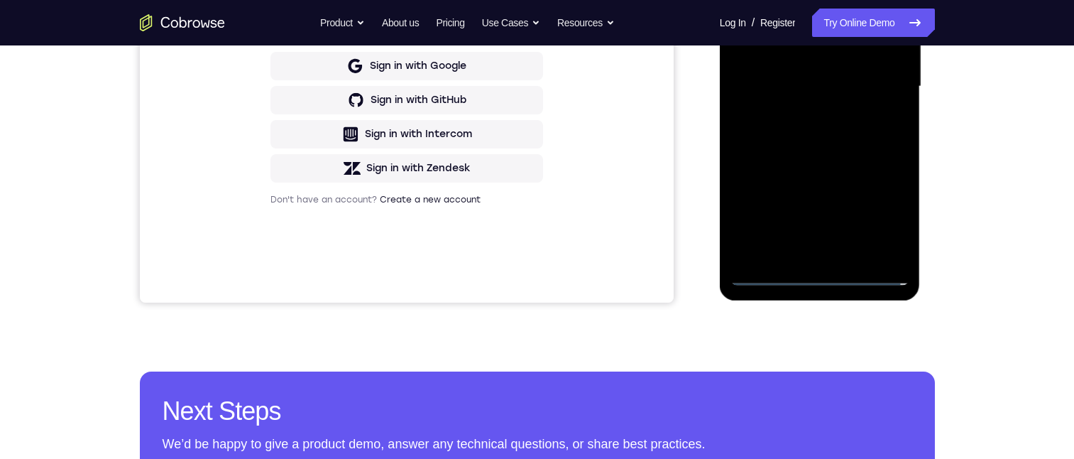
click at [806, 113] on div at bounding box center [820, 87] width 179 height 398
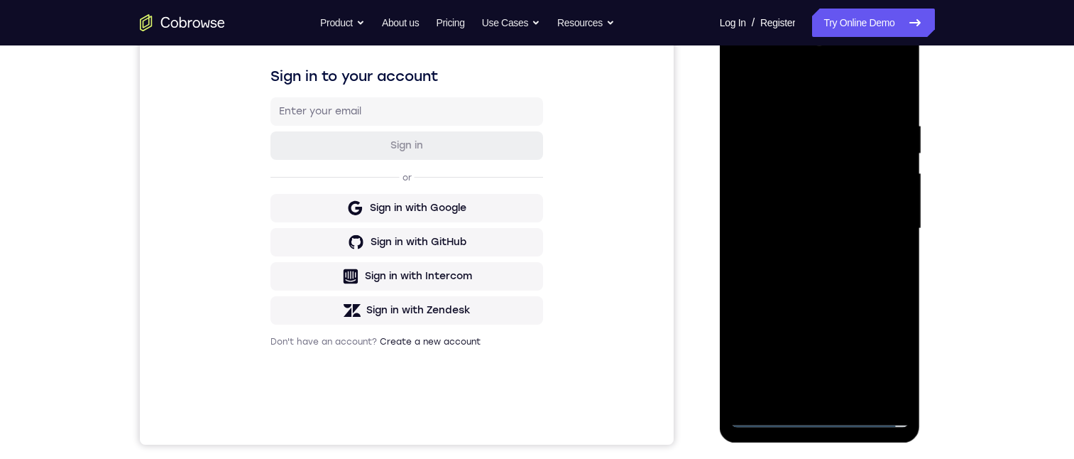
scroll to position [145, 0]
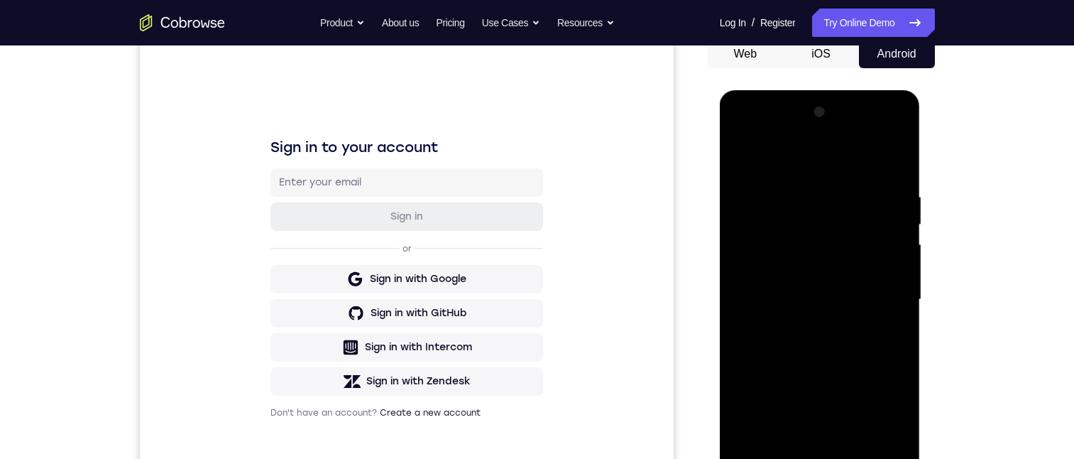
click at [810, 271] on div at bounding box center [820, 300] width 179 height 398
click at [790, 292] on div at bounding box center [820, 300] width 179 height 398
click at [766, 458] on div at bounding box center [820, 300] width 179 height 398
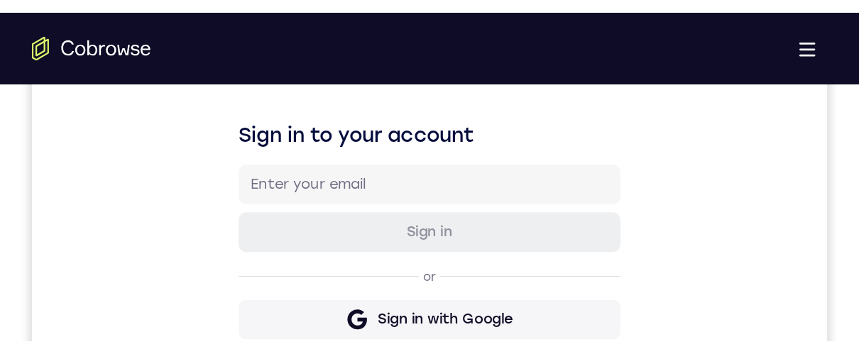
scroll to position [216, 0]
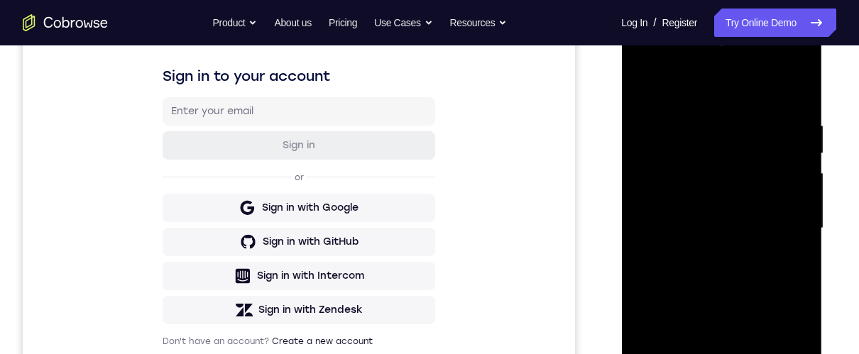
click at [752, 393] on div at bounding box center [721, 229] width 179 height 398
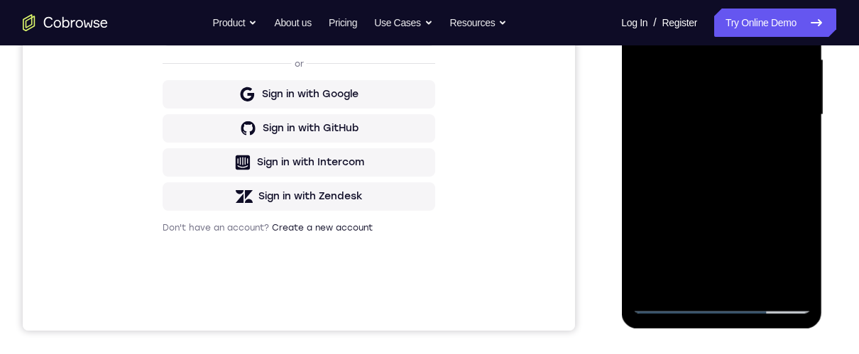
click at [735, 190] on div at bounding box center [721, 115] width 179 height 398
click at [726, 111] on div at bounding box center [721, 115] width 179 height 398
click at [700, 278] on div at bounding box center [721, 115] width 179 height 398
click at [792, 142] on div at bounding box center [721, 115] width 179 height 398
click at [787, 271] on div at bounding box center [721, 115] width 179 height 398
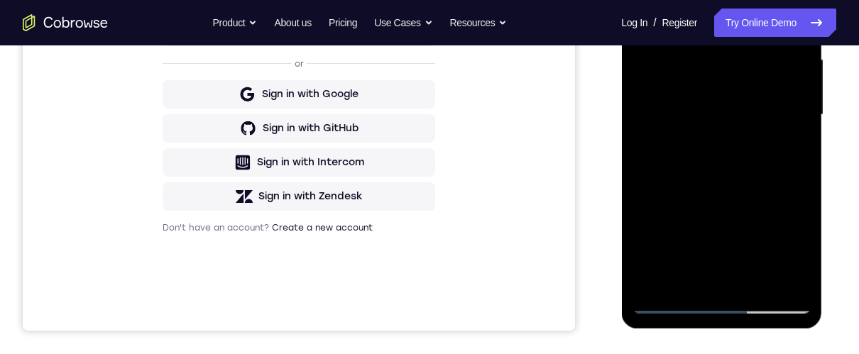
click at [787, 280] on div at bounding box center [721, 115] width 179 height 398
click at [787, 277] on div at bounding box center [721, 115] width 179 height 398
click at [787, 276] on div at bounding box center [721, 115] width 179 height 398
click at [643, 0] on div at bounding box center [721, 115] width 179 height 398
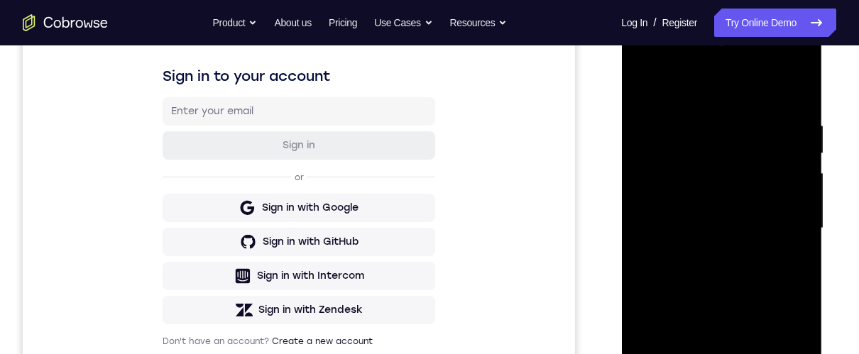
drag, startPoint x: 703, startPoint y: 344, endPoint x: 702, endPoint y: 282, distance: 62.5
click at [702, 280] on div at bounding box center [721, 229] width 179 height 398
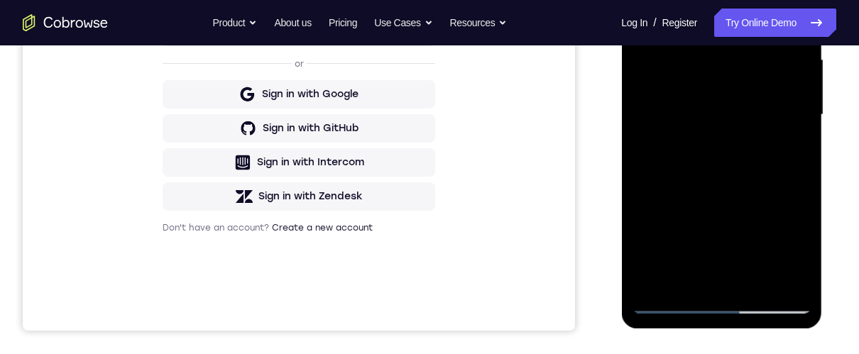
drag, startPoint x: 700, startPoint y: 200, endPoint x: 709, endPoint y: 140, distance: 60.2
click at [697, 139] on div at bounding box center [721, 115] width 179 height 398
drag, startPoint x: 702, startPoint y: 229, endPoint x: 704, endPoint y: 92, distance: 137.1
click at [702, 104] on div at bounding box center [721, 115] width 179 height 398
drag, startPoint x: 720, startPoint y: 230, endPoint x: 713, endPoint y: 260, distance: 30.7
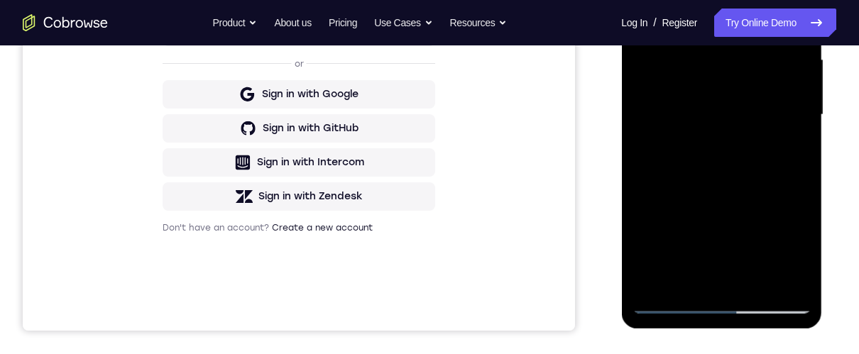
click at [713, 260] on div at bounding box center [721, 115] width 179 height 398
drag, startPoint x: 705, startPoint y: 320, endPoint x: 706, endPoint y: 219, distance: 100.8
click at [703, 319] on div at bounding box center [721, 117] width 201 height 423
click at [698, 0] on div at bounding box center [721, 115] width 179 height 398
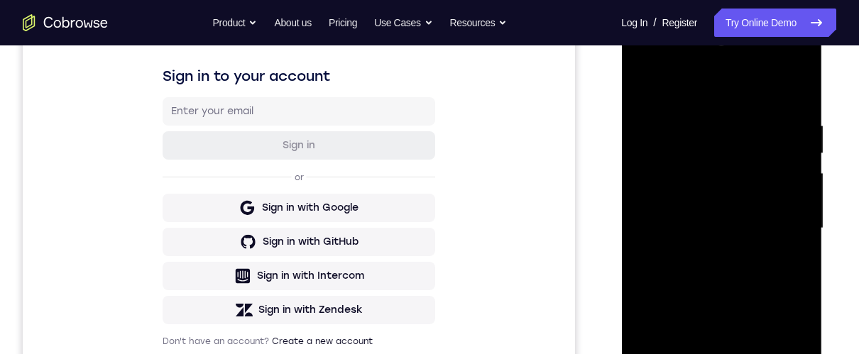
click at [689, 146] on div at bounding box center [721, 229] width 179 height 398
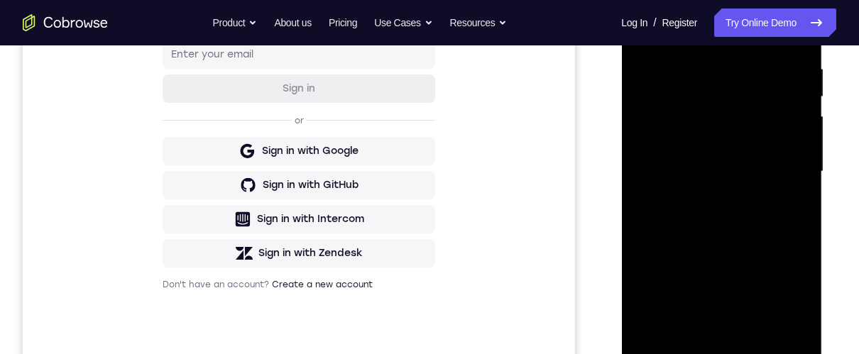
drag, startPoint x: 766, startPoint y: 85, endPoint x: 773, endPoint y: 162, distance: 77.0
click at [773, 162] on div at bounding box center [721, 172] width 179 height 398
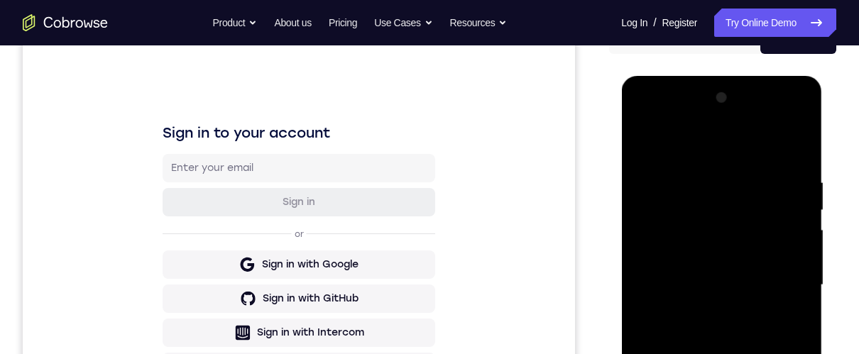
drag, startPoint x: 782, startPoint y: 317, endPoint x: 747, endPoint y: 131, distance: 188.6
click at [755, 164] on div at bounding box center [721, 286] width 179 height 398
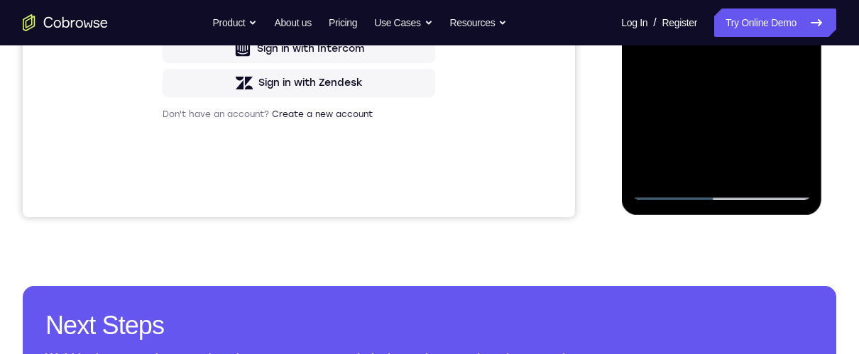
scroll to position [273, 0]
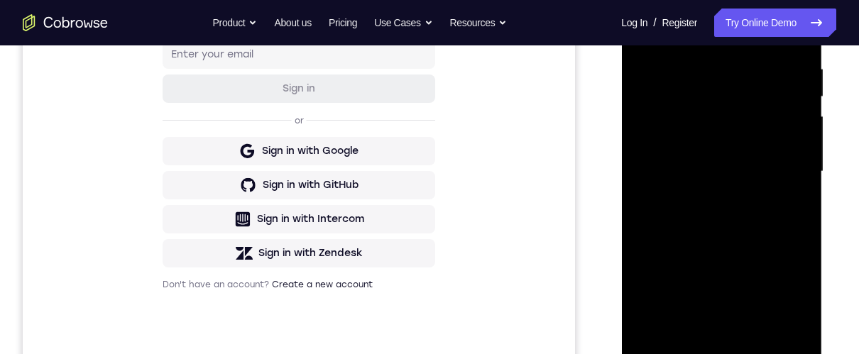
drag, startPoint x: 697, startPoint y: 334, endPoint x: 702, endPoint y: 339, distance: 7.5
click at [699, 337] on div at bounding box center [721, 172] width 179 height 398
click at [787, 207] on div at bounding box center [721, 172] width 179 height 398
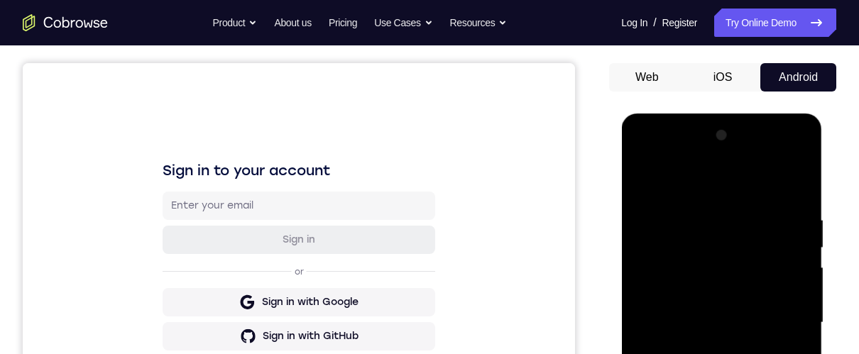
scroll to position [102, 0]
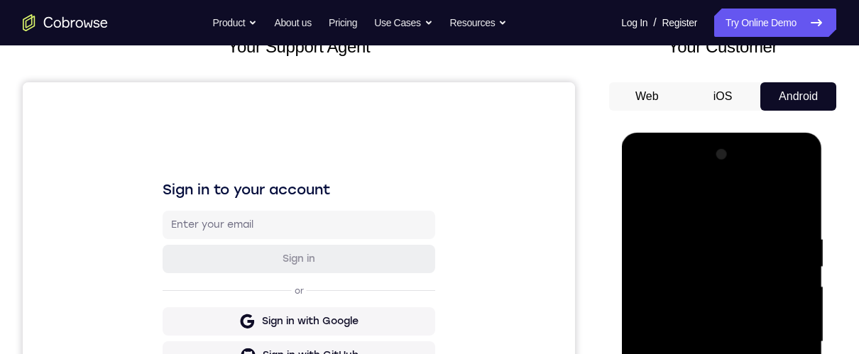
drag, startPoint x: 644, startPoint y: 200, endPoint x: 640, endPoint y: 191, distance: 9.5
click at [643, 200] on div at bounding box center [721, 342] width 179 height 398
click at [709, 363] on div at bounding box center [721, 342] width 179 height 398
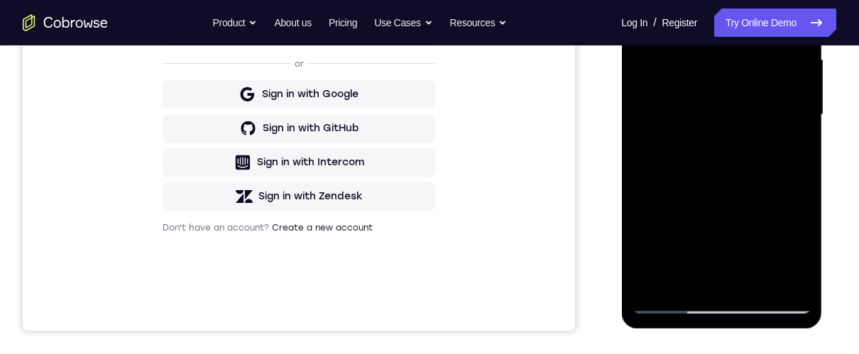
click at [714, 271] on div at bounding box center [721, 115] width 179 height 398
click at [795, 151] on div at bounding box center [721, 115] width 179 height 398
click at [792, 148] on div at bounding box center [721, 115] width 179 height 398
click at [792, 147] on div at bounding box center [721, 115] width 179 height 398
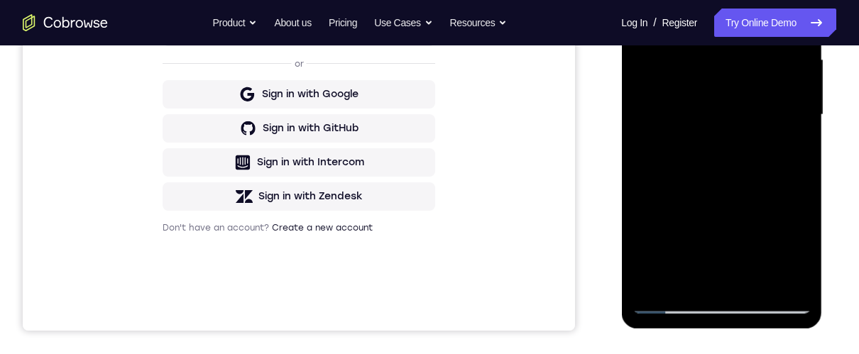
scroll to position [216, 0]
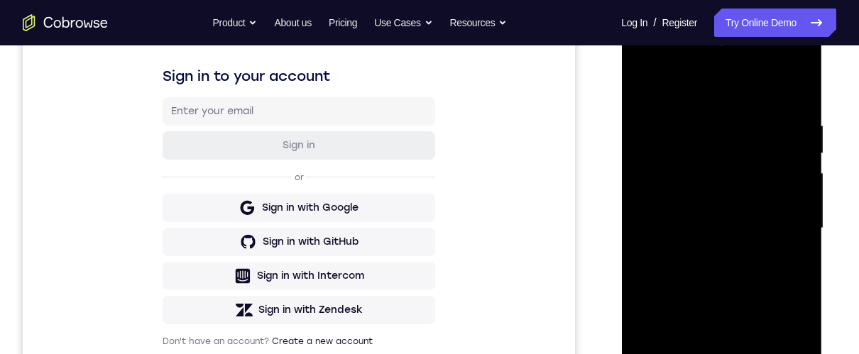
click at [793, 227] on div at bounding box center [721, 229] width 179 height 398
drag, startPoint x: 792, startPoint y: 357, endPoint x: 657, endPoint y: 305, distance: 144.5
click at [657, 305] on div at bounding box center [721, 229] width 179 height 398
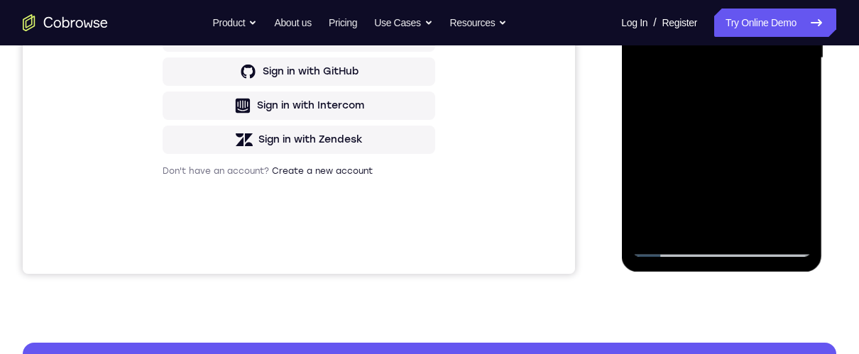
click at [758, 133] on div at bounding box center [721, 58] width 179 height 398
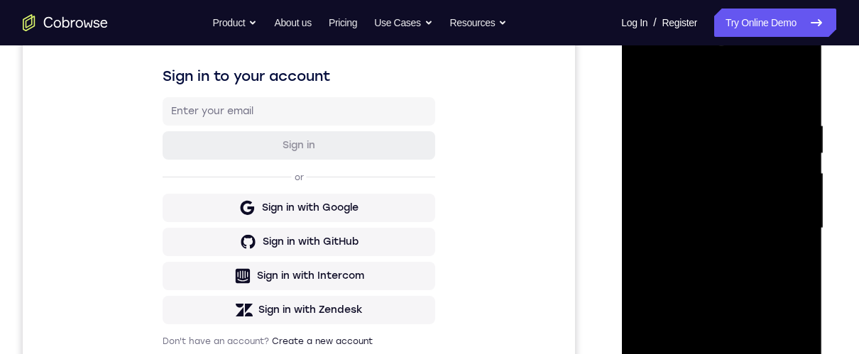
click at [798, 236] on div at bounding box center [721, 229] width 179 height 398
click at [786, 227] on div at bounding box center [721, 229] width 179 height 398
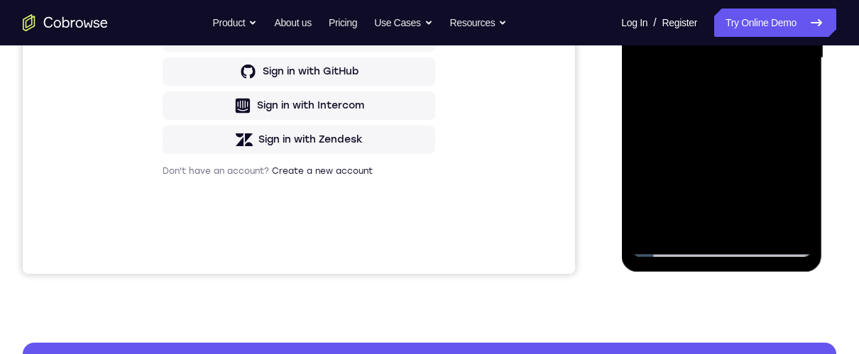
click at [703, 179] on div at bounding box center [721, 58] width 179 height 398
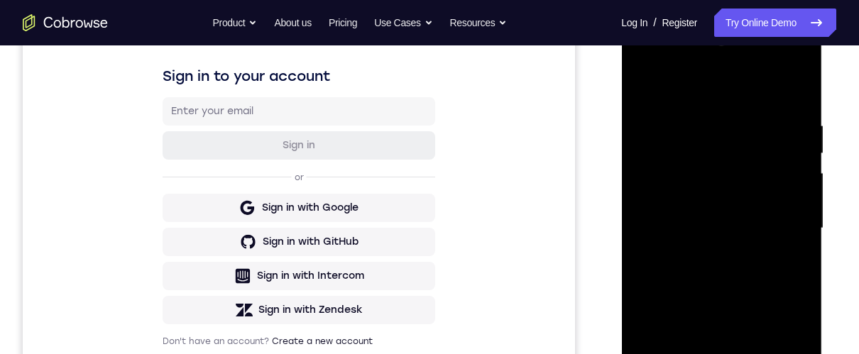
click at [693, 388] on div at bounding box center [721, 229] width 179 height 398
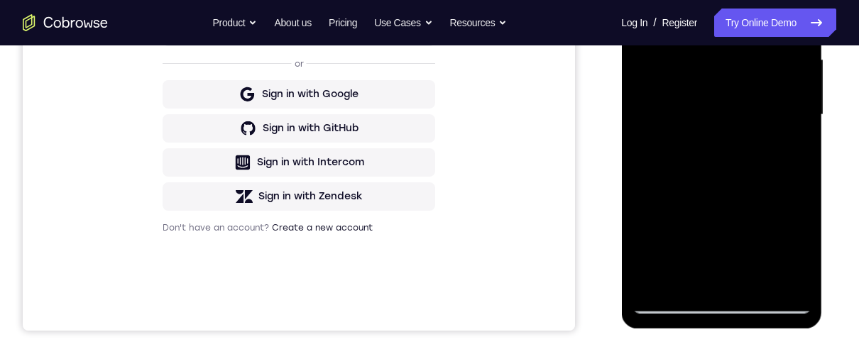
click at [790, 145] on div at bounding box center [721, 115] width 179 height 398
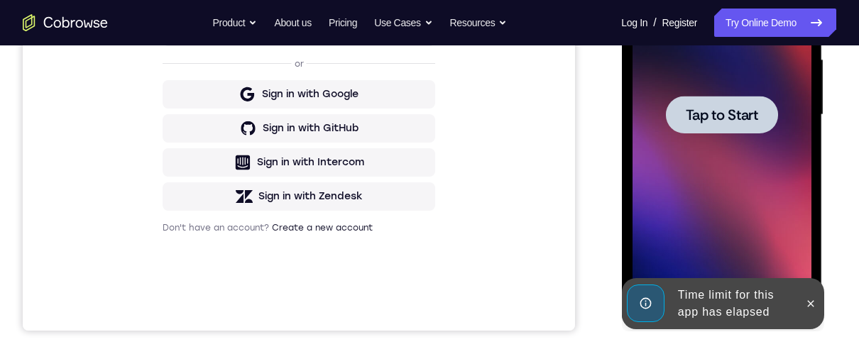
click at [736, 104] on div at bounding box center [721, 115] width 112 height 38
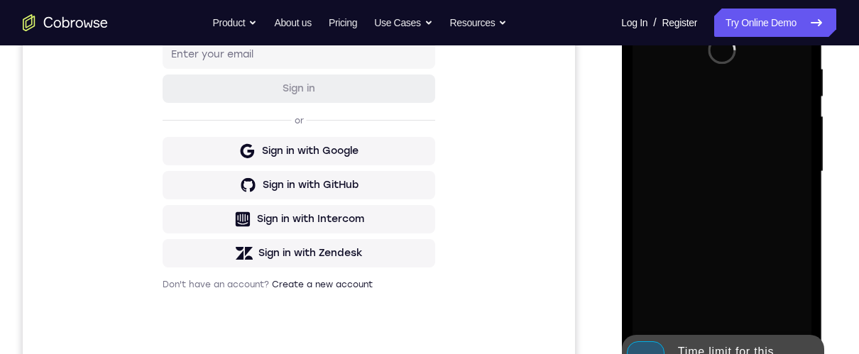
scroll to position [386, 0]
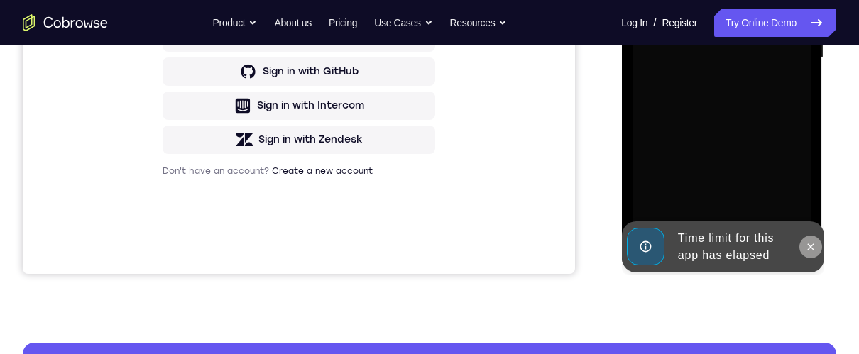
click at [812, 246] on icon at bounding box center [809, 246] width 11 height 11
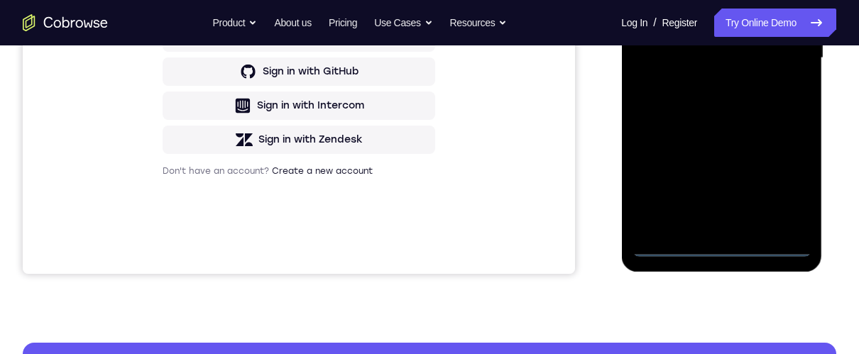
click at [720, 248] on div at bounding box center [721, 58] width 179 height 398
click at [780, 182] on div at bounding box center [721, 58] width 179 height 398
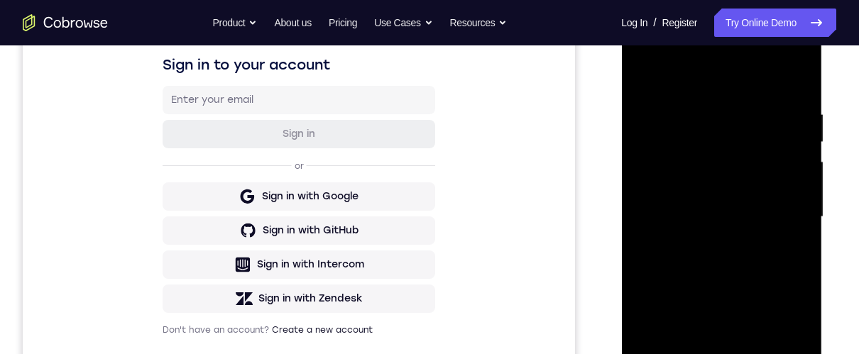
scroll to position [341, 0]
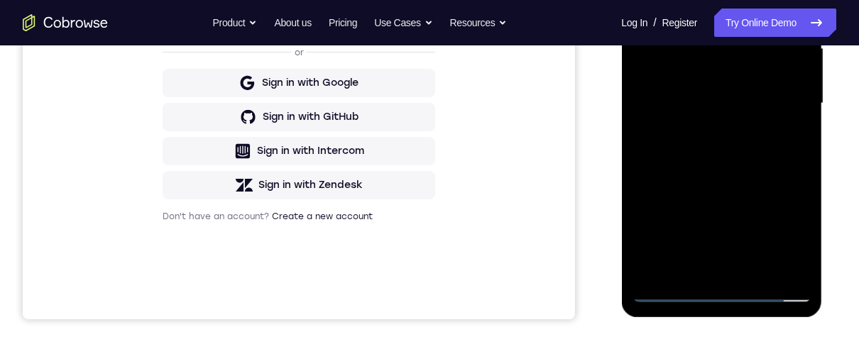
click at [667, 294] on div at bounding box center [721, 104] width 179 height 398
click at [753, 266] on div at bounding box center [721, 104] width 179 height 398
click at [726, 174] on div at bounding box center [721, 104] width 179 height 398
click at [709, 65] on div at bounding box center [721, 104] width 179 height 398
click at [700, 268] on div at bounding box center [721, 104] width 179 height 398
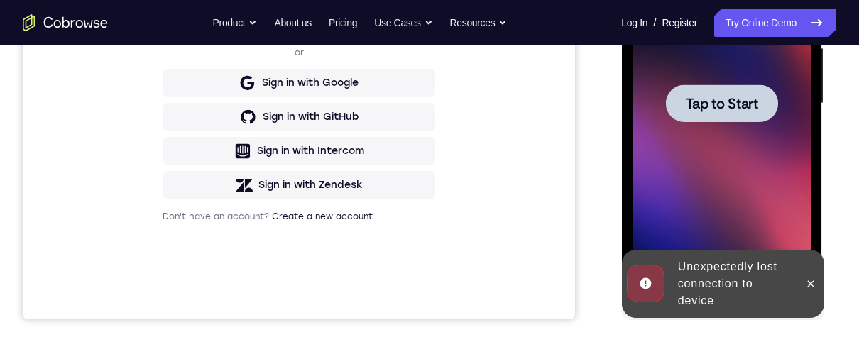
click at [720, 107] on span "Tap to Start" at bounding box center [721, 104] width 72 height 14
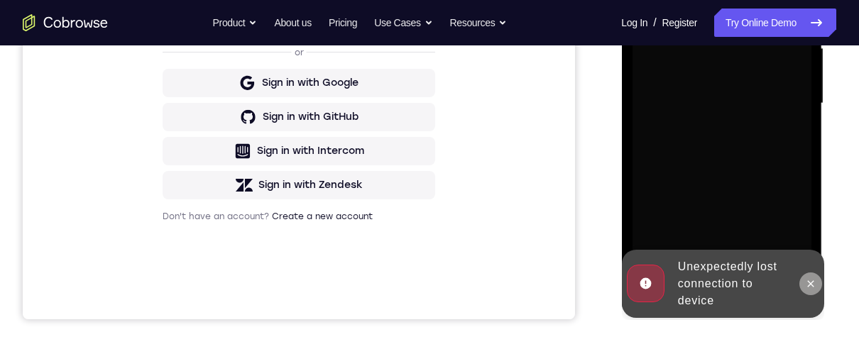
click at [812, 285] on icon at bounding box center [810, 283] width 6 height 6
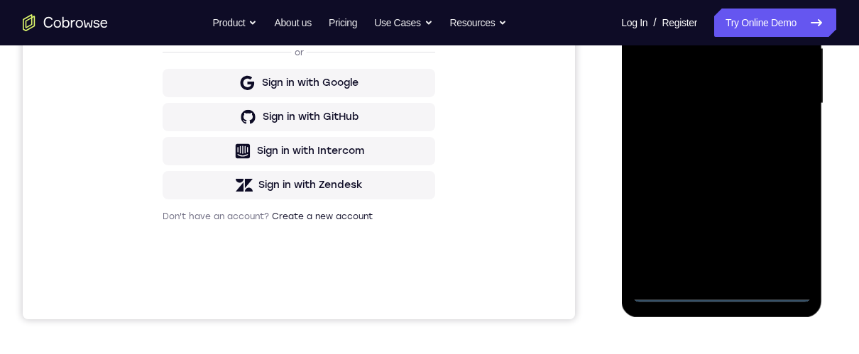
scroll to position [398, 0]
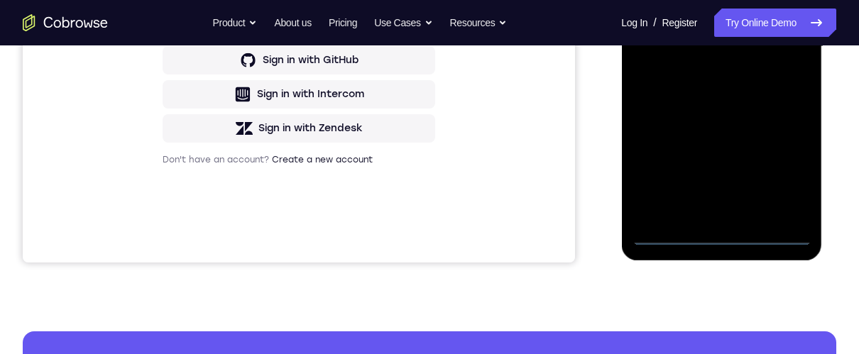
click at [716, 227] on div at bounding box center [721, 47] width 179 height 398
click at [721, 231] on div at bounding box center [721, 47] width 179 height 398
click at [775, 174] on div at bounding box center [721, 47] width 179 height 398
click at [646, 0] on div at bounding box center [721, 47] width 179 height 398
click at [777, 39] on div at bounding box center [721, 47] width 179 height 398
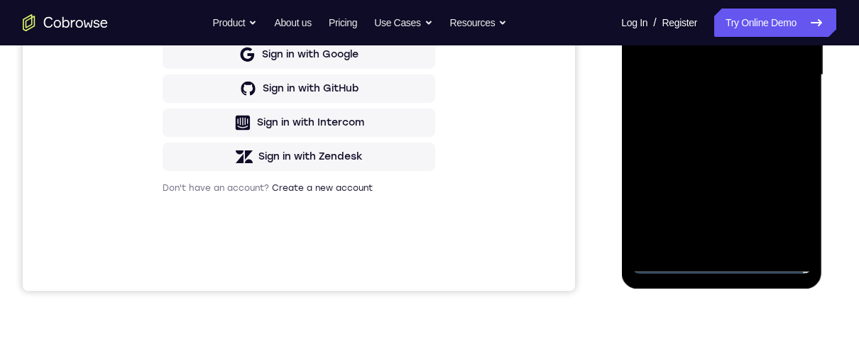
scroll to position [0, 0]
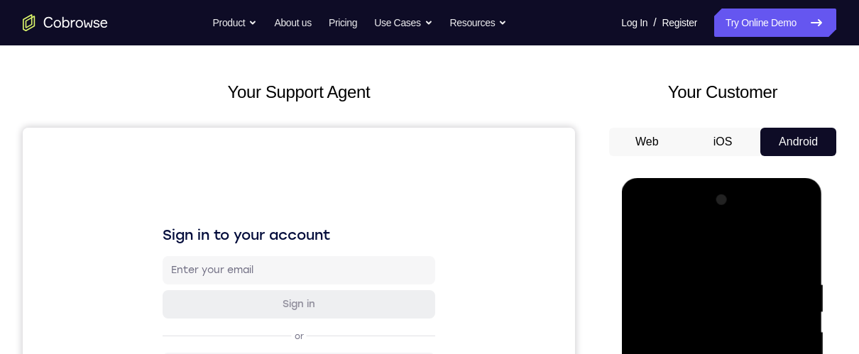
scroll to position [114, 0]
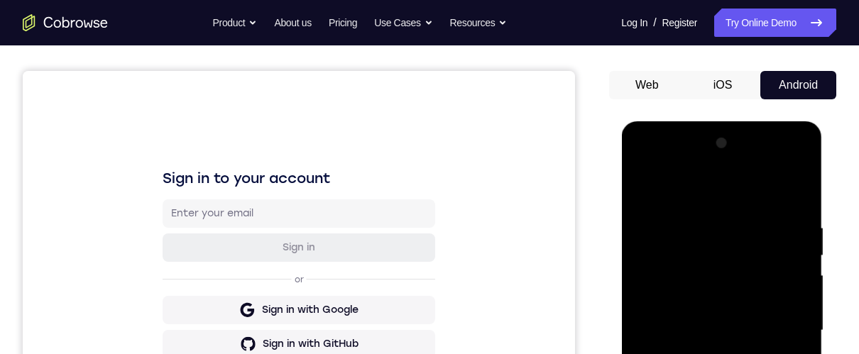
click at [646, 187] on div at bounding box center [721, 331] width 179 height 398
click at [706, 327] on div at bounding box center [721, 331] width 179 height 398
drag, startPoint x: 746, startPoint y: 444, endPoint x: 742, endPoint y: 332, distance: 112.2
click at [743, 334] on div at bounding box center [721, 331] width 179 height 398
click at [685, 458] on div at bounding box center [721, 331] width 179 height 398
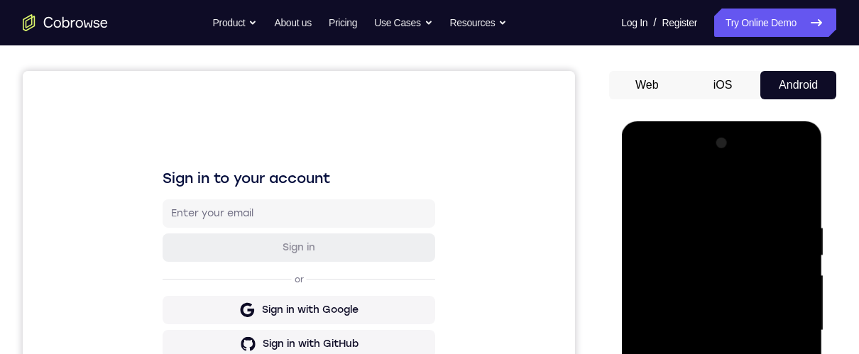
click at [787, 365] on div at bounding box center [721, 331] width 179 height 398
click at [645, 188] on div at bounding box center [721, 331] width 179 height 398
click at [706, 317] on div at bounding box center [721, 331] width 179 height 398
click at [689, 458] on div at bounding box center [721, 331] width 179 height 398
click at [789, 366] on div at bounding box center [721, 331] width 179 height 398
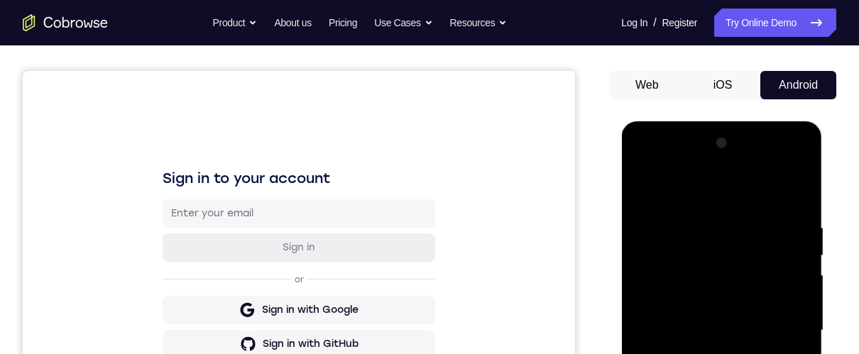
click at [635, 183] on div at bounding box center [721, 331] width 179 height 398
click at [718, 325] on div at bounding box center [721, 331] width 179 height 398
click at [687, 458] on div at bounding box center [721, 331] width 179 height 398
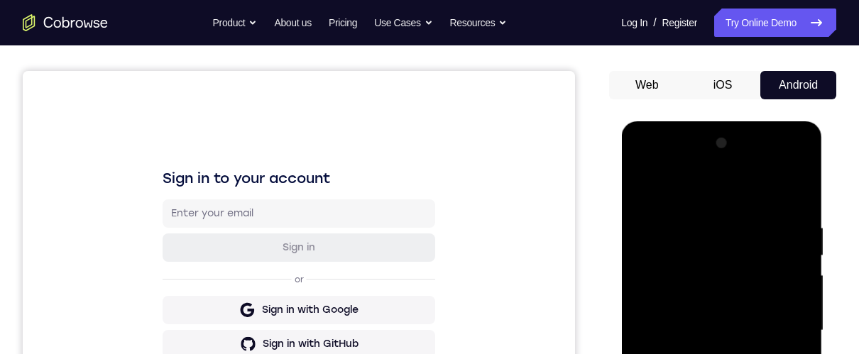
click at [680, 458] on div at bounding box center [721, 331] width 179 height 398
click at [793, 361] on div at bounding box center [721, 331] width 179 height 398
click at [675, 369] on div at bounding box center [721, 331] width 179 height 398
click at [778, 369] on div at bounding box center [721, 331] width 179 height 398
click at [785, 366] on div at bounding box center [721, 331] width 179 height 398
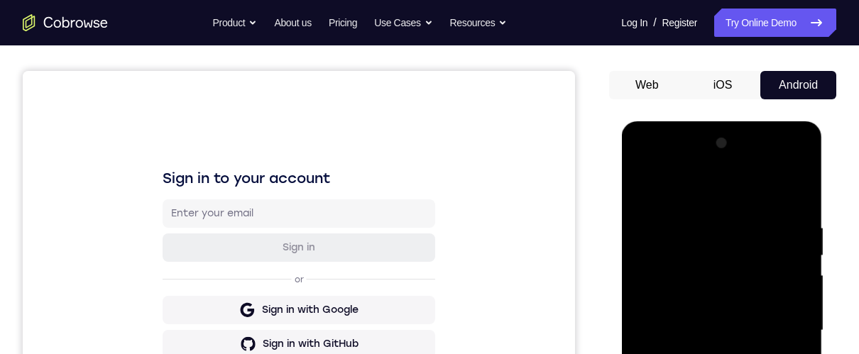
click at [787, 364] on div at bounding box center [721, 331] width 179 height 398
drag, startPoint x: 693, startPoint y: 261, endPoint x: 643, endPoint y: 334, distance: 87.8
click at [640, 339] on div at bounding box center [721, 331] width 179 height 398
click at [706, 437] on div at bounding box center [721, 331] width 179 height 398
click at [660, 388] on div at bounding box center [721, 331] width 179 height 398
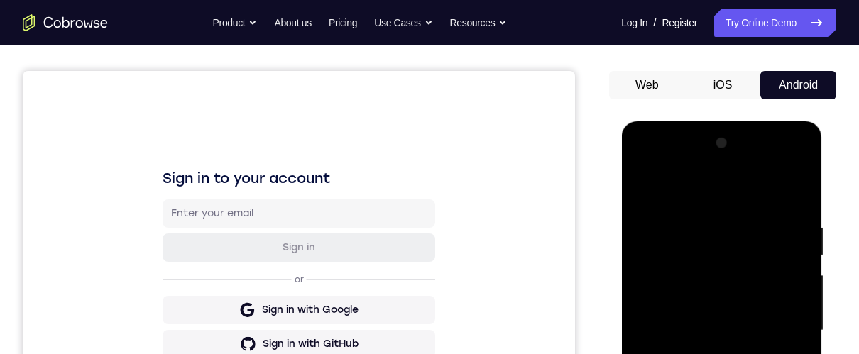
click at [640, 187] on div at bounding box center [721, 331] width 179 height 398
click at [714, 320] on div at bounding box center [721, 331] width 179 height 398
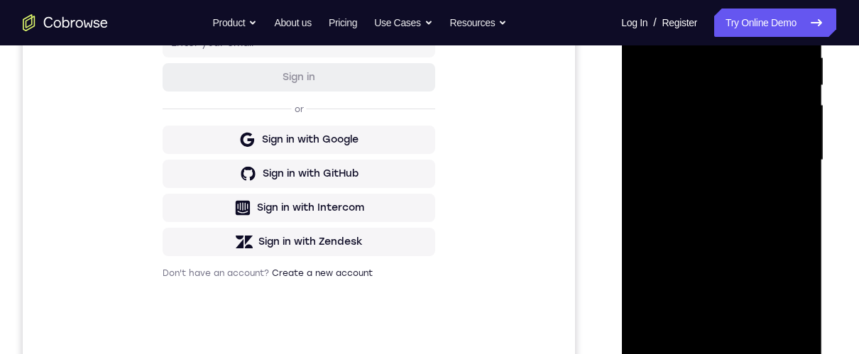
scroll to position [400, 0]
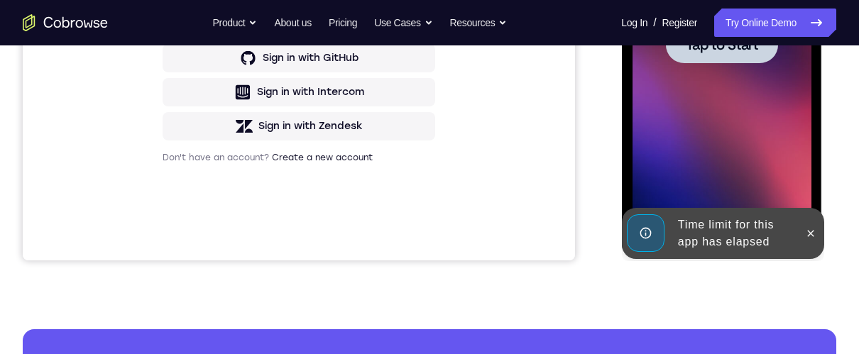
click at [726, 41] on span "Tap to Start" at bounding box center [721, 45] width 72 height 14
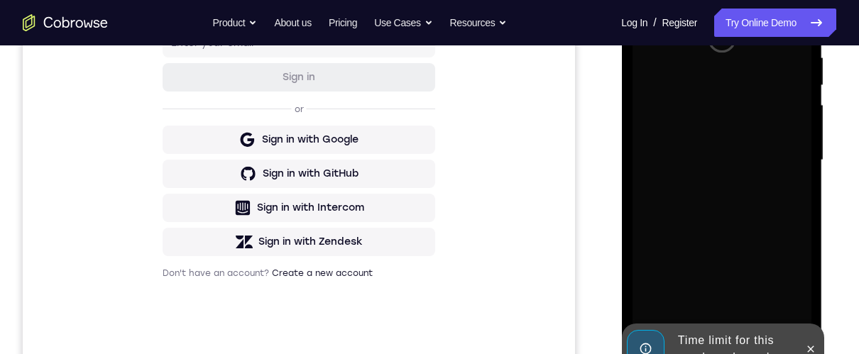
scroll to position [398, 0]
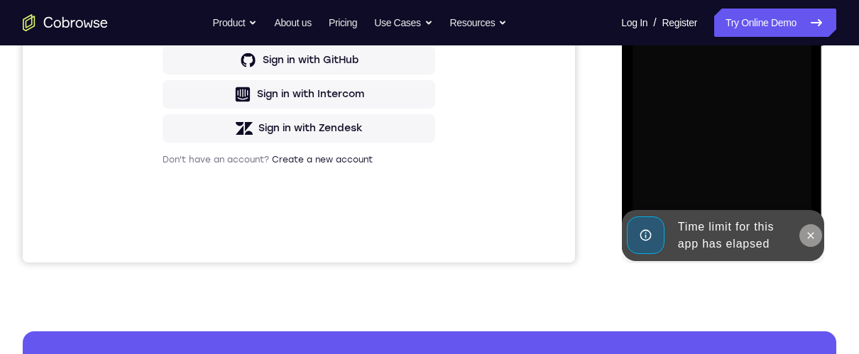
click at [810, 234] on icon at bounding box center [809, 235] width 11 height 11
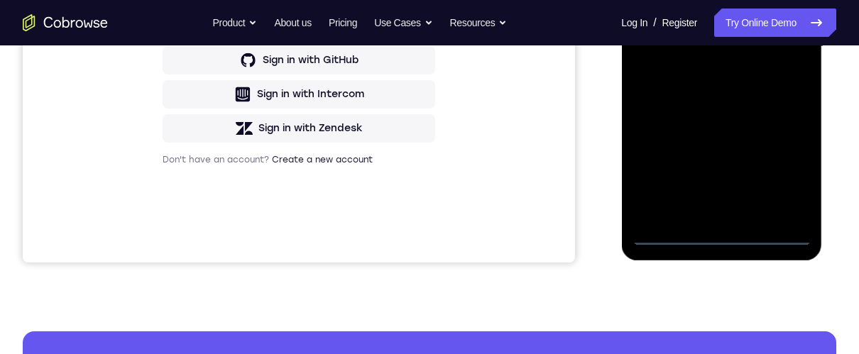
click at [718, 230] on div at bounding box center [721, 47] width 179 height 398
click at [718, 231] on div at bounding box center [721, 47] width 179 height 398
click at [794, 168] on div at bounding box center [721, 47] width 179 height 398
click at [643, 0] on div at bounding box center [721, 47] width 179 height 398
click at [785, 34] on div at bounding box center [721, 47] width 179 height 398
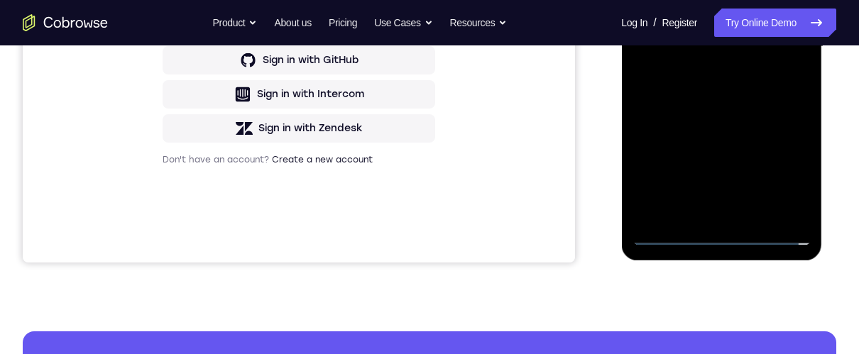
click at [738, 213] on div at bounding box center [721, 47] width 179 height 398
click at [714, 15] on div at bounding box center [721, 47] width 179 height 398
click at [719, 32] on div at bounding box center [721, 47] width 179 height 398
click at [733, 75] on div at bounding box center [721, 47] width 179 height 398
click at [722, 10] on div at bounding box center [721, 47] width 179 height 398
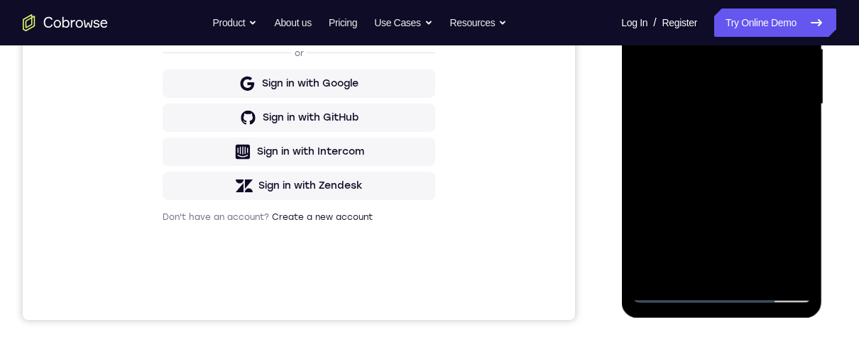
scroll to position [341, 0]
click at [753, 268] on div at bounding box center [721, 104] width 179 height 398
click at [734, 169] on div at bounding box center [721, 104] width 179 height 398
click at [729, 67] on div at bounding box center [721, 104] width 179 height 398
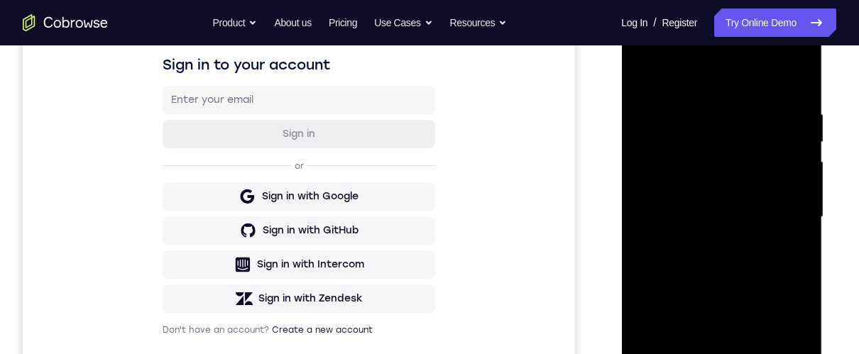
click at [699, 373] on div at bounding box center [721, 217] width 179 height 398
click at [786, 252] on div at bounding box center [721, 217] width 179 height 398
click at [640, 70] on div at bounding box center [721, 217] width 179 height 398
click at [728, 212] on div at bounding box center [721, 217] width 179 height 398
click at [692, 381] on div at bounding box center [721, 217] width 179 height 398
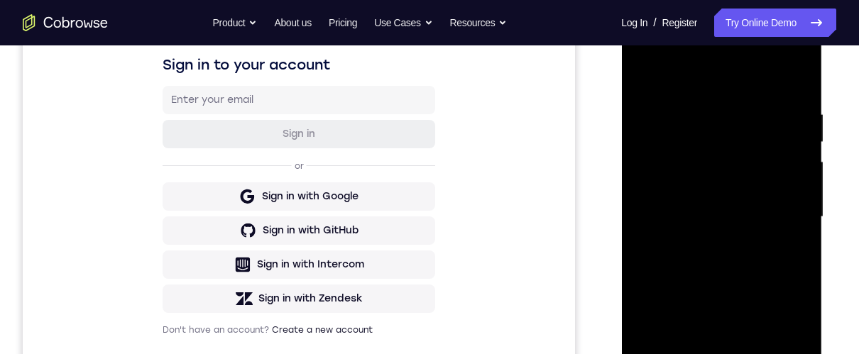
click at [785, 248] on div at bounding box center [721, 217] width 179 height 398
click at [643, 74] on div at bounding box center [721, 217] width 179 height 398
click at [716, 214] on div at bounding box center [721, 217] width 179 height 398
click at [682, 375] on div at bounding box center [721, 217] width 179 height 398
click at [804, 354] on div at bounding box center [721, 217] width 179 height 398
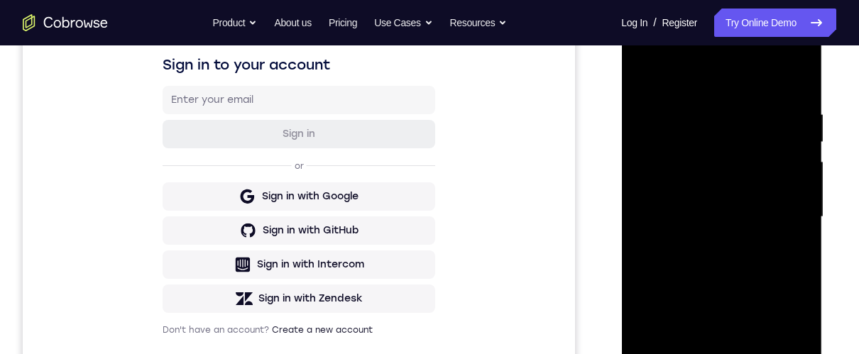
click at [785, 249] on div at bounding box center [721, 217] width 179 height 398
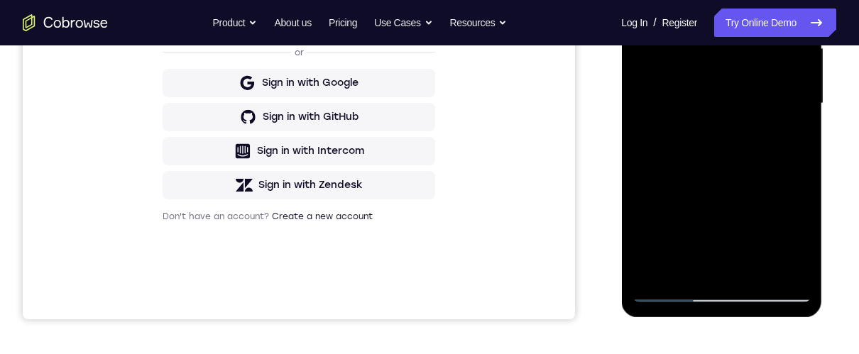
scroll to position [170, 0]
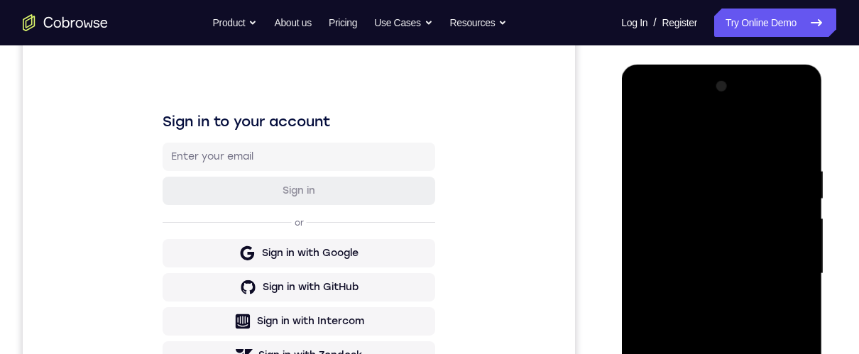
click at [639, 131] on div at bounding box center [721, 274] width 179 height 398
drag, startPoint x: 713, startPoint y: 327, endPoint x: 709, endPoint y: 305, distance: 23.0
click at [709, 305] on div at bounding box center [721, 274] width 179 height 398
drag, startPoint x: 714, startPoint y: 423, endPoint x: 695, endPoint y: 323, distance: 101.8
click at [697, 332] on div at bounding box center [721, 274] width 179 height 398
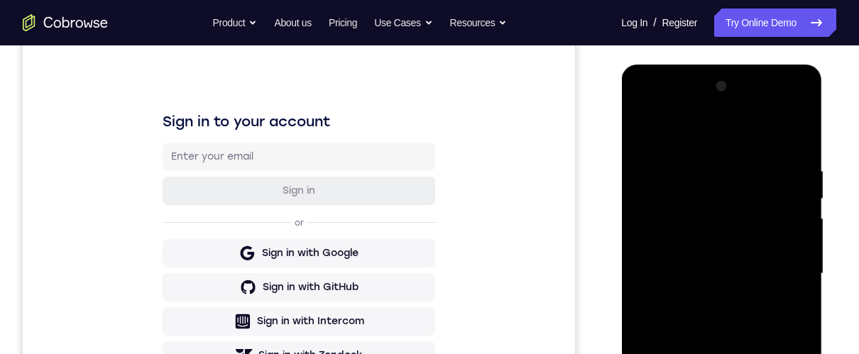
click at [704, 328] on div at bounding box center [721, 274] width 179 height 398
click at [642, 131] on div at bounding box center [721, 274] width 179 height 398
drag, startPoint x: 742, startPoint y: 311, endPoint x: 742, endPoint y: 339, distance: 27.7
click at [743, 339] on div at bounding box center [721, 274] width 179 height 398
drag, startPoint x: 741, startPoint y: 354, endPoint x: 741, endPoint y: 174, distance: 179.6
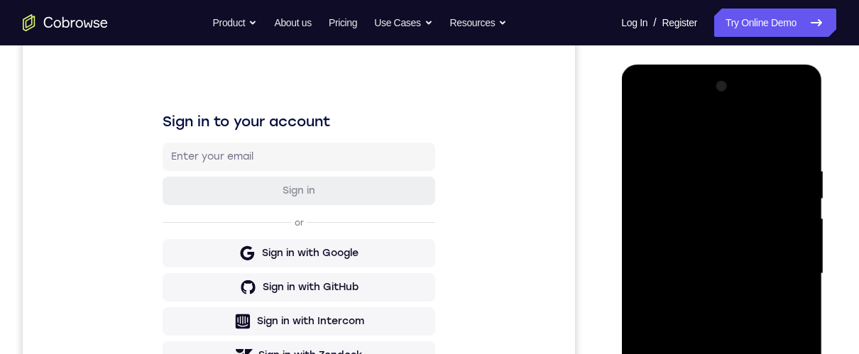
click at [741, 181] on div at bounding box center [721, 274] width 179 height 398
drag, startPoint x: 748, startPoint y: 325, endPoint x: 738, endPoint y: 167, distance: 158.7
click at [736, 173] on div at bounding box center [721, 274] width 179 height 398
drag, startPoint x: 717, startPoint y: 241, endPoint x: 721, endPoint y: 273, distance: 31.5
click at [721, 279] on div at bounding box center [721, 274] width 179 height 398
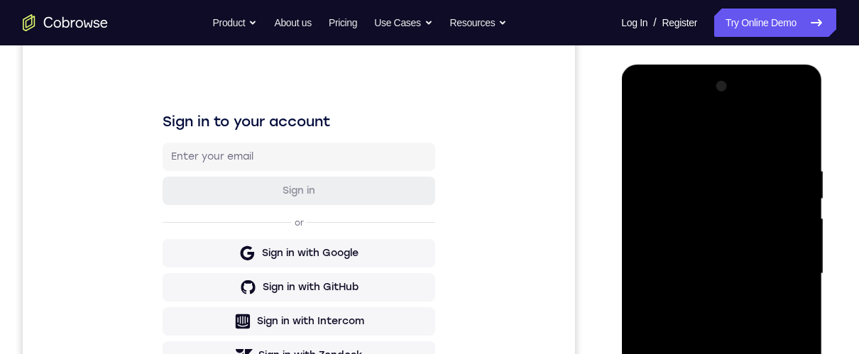
drag, startPoint x: 708, startPoint y: 347, endPoint x: 703, endPoint y: 369, distance: 22.6
click at [704, 370] on div at bounding box center [721, 274] width 179 height 398
drag, startPoint x: 715, startPoint y: 300, endPoint x: 715, endPoint y: 371, distance: 71.0
click at [715, 378] on div at bounding box center [721, 274] width 179 height 398
drag, startPoint x: 713, startPoint y: 362, endPoint x: 731, endPoint y: 178, distance: 184.8
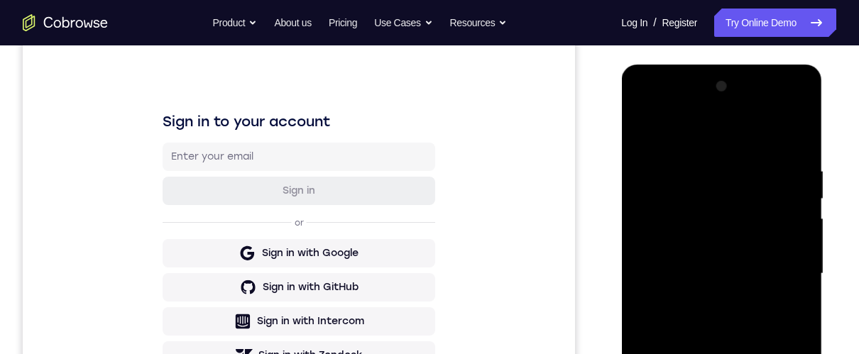
click at [720, 223] on div at bounding box center [721, 274] width 179 height 398
drag, startPoint x: 705, startPoint y: 355, endPoint x: 736, endPoint y: 150, distance: 207.5
click at [741, 147] on div at bounding box center [721, 274] width 179 height 398
click at [711, 253] on div at bounding box center [721, 274] width 179 height 398
click at [640, 131] on div at bounding box center [721, 274] width 179 height 398
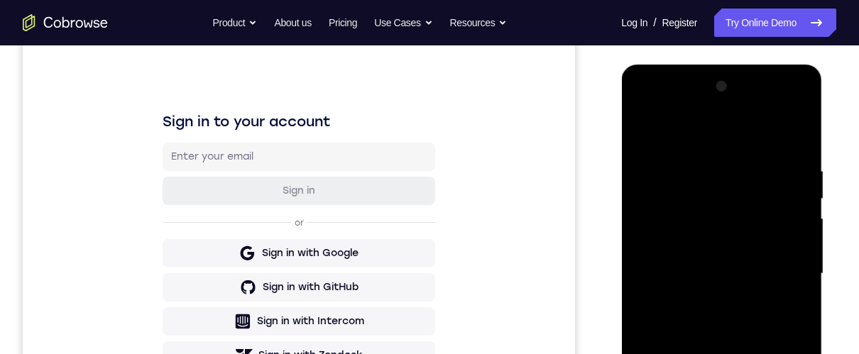
drag, startPoint x: 741, startPoint y: 328, endPoint x: 719, endPoint y: 241, distance: 89.2
click at [720, 241] on div at bounding box center [721, 274] width 179 height 398
drag, startPoint x: 704, startPoint y: 310, endPoint x: 702, endPoint y: 215, distance: 95.2
click at [702, 214] on div at bounding box center [721, 274] width 179 height 398
drag, startPoint x: 706, startPoint y: 241, endPoint x: 709, endPoint y: 207, distance: 33.4
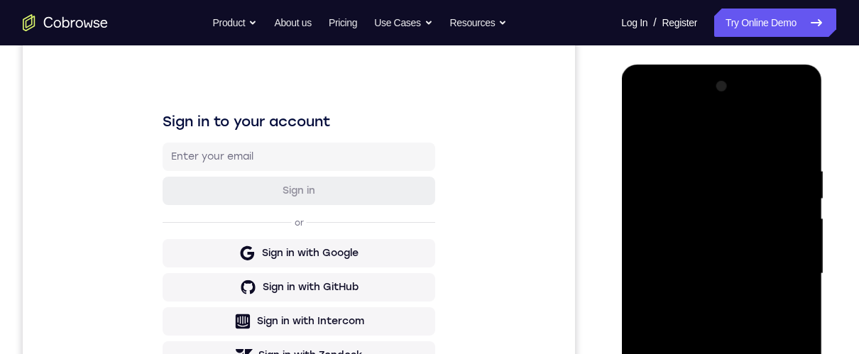
click at [709, 211] on div at bounding box center [721, 274] width 179 height 398
drag, startPoint x: 723, startPoint y: 282, endPoint x: 721, endPoint y: 305, distance: 23.5
click at [722, 305] on div at bounding box center [721, 274] width 179 height 398
drag, startPoint x: 709, startPoint y: 295, endPoint x: 709, endPoint y: 317, distance: 21.3
click at [709, 317] on div at bounding box center [721, 274] width 179 height 398
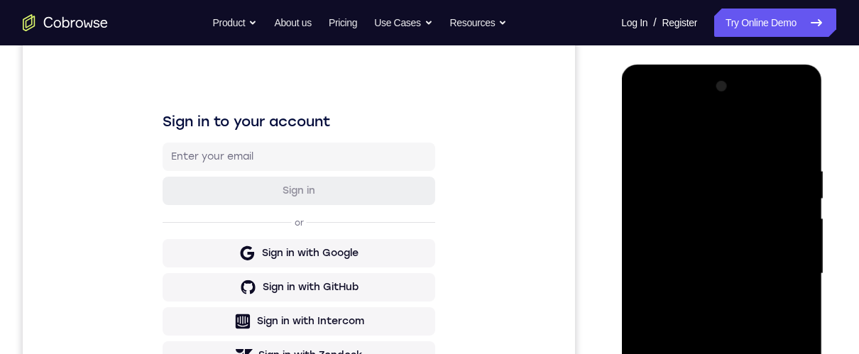
click at [694, 258] on div at bounding box center [721, 274] width 179 height 398
click at [785, 307] on div at bounding box center [721, 274] width 179 height 398
click at [645, 132] on div at bounding box center [721, 274] width 179 height 398
drag, startPoint x: 695, startPoint y: 276, endPoint x: 702, endPoint y: 429, distance: 152.8
click at [703, 429] on div at bounding box center [721, 274] width 179 height 398
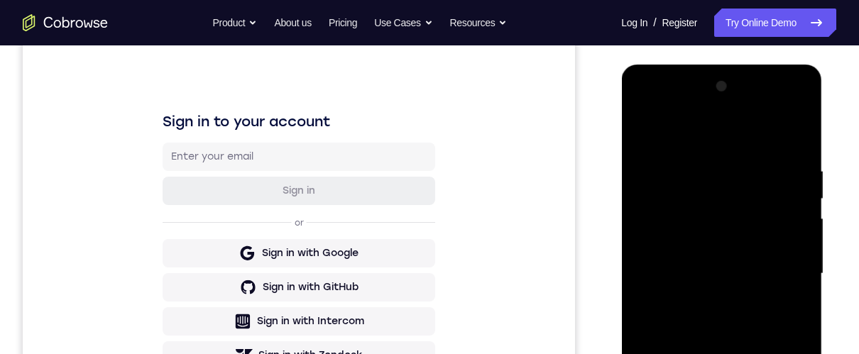
drag, startPoint x: 724, startPoint y: 320, endPoint x: 733, endPoint y: 440, distance: 120.3
click at [734, 437] on div at bounding box center [721, 274] width 179 height 398
drag, startPoint x: 717, startPoint y: 410, endPoint x: 712, endPoint y: 456, distance: 45.7
click at [719, 458] on div at bounding box center [721, 274] width 179 height 398
drag, startPoint x: 721, startPoint y: 254, endPoint x: 740, endPoint y: 466, distance: 213.1
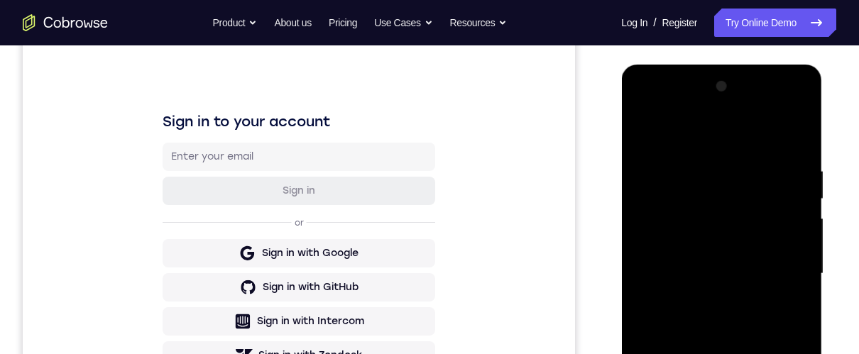
click at [754, 458] on html "Online web based iOS Simulators and Android Emulators. Run iPhone, iPad, Mobile…" at bounding box center [722, 278] width 202 height 426
drag, startPoint x: 715, startPoint y: 303, endPoint x: 675, endPoint y: 466, distance: 168.2
click at [690, 458] on div at bounding box center [721, 276] width 201 height 423
drag, startPoint x: 706, startPoint y: 287, endPoint x: 689, endPoint y: 416, distance: 130.3
click at [689, 424] on div at bounding box center [721, 274] width 179 height 398
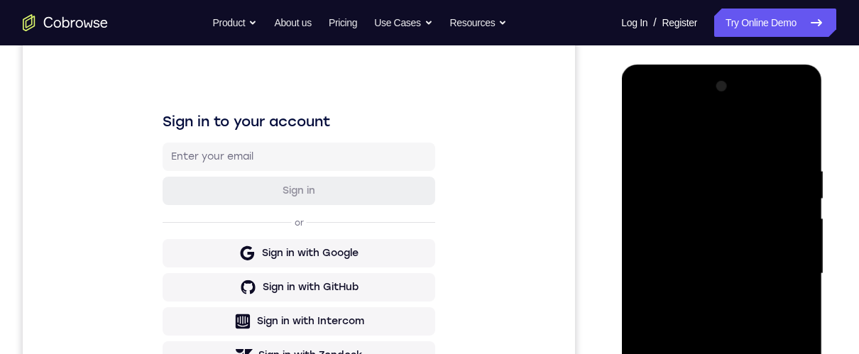
drag, startPoint x: 720, startPoint y: 271, endPoint x: 728, endPoint y: 496, distance: 225.2
click at [728, 458] on html "Online web based iOS Simulators and Android Emulators. Run iPhone, iPad, Mobile…" at bounding box center [722, 278] width 202 height 426
drag, startPoint x: 737, startPoint y: 277, endPoint x: 732, endPoint y: 401, distance: 124.4
click at [732, 400] on div at bounding box center [721, 274] width 179 height 398
click at [699, 258] on div at bounding box center [721, 274] width 179 height 398
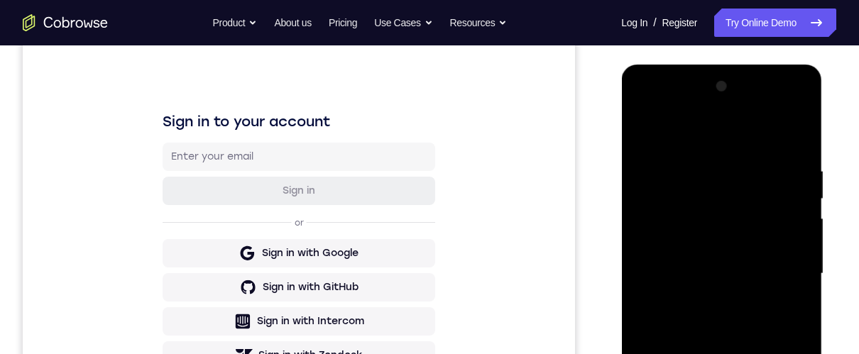
click at [681, 435] on div at bounding box center [721, 274] width 179 height 398
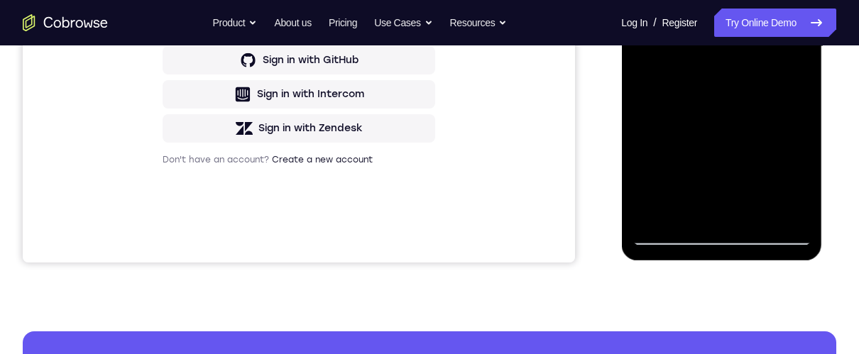
click at [794, 184] on div at bounding box center [721, 47] width 179 height 398
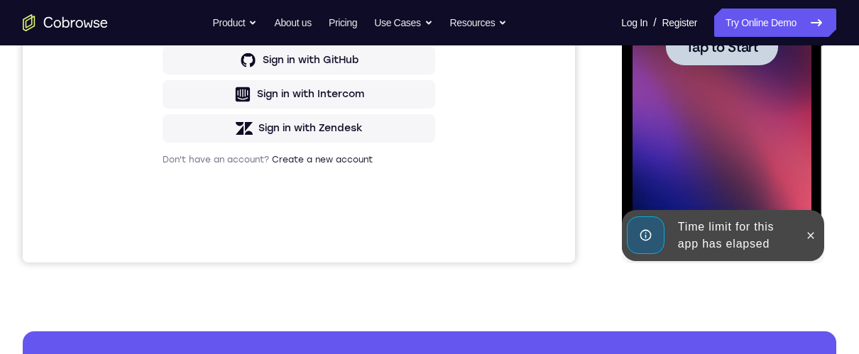
click at [746, 40] on span "Tap to Start" at bounding box center [721, 47] width 72 height 14
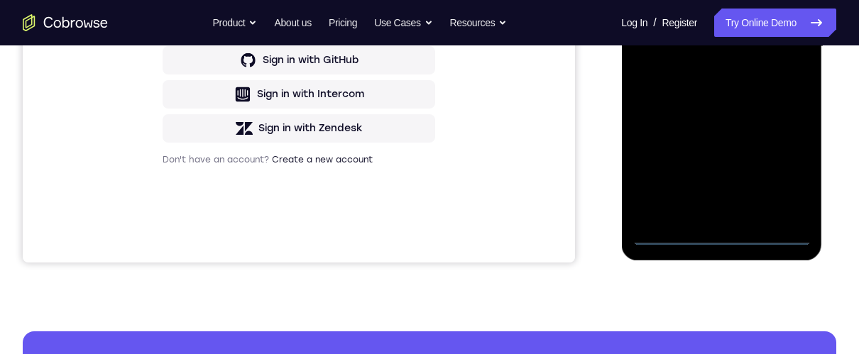
click at [721, 235] on div at bounding box center [721, 47] width 179 height 398
click at [719, 236] on div at bounding box center [721, 47] width 179 height 398
click at [787, 175] on div at bounding box center [721, 47] width 179 height 398
click at [639, 0] on div at bounding box center [721, 47] width 179 height 398
click at [776, 43] on div at bounding box center [721, 47] width 179 height 398
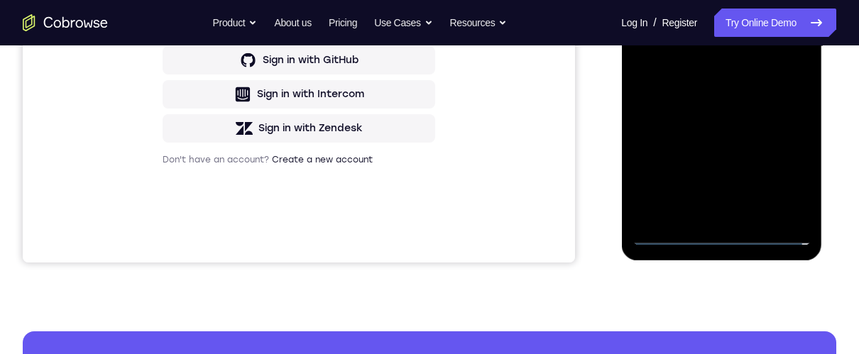
click at [707, 71] on div at bounding box center [721, 47] width 179 height 398
click at [701, 33] on div at bounding box center [721, 47] width 179 height 398
click at [690, 13] on div at bounding box center [721, 47] width 179 height 398
click at [733, 38] on div at bounding box center [721, 47] width 179 height 398
click at [754, 94] on div at bounding box center [721, 47] width 179 height 398
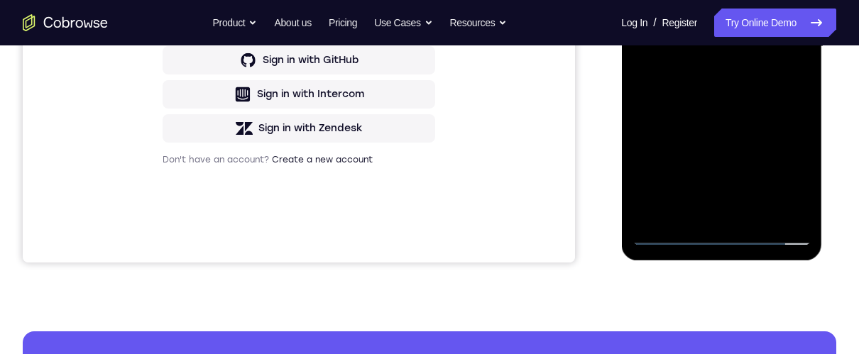
click at [761, 89] on div at bounding box center [721, 47] width 179 height 398
click at [739, 108] on div at bounding box center [721, 47] width 179 height 398
click at [757, 208] on div at bounding box center [721, 47] width 179 height 398
click at [748, 121] on div at bounding box center [721, 47] width 179 height 398
click at [727, 9] on div at bounding box center [721, 47] width 179 height 398
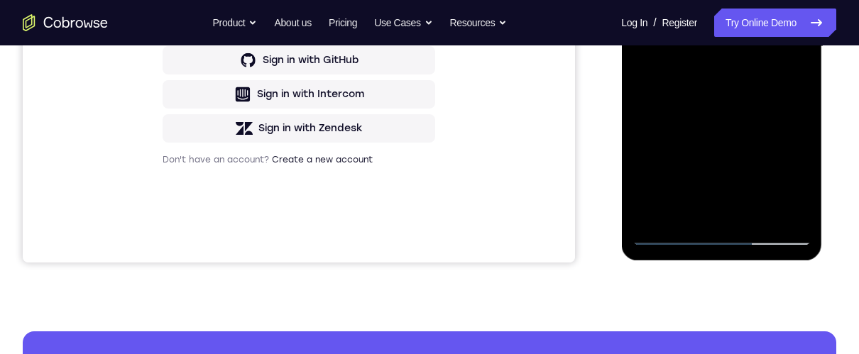
click at [788, 77] on div at bounding box center [721, 47] width 179 height 398
click at [642, 0] on div at bounding box center [721, 47] width 179 height 398
click at [693, 37] on div at bounding box center [721, 47] width 179 height 398
drag, startPoint x: 680, startPoint y: 205, endPoint x: 671, endPoint y: 211, distance: 10.8
click at [672, 209] on div at bounding box center [721, 47] width 179 height 398
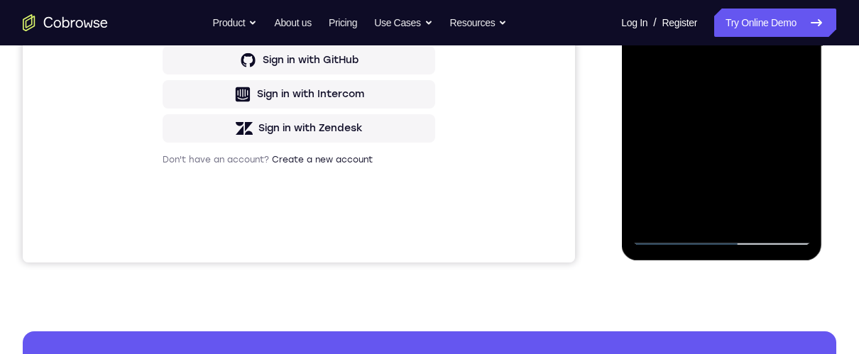
click at [787, 78] on div at bounding box center [721, 47] width 179 height 398
click at [647, 0] on div at bounding box center [721, 47] width 179 height 398
drag, startPoint x: 746, startPoint y: 76, endPoint x: 726, endPoint y: 52, distance: 30.8
click at [734, 39] on div at bounding box center [721, 47] width 179 height 398
drag, startPoint x: 718, startPoint y: 24, endPoint x: 735, endPoint y: -39, distance: 65.5
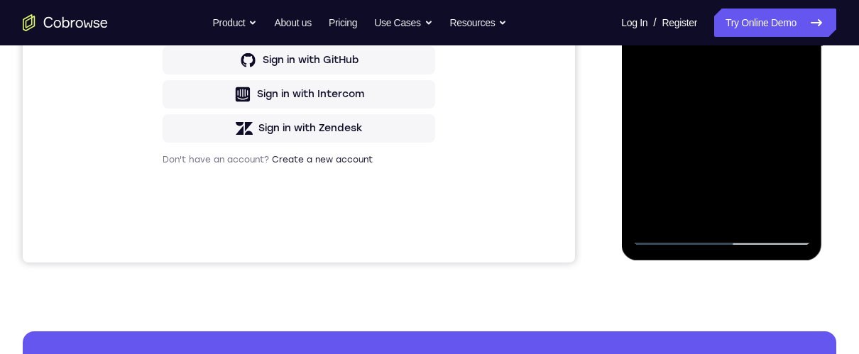
click at [735, 0] on div at bounding box center [721, 47] width 179 height 398
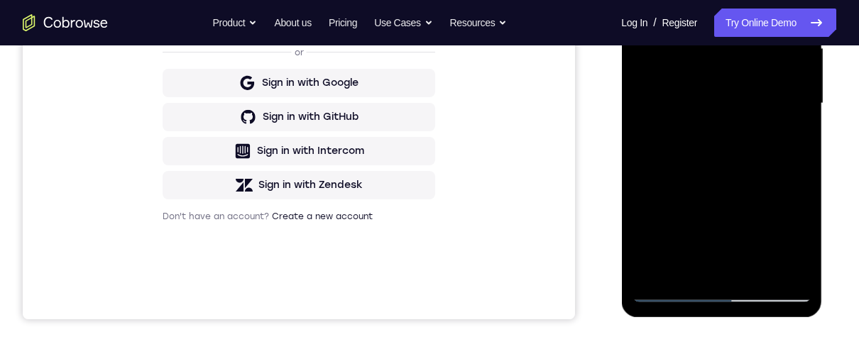
drag, startPoint x: 714, startPoint y: 197, endPoint x: 702, endPoint y: 96, distance: 102.3
click at [702, 91] on div at bounding box center [721, 104] width 179 height 398
click at [691, 212] on div at bounding box center [721, 104] width 179 height 398
click at [638, 0] on div at bounding box center [721, 104] width 179 height 398
drag, startPoint x: 713, startPoint y: 168, endPoint x: 727, endPoint y: 20, distance: 149.1
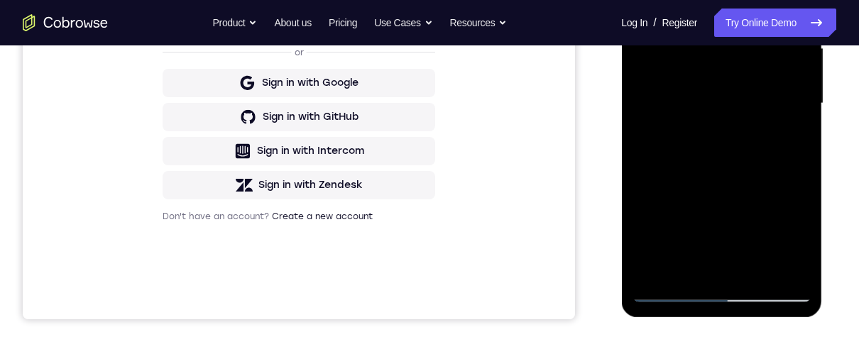
click at [725, 16] on div at bounding box center [721, 104] width 179 height 398
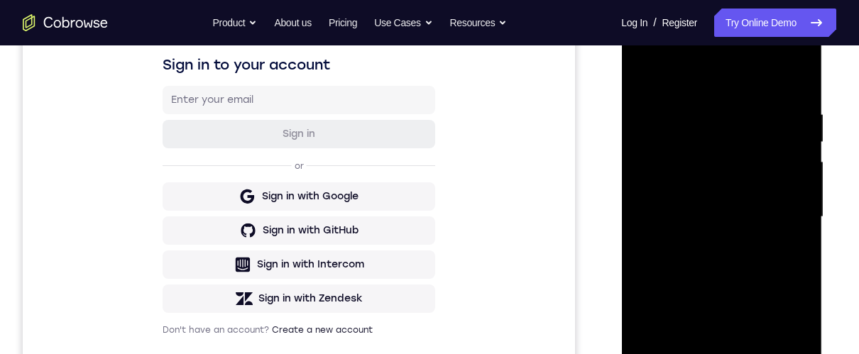
click at [700, 285] on div at bounding box center [721, 217] width 179 height 398
drag, startPoint x: 717, startPoint y: 251, endPoint x: 705, endPoint y: 329, distance: 79.0
click at [706, 332] on div at bounding box center [721, 217] width 179 height 398
drag, startPoint x: 781, startPoint y: 214, endPoint x: 765, endPoint y: 280, distance: 67.9
click at [767, 280] on div at bounding box center [721, 217] width 179 height 398
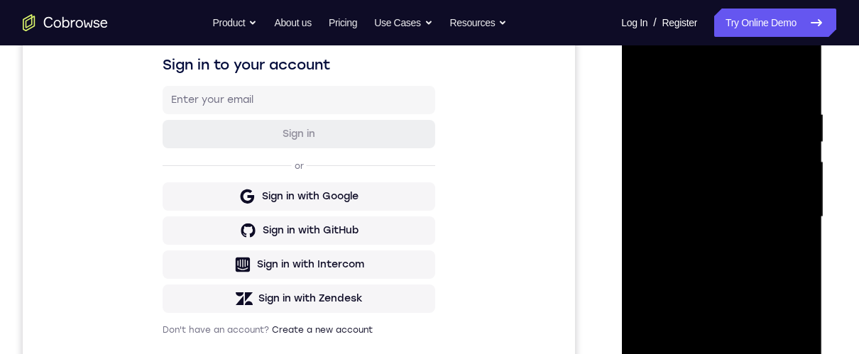
drag, startPoint x: 775, startPoint y: 327, endPoint x: 776, endPoint y: 382, distance: 54.7
click at [777, 383] on div at bounding box center [721, 217] width 179 height 398
click at [635, 71] on div at bounding box center [721, 217] width 179 height 398
click at [644, 70] on div at bounding box center [721, 217] width 179 height 398
click at [700, 105] on div at bounding box center [721, 217] width 179 height 398
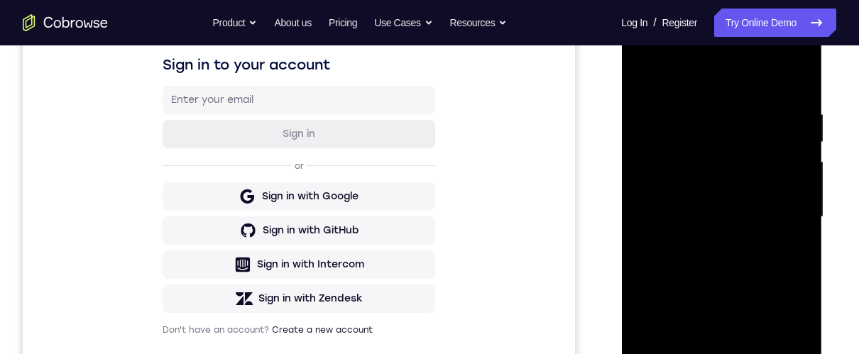
click at [773, 373] on div at bounding box center [721, 217] width 179 height 398
click at [767, 310] on div at bounding box center [721, 217] width 179 height 398
click at [787, 298] on div at bounding box center [721, 217] width 179 height 398
click at [787, 241] on div at bounding box center [721, 217] width 179 height 398
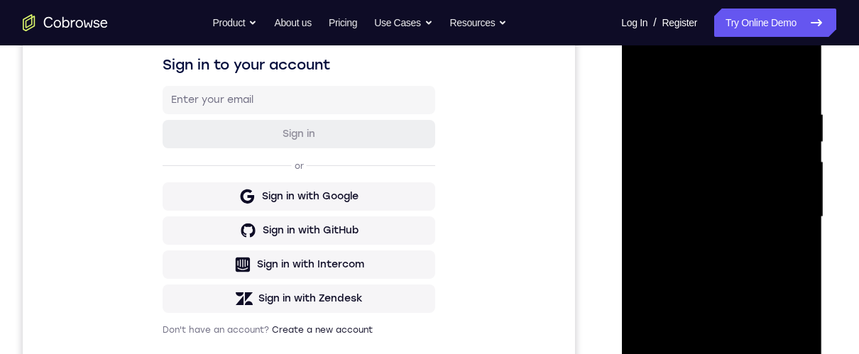
click at [787, 241] on div at bounding box center [721, 217] width 179 height 398
click at [621, 136] on html "Online web based iOS Simulators and Android Emulators. Run iPhone, iPad, Mobile…" at bounding box center [722, 221] width 202 height 426
drag, startPoint x: 720, startPoint y: 206, endPoint x: 624, endPoint y: 187, distance: 97.8
click at [621, 195] on html "Online web based iOS Simulators and Android Emulators. Run iPhone, iPad, Mobile…" at bounding box center [722, 221] width 202 height 426
click at [778, 237] on div at bounding box center [721, 217] width 179 height 398
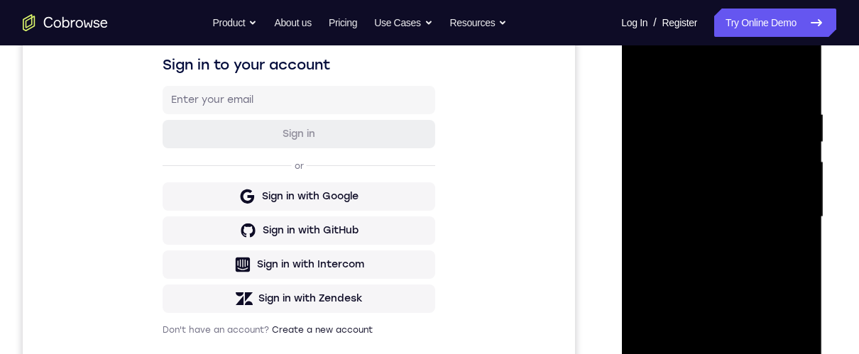
click at [796, 231] on div at bounding box center [721, 217] width 179 height 398
click at [796, 233] on div at bounding box center [721, 217] width 179 height 398
click at [795, 234] on div at bounding box center [721, 217] width 179 height 398
click at [637, 229] on div at bounding box center [721, 217] width 179 height 398
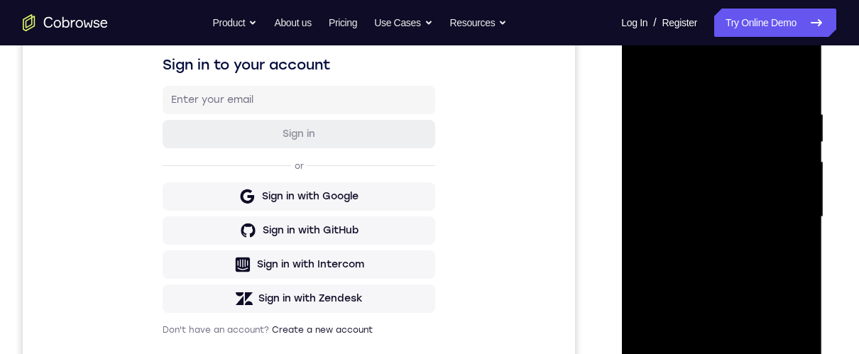
drag, startPoint x: 742, startPoint y: 235, endPoint x: 415, endPoint y: 209, distance: 327.6
click at [621, 209] on html "Online web based iOS Simulators and Android Emulators. Run iPhone, iPad, Mobile…" at bounding box center [722, 221] width 202 height 426
drag, startPoint x: 776, startPoint y: 214, endPoint x: 624, endPoint y: 169, distance: 158.4
click at [621, 168] on html "Online web based iOS Simulators and Android Emulators. Run iPhone, iPad, Mobile…" at bounding box center [722, 221] width 202 height 426
drag, startPoint x: 766, startPoint y: 191, endPoint x: 633, endPoint y: 197, distance: 133.6
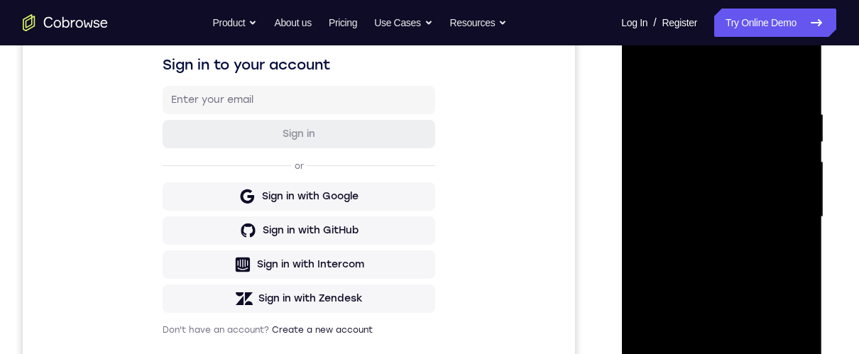
click at [621, 144] on html "Online web based iOS Simulators and Android Emulators. Run iPhone, iPad, Mobile…" at bounding box center [722, 221] width 202 height 426
drag, startPoint x: 777, startPoint y: 197, endPoint x: 622, endPoint y: 200, distance: 154.8
click at [621, 200] on html "Online web based iOS Simulators and Android Emulators. Run iPhone, iPad, Mobile…" at bounding box center [722, 221] width 202 height 426
drag, startPoint x: 781, startPoint y: 217, endPoint x: 623, endPoint y: 228, distance: 158.0
click at [621, 231] on html "Online web based iOS Simulators and Android Emulators. Run iPhone, iPad, Mobile…" at bounding box center [722, 221] width 202 height 426
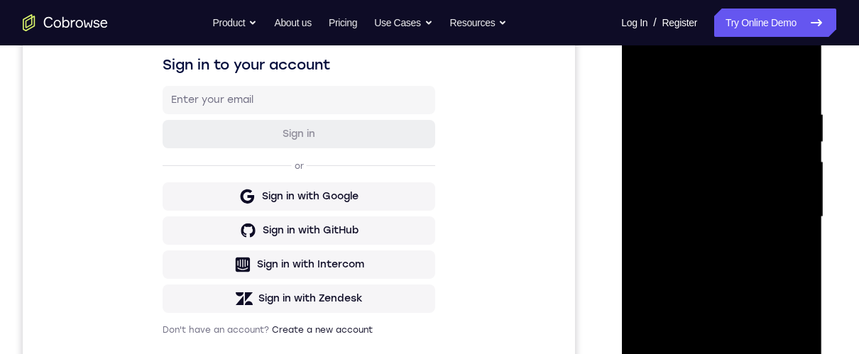
drag, startPoint x: 785, startPoint y: 219, endPoint x: 622, endPoint y: 133, distance: 184.5
click at [621, 225] on html "Online web based iOS Simulators and Android Emulators. Run iPhone, iPad, Mobile…" at bounding box center [722, 221] width 202 height 426
drag, startPoint x: 689, startPoint y: 216, endPoint x: 622, endPoint y: 219, distance: 67.5
click at [621, 216] on html "Online web based iOS Simulators and Android Emulators. Run iPhone, iPad, Mobile…" at bounding box center [722, 221] width 202 height 426
click at [621, 181] on html "Online web based iOS Simulators and Android Emulators. Run iPhone, iPad, Mobile…" at bounding box center [722, 221] width 202 height 426
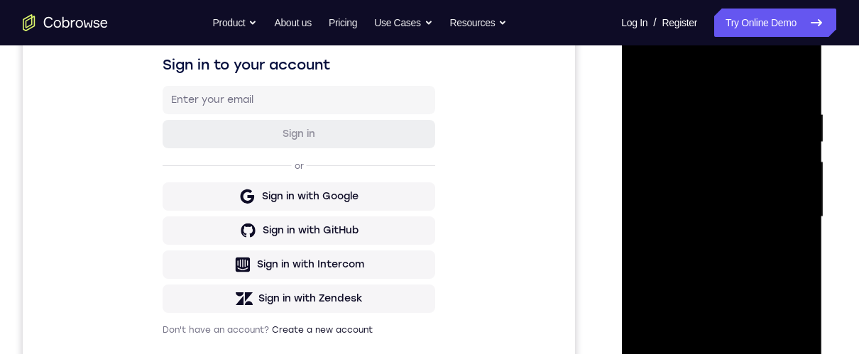
drag, startPoint x: 1196, startPoint y: 220, endPoint x: 633, endPoint y: 216, distance: 563.1
click at [621, 214] on html "Online web based iOS Simulators and Android Emulators. Run iPhone, iPad, Mobile…" at bounding box center [722, 221] width 202 height 426
drag, startPoint x: 792, startPoint y: 219, endPoint x: 621, endPoint y: 229, distance: 171.5
click at [621, 252] on html "Online web based iOS Simulators and Android Emulators. Run iPhone, iPad, Mobile…" at bounding box center [722, 221] width 202 height 426
drag, startPoint x: 751, startPoint y: 225, endPoint x: 622, endPoint y: 229, distance: 128.6
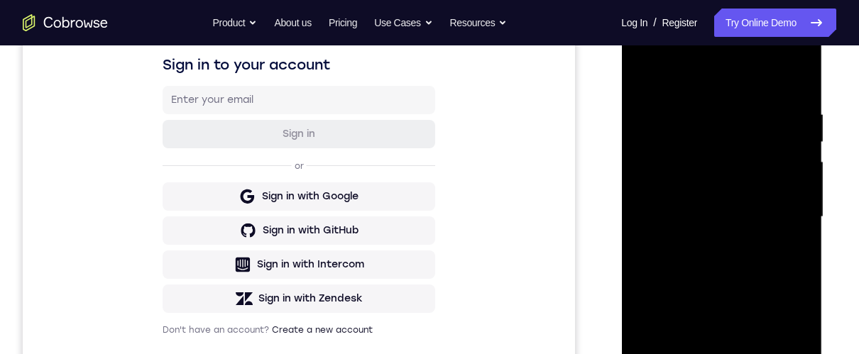
click at [621, 278] on html "Online web based iOS Simulators and Android Emulators. Run iPhone, iPad, Mobile…" at bounding box center [722, 221] width 202 height 426
drag, startPoint x: 753, startPoint y: 218, endPoint x: 627, endPoint y: 245, distance: 129.2
click at [649, 246] on div at bounding box center [721, 217] width 179 height 398
drag, startPoint x: 782, startPoint y: 174, endPoint x: 622, endPoint y: 171, distance: 159.8
click at [672, 167] on div at bounding box center [721, 217] width 179 height 398
